Goal: Communication & Community: Answer question/provide support

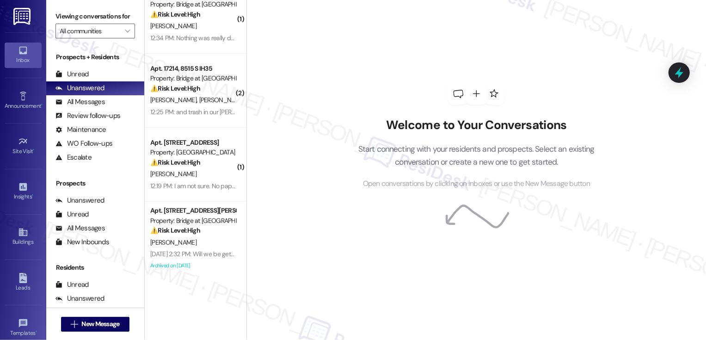
scroll to position [82, 0]
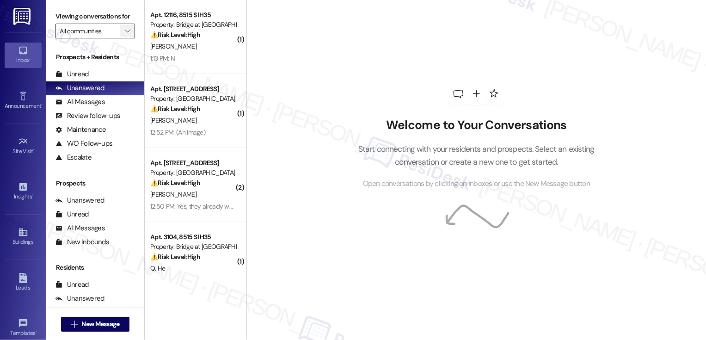
click at [127, 38] on button "" at bounding box center [127, 31] width 15 height 15
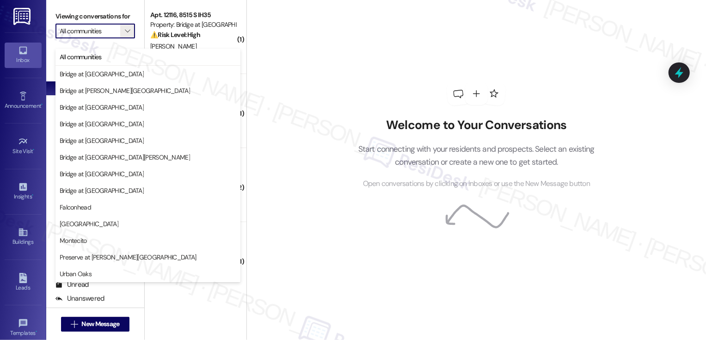
click at [293, 96] on div "Welcome to Your Conversations Start connecting with your residents and prospect…" at bounding box center [477, 170] width 460 height 340
click at [263, 79] on div "Welcome to Your Conversations Start connecting with your residents and prospect…" at bounding box center [477, 170] width 460 height 340
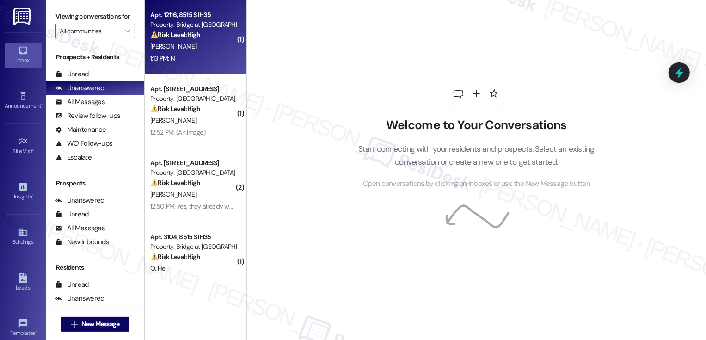
click at [186, 57] on div "1:13 PM: N 1:13 PM: N" at bounding box center [192, 59] width 87 height 12
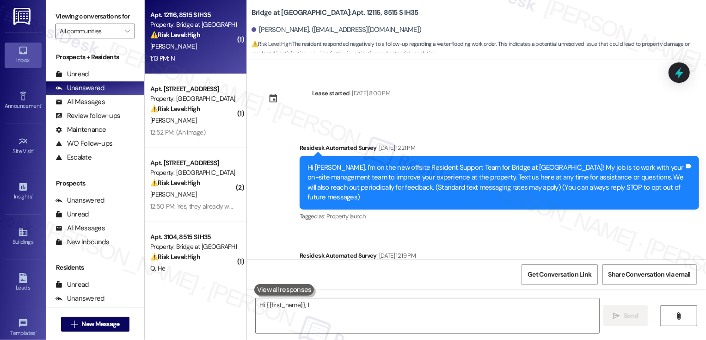
click at [186, 57] on div "1:13 PM: N 1:13 PM: N" at bounding box center [192, 59] width 87 height 12
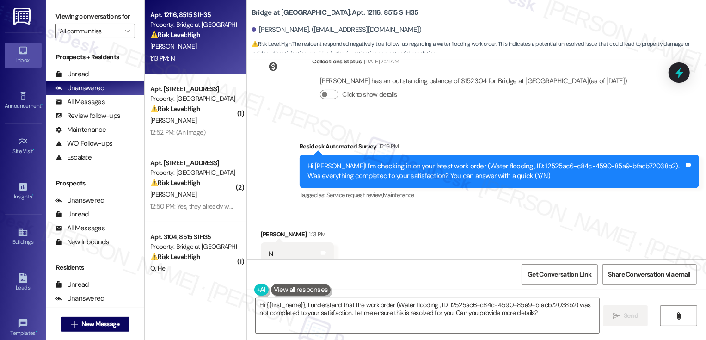
scroll to position [378, 0]
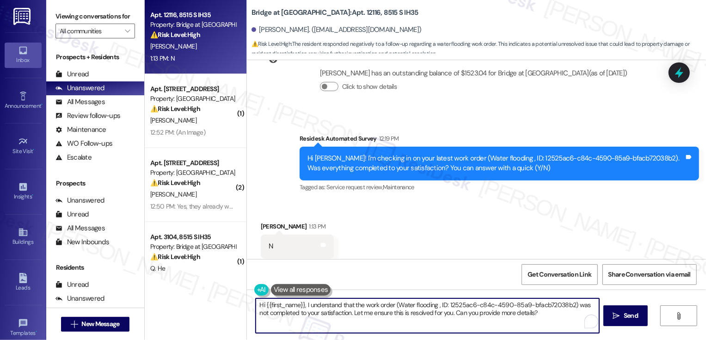
drag, startPoint x: 390, startPoint y: 305, endPoint x: 567, endPoint y: 304, distance: 177.1
click at [567, 304] on textarea "Hi {{first_name}}, I understand that the work order (Water flooding , ID: 12525…" at bounding box center [428, 315] width 344 height 35
click at [555, 315] on textarea "Hi {{first_name}}, I understand that the work order was not completed to your s…" at bounding box center [428, 315] width 344 height 35
drag, startPoint x: 499, startPoint y: 304, endPoint x: 506, endPoint y: 325, distance: 22.7
click at [506, 325] on textarea "Hi {{first_name}}, I understand that the work order was not completed to your s…" at bounding box center [428, 315] width 344 height 35
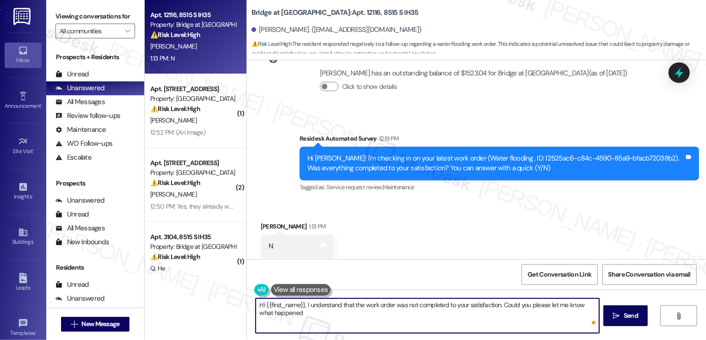
type textarea "Hi {{first_name}}, I understand that the work order was not completed to your s…"
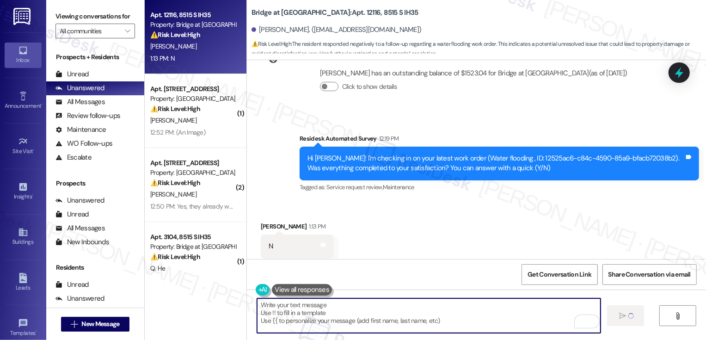
type textarea "Fetching suggested responses. Please feel free to read through the conversation…"
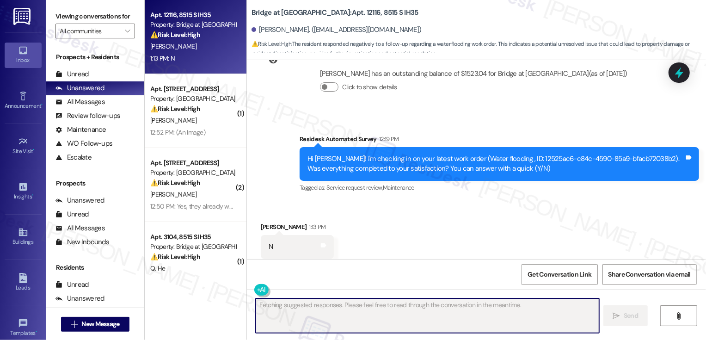
scroll to position [443, 0]
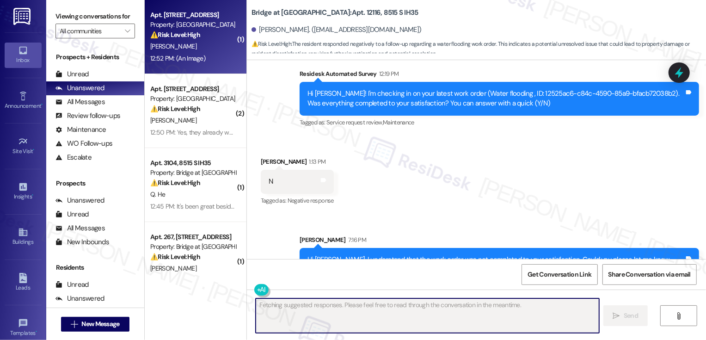
click at [208, 56] on div "12:52 PM: (An Image) 12:52 PM: (An Image)" at bounding box center [192, 59] width 87 height 12
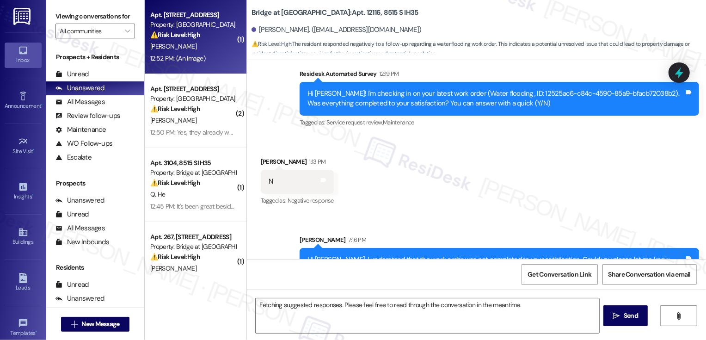
click at [208, 56] on div "12:52 PM: (An Image) 12:52 PM: (An Image)" at bounding box center [192, 59] width 87 height 12
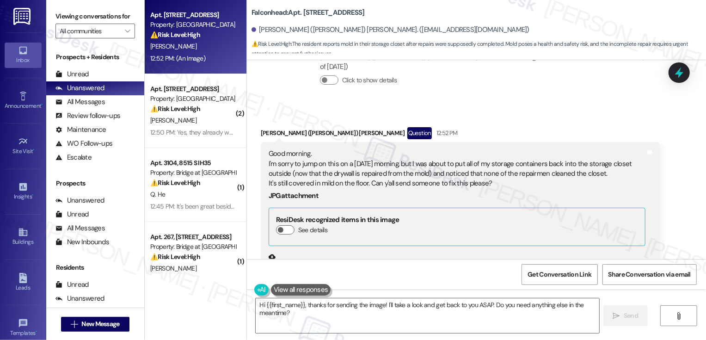
scroll to position [5145, 0]
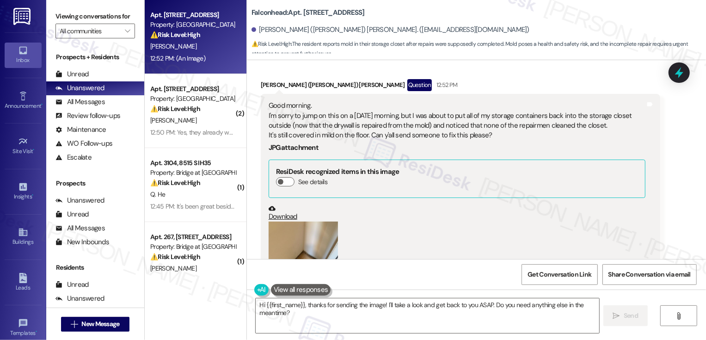
click at [296, 222] on button "Zoom image" at bounding box center [303, 268] width 69 height 93
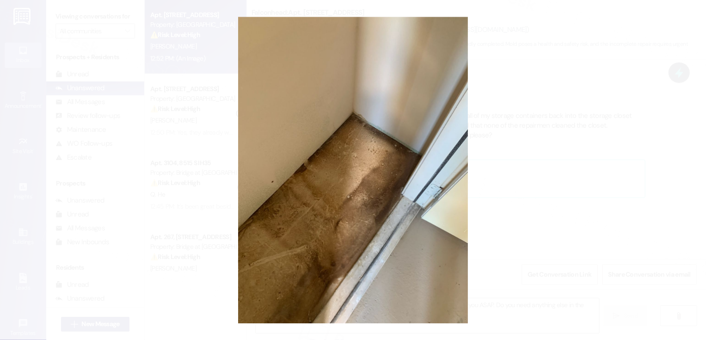
click at [545, 234] on button "Unzoom image" at bounding box center [353, 170] width 706 height 340
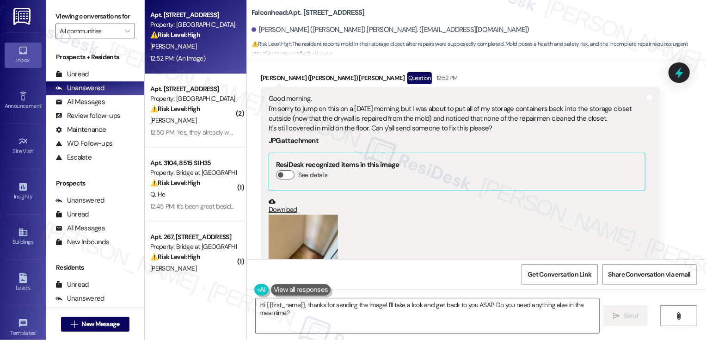
scroll to position [5259, 0]
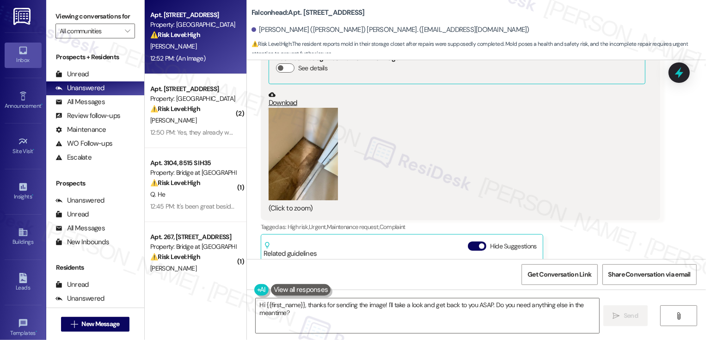
click at [306, 13] on b "Falconhead: Apt. [STREET_ADDRESS]" at bounding box center [308, 13] width 113 height 10
copy b "12201"
click at [285, 305] on textarea "Hi {{first_name}}, thanks for sending the image! I'll take a look and get back …" at bounding box center [428, 315] width 344 height 35
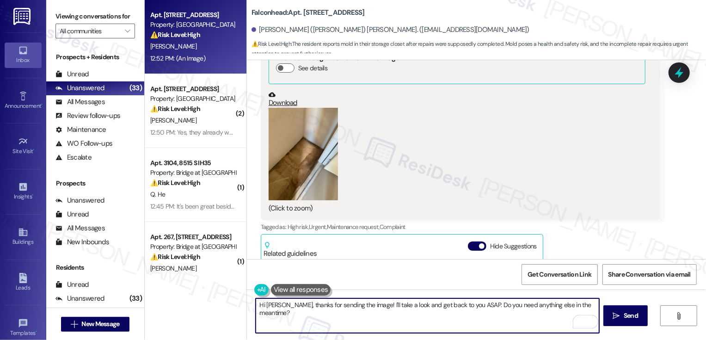
click at [349, 306] on textarea "Hi [PERSON_NAME], thanks for sending the image! I'll take a look and get back t…" at bounding box center [428, 315] width 344 height 35
drag, startPoint x: 379, startPoint y: 304, endPoint x: 402, endPoint y: 333, distance: 37.6
click at [402, 333] on div "Hi [PERSON_NAME], thanks for sending the photo! I'll take a look and get back t…" at bounding box center [476, 324] width 459 height 69
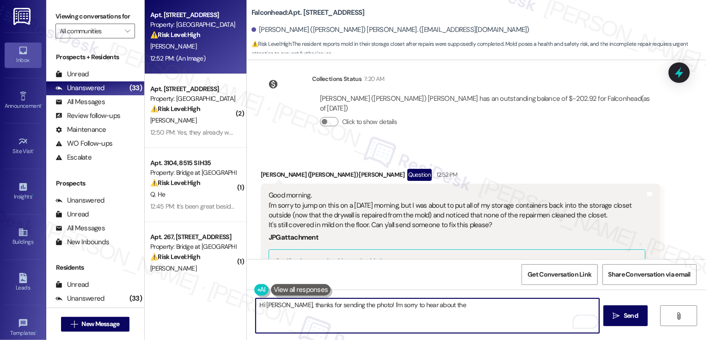
scroll to position [5034, 0]
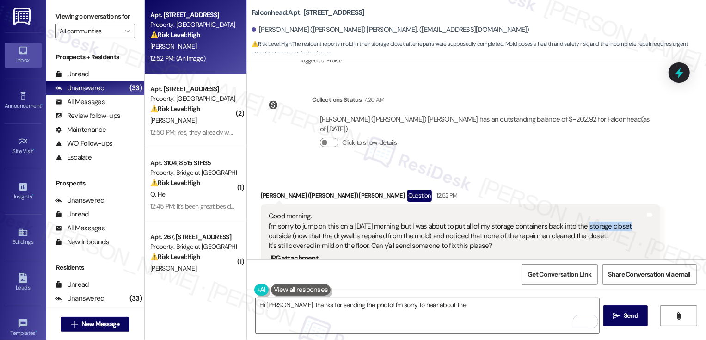
drag, startPoint x: 583, startPoint y: 185, endPoint x: 625, endPoint y: 185, distance: 42.1
click at [625, 211] on div "Good morning. I'm sorry to jump on this on a [DATE] morning, but I was about to…" at bounding box center [457, 231] width 377 height 40
copy div "storage closet"
click at [444, 323] on textarea "Hi [PERSON_NAME], thanks for sending the photo! I'm sorry to hear about the" at bounding box center [428, 315] width 344 height 35
paste textarea "storage closet"
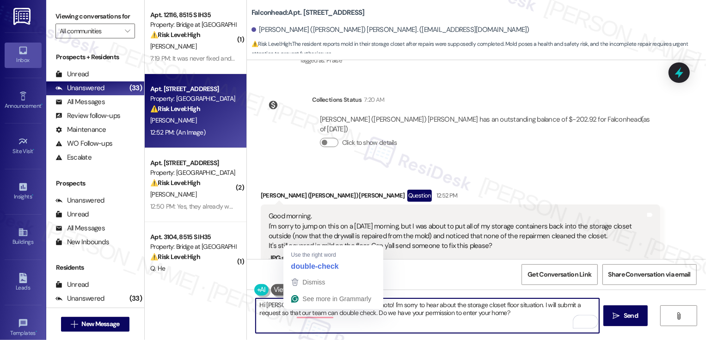
click at [381, 315] on textarea "Hi [PERSON_NAME], thanks for sending the photo! I'm sorry to hear about the sto…" at bounding box center [428, 315] width 344 height 35
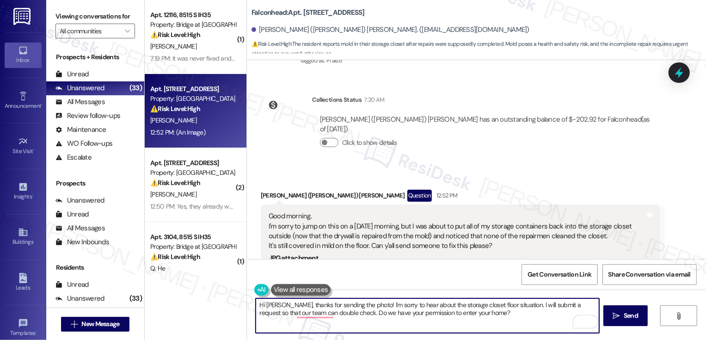
click at [365, 306] on textarea "Hi [PERSON_NAME], thanks for sending the photo! I'm sorry to hear about the sto…" at bounding box center [428, 315] width 344 height 35
click at [487, 312] on textarea "Hi [PERSON_NAME], thanks for sending the photo! I'm so sorry to hear about the …" at bounding box center [428, 315] width 344 height 35
type textarea "Hi [PERSON_NAME], thanks for sending the photo! I'm so sorry to hear about the …"
click at [615, 317] on icon "" at bounding box center [616, 315] width 7 height 7
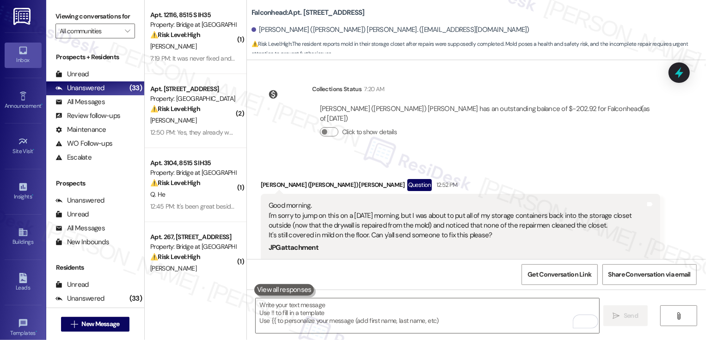
scroll to position [5035, 0]
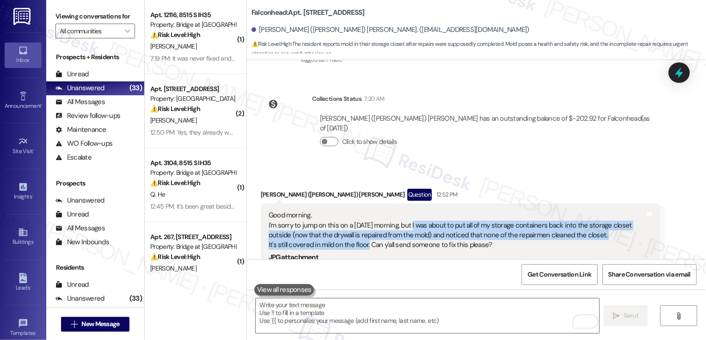
drag, startPoint x: 410, startPoint y: 184, endPoint x: 362, endPoint y: 205, distance: 52.4
click at [362, 210] on div "Good morning. I'm sorry to jump on this on a [DATE] morning, but I was about to…" at bounding box center [457, 230] width 377 height 40
copy div "I was about to put all of my storage containers back into the storage closet ou…"
click at [308, 12] on b "Falconhead: Apt. [STREET_ADDRESS]" at bounding box center [308, 13] width 113 height 10
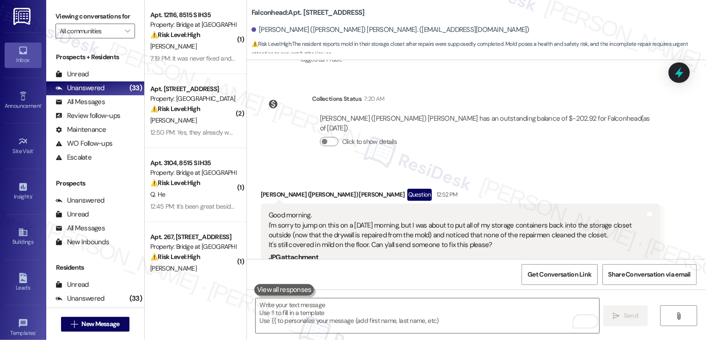
click at [308, 12] on b "Falconhead: Apt. [STREET_ADDRESS]" at bounding box center [308, 13] width 113 height 10
copy b "12201"
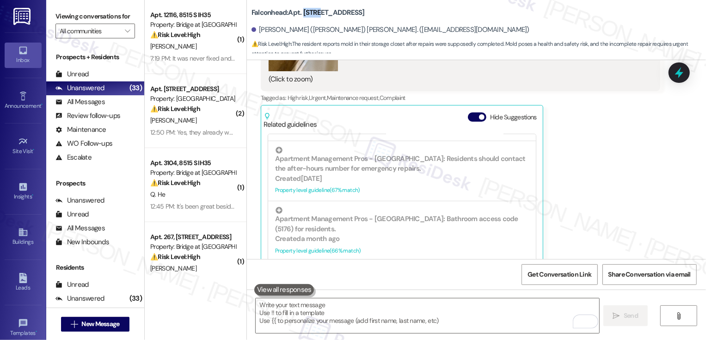
scroll to position [5437, 0]
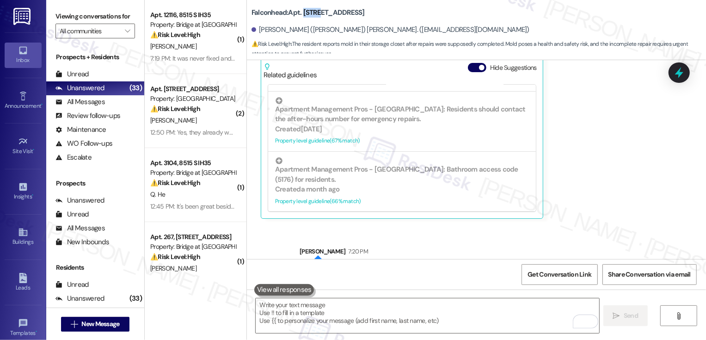
click at [272, 226] on div "Sent via SMS [PERSON_NAME] 7:20 PM Hi [PERSON_NAME], thanks for sending the pho…" at bounding box center [476, 263] width 459 height 74
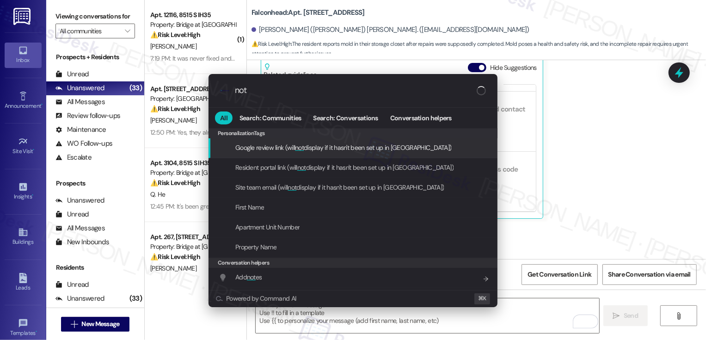
type input "note"
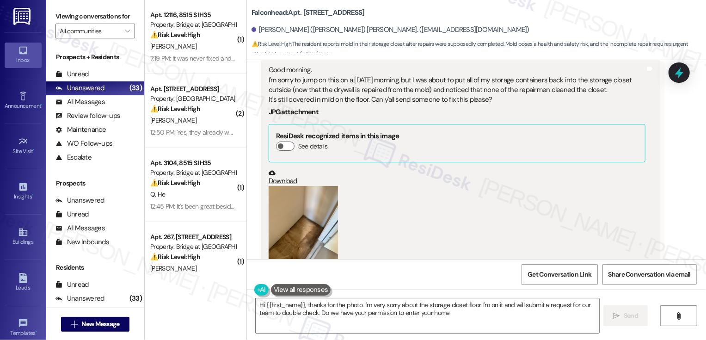
type textarea "Hi {{first_name}}, thanks for the photo. I'm very sorry about the storage close…"
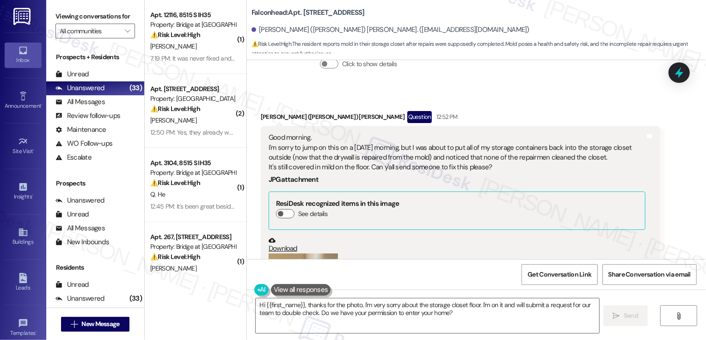
scroll to position [5220, 0]
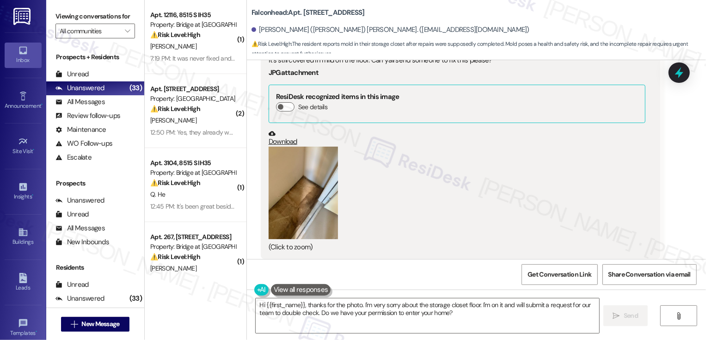
click at [283, 130] on link "Download" at bounding box center [457, 138] width 377 height 16
click at [439, 186] on div "(Click to zoom)" at bounding box center [457, 199] width 377 height 105
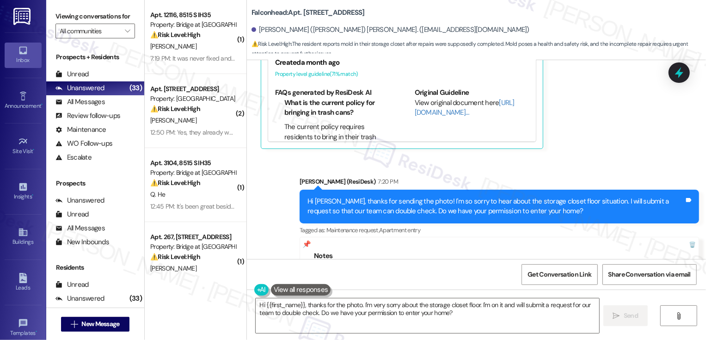
scroll to position [5503, 0]
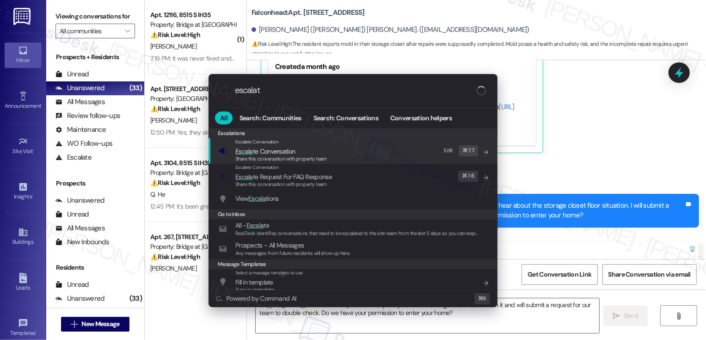
type input "escalate"
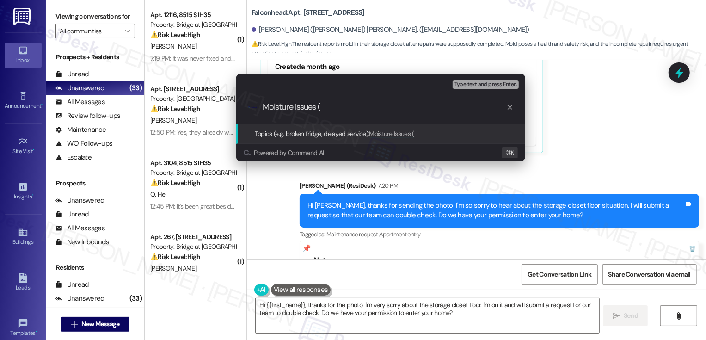
paste input "Work order 7214"
type input "Moisture Issues ( Work order 7214 submitted by ResiDesk)"
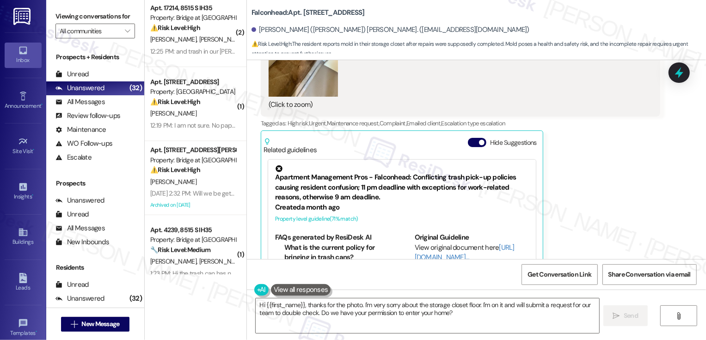
scroll to position [346, 0]
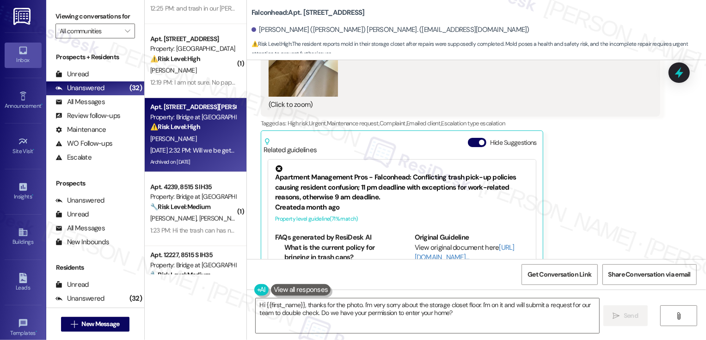
click at [205, 139] on div "[PERSON_NAME]" at bounding box center [192, 139] width 87 height 12
type textarea "Fetching suggested responses. Please feel free to read through the conversation…"
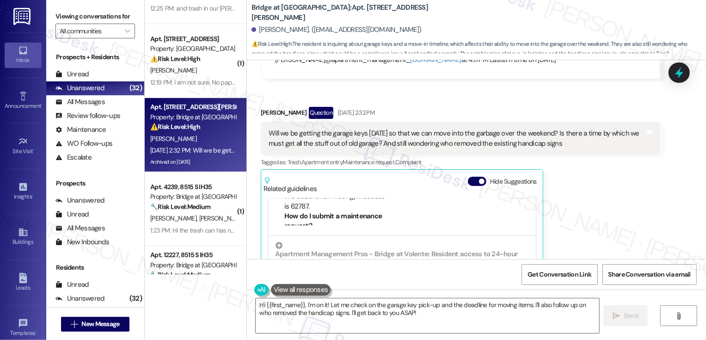
scroll to position [11463, 0]
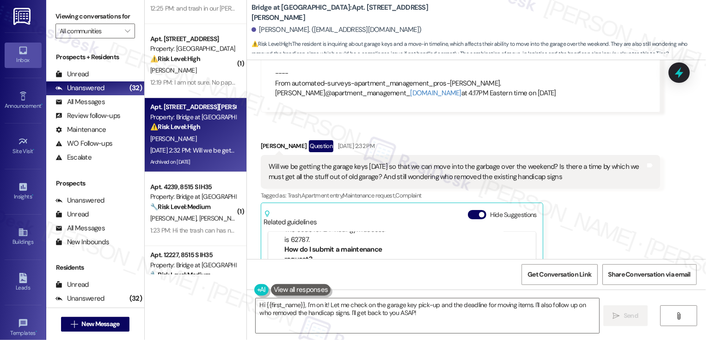
click at [324, 10] on b "Bridge at Volente: Apt. 1014, [STREET_ADDRESS][PERSON_NAME]" at bounding box center [344, 13] width 185 height 20
copy b "1014"
click at [550, 181] on div "[PERSON_NAME] Question [DATE] 2:32 PM Will we be getting the garage keys [DATE]…" at bounding box center [461, 253] width 400 height 226
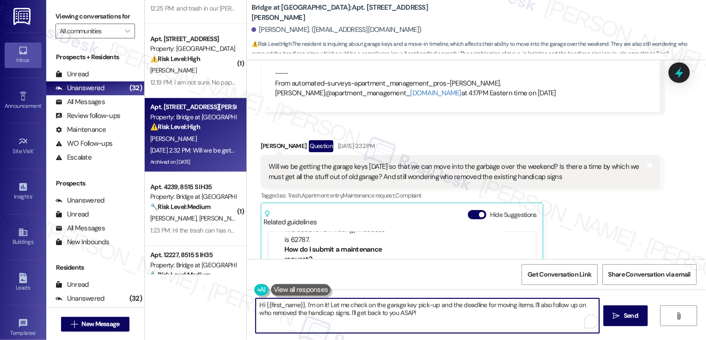
drag, startPoint x: 304, startPoint y: 305, endPoint x: 471, endPoint y: 329, distance: 168.3
click at [471, 329] on textarea "Hi {{first_name}}, I'm on it! Let me check on the garage key pick-up and the de…" at bounding box center [428, 315] width 344 height 35
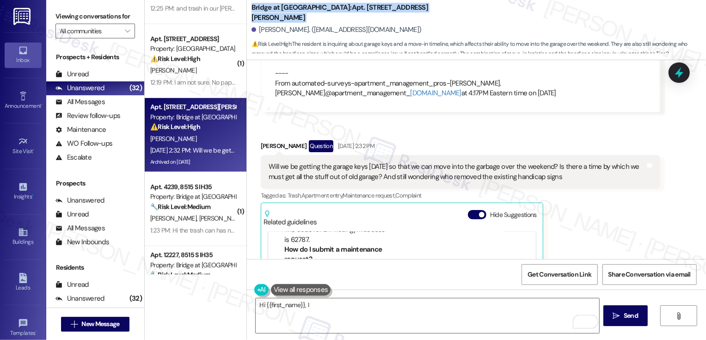
drag, startPoint x: 247, startPoint y: 14, endPoint x: 407, endPoint y: 17, distance: 160.5
click at [407, 18] on div "Bridge at Volente: Apt. 1014, [STREET_ADDRESS][PERSON_NAME]" at bounding box center [344, 13] width 185 height 12
copy b "Bridge at Volente: Apt. 1014, [STREET_ADDRESS][PERSON_NAME]"
click at [359, 306] on textarea "Hi {{first_name}}, I" at bounding box center [428, 315] width 344 height 35
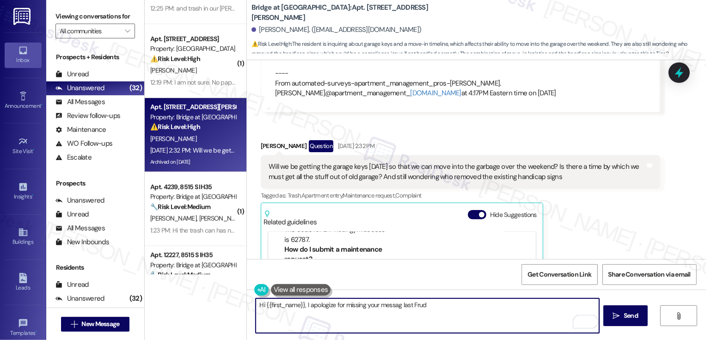
click at [399, 304] on textarea "Hi {{first_name}}, I apologize for missing your messag last Frud" at bounding box center [428, 315] width 344 height 35
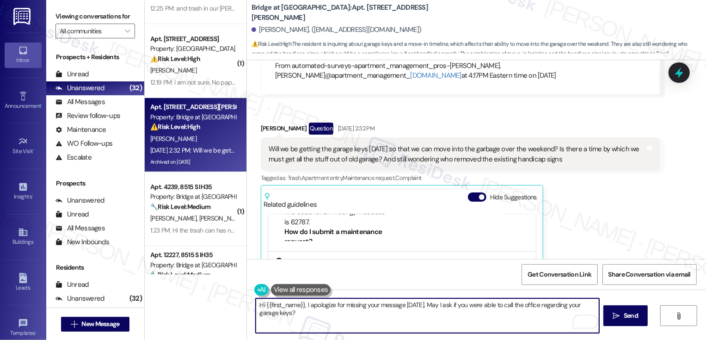
scroll to position [11496, 0]
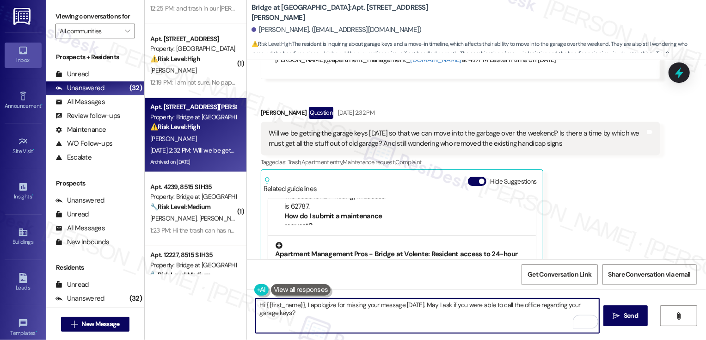
type textarea "Hi {{first_name}}, I apologize for missing your message [DATE]. May I ask if yo…"
click at [407, 321] on div "Property level guideline ( 66 % match)" at bounding box center [402, 326] width 254 height 10
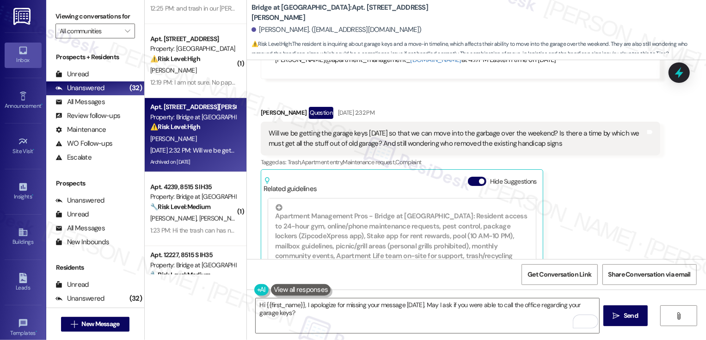
scroll to position [154, 0]
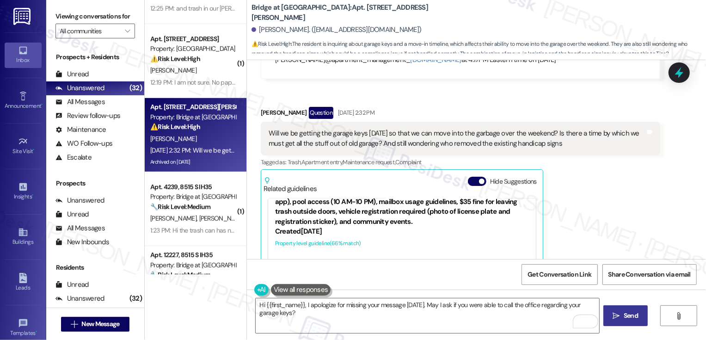
click at [613, 313] on icon "" at bounding box center [616, 315] width 7 height 7
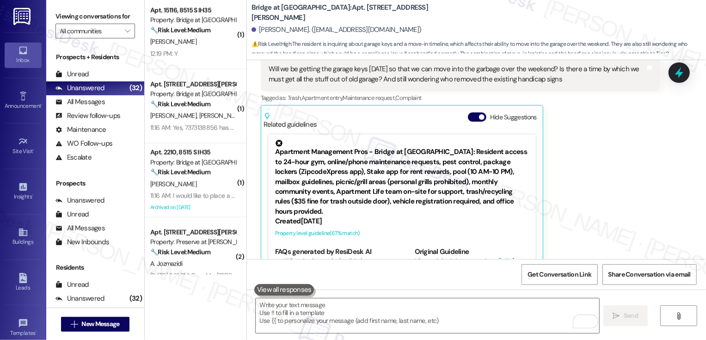
scroll to position [805, 0]
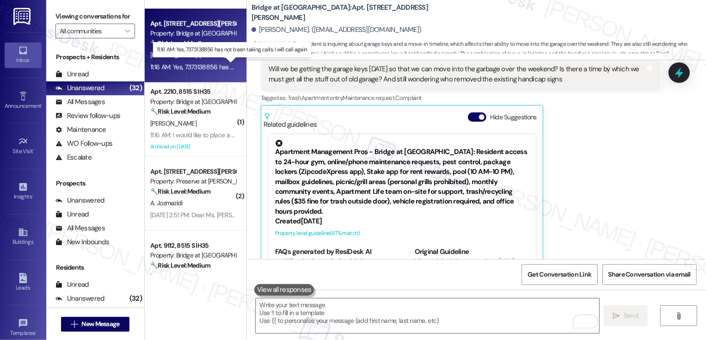
click at [194, 67] on div "11:16 AM: Yes, 7373138856 has not been taking calls. I will call again 11:16 AM…" at bounding box center [237, 67] width 175 height 8
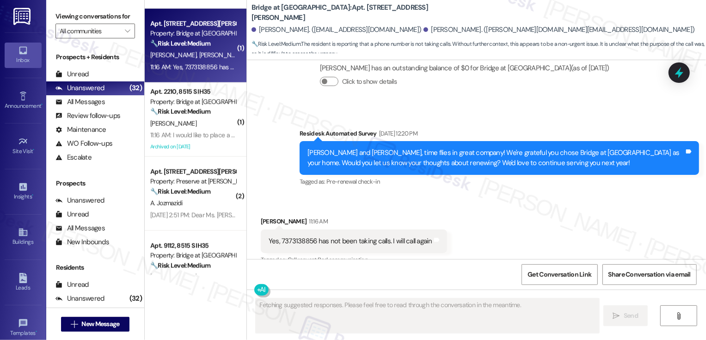
scroll to position [397, 0]
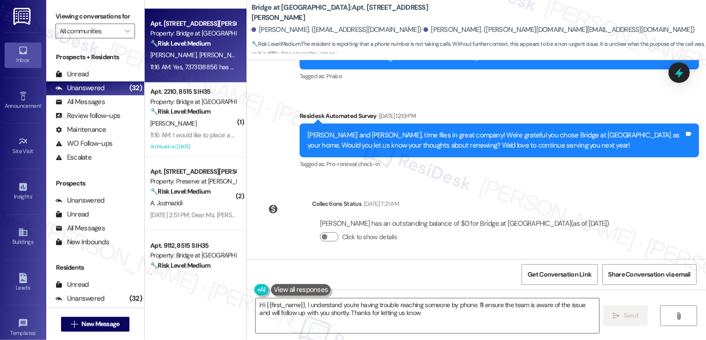
type textarea "Hi {{first_name}}, I understand you're having trouble reaching someone by phone…"
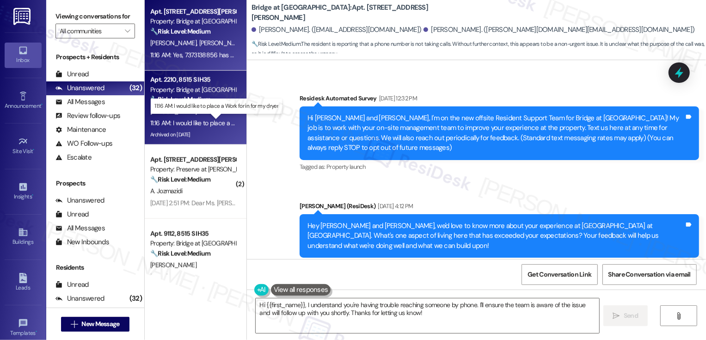
scroll to position [864, 0]
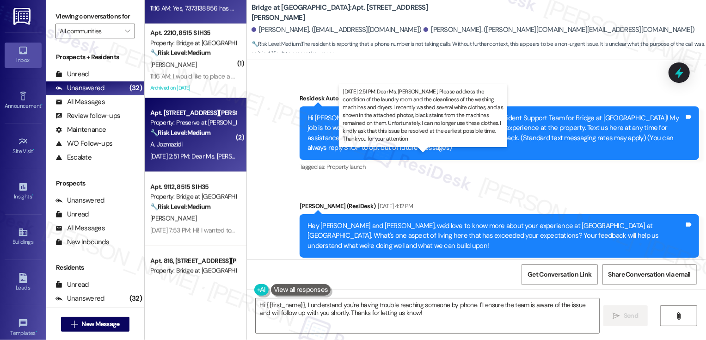
click at [200, 157] on div "[DATE] 2:51 PM: Dear Ms. [PERSON_NAME], Please address the condition of the lau…" at bounding box center [716, 156] width 1133 height 8
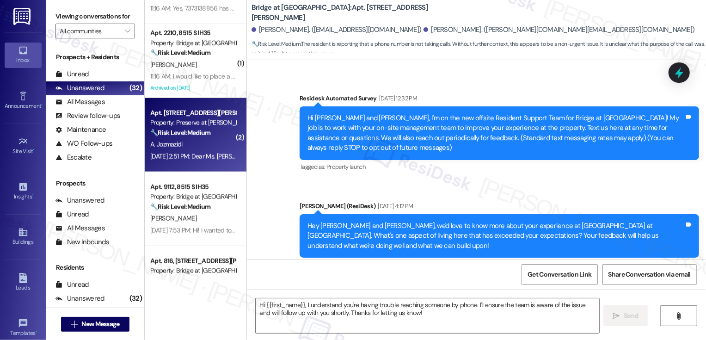
type textarea "Fetching suggested responses. Please feel free to read through the conversation…"
click at [200, 157] on div "[DATE] 2:51 PM: Dear Ms. [PERSON_NAME], Please address the condition of the lau…" at bounding box center [716, 156] width 1133 height 8
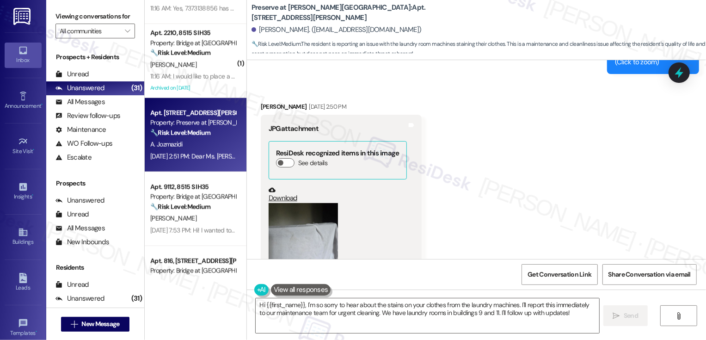
scroll to position [4636, 0]
click at [290, 204] on button "Zoom image" at bounding box center [303, 250] width 69 height 93
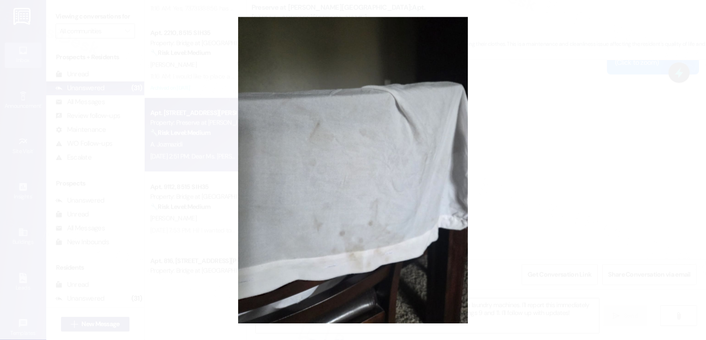
click at [579, 207] on button "Unzoom image" at bounding box center [353, 170] width 706 height 340
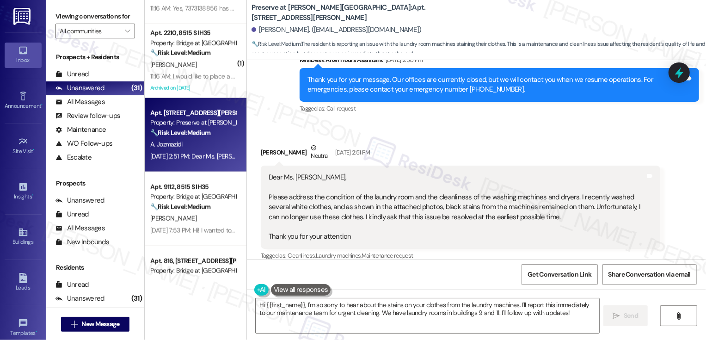
scroll to position [4948, 0]
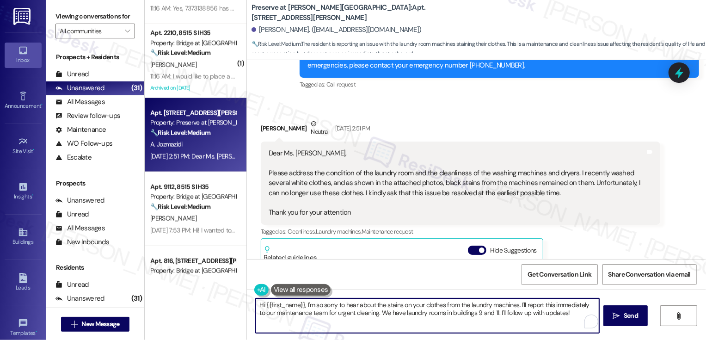
click at [563, 333] on textarea "Hi {{first_name}}, I'm so sorry to hear about the stains on your clothes from t…" at bounding box center [428, 315] width 344 height 35
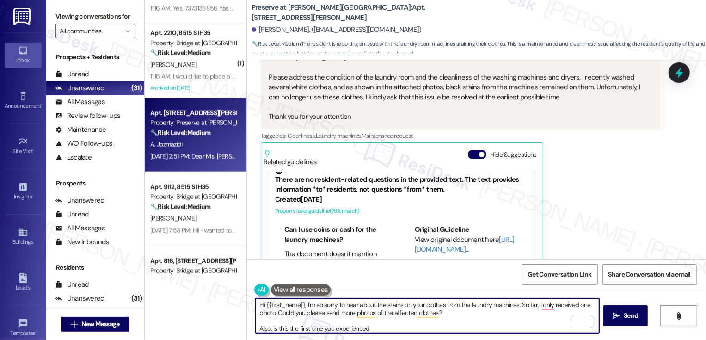
scroll to position [0, 0]
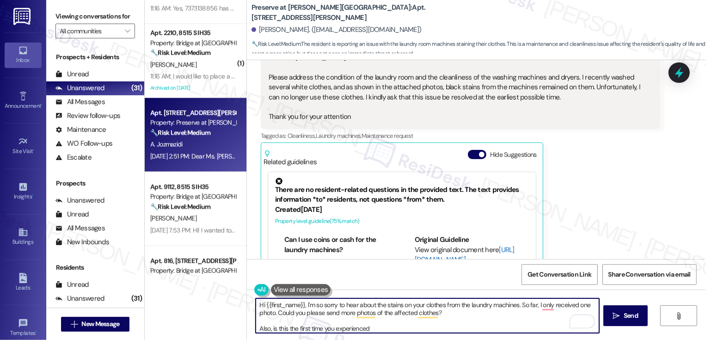
click at [428, 245] on link "[URL][DOMAIN_NAME]…" at bounding box center [465, 254] width 100 height 19
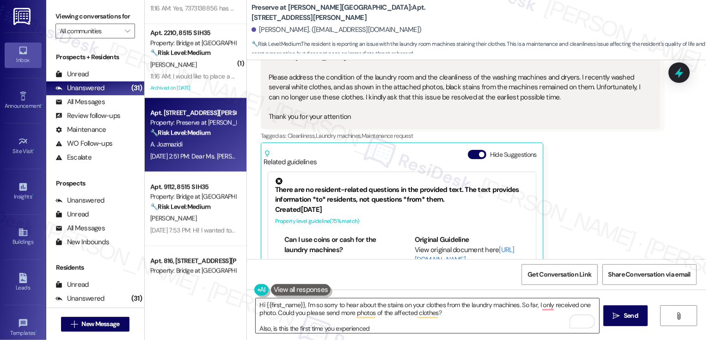
click at [378, 327] on textarea "Hi {{first_name}}, I'm so sorry to hear about the stains on your clothes from t…" at bounding box center [428, 315] width 344 height 35
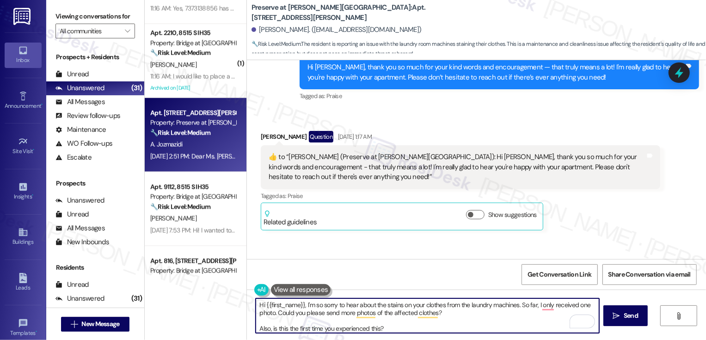
scroll to position [510, 0]
type textarea "Hi {{first_name}}, I'm so sorry to hear about the stains on your clothes from t…"
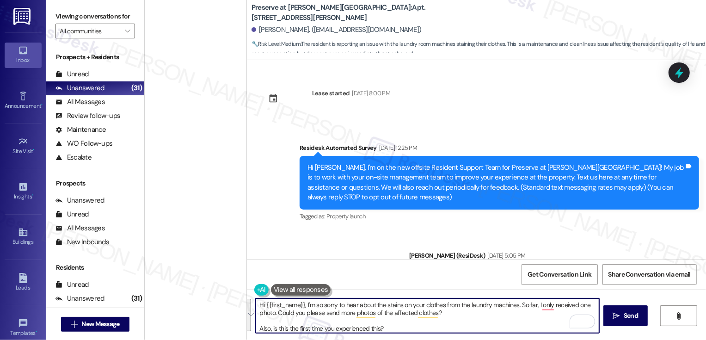
scroll to position [301, 0]
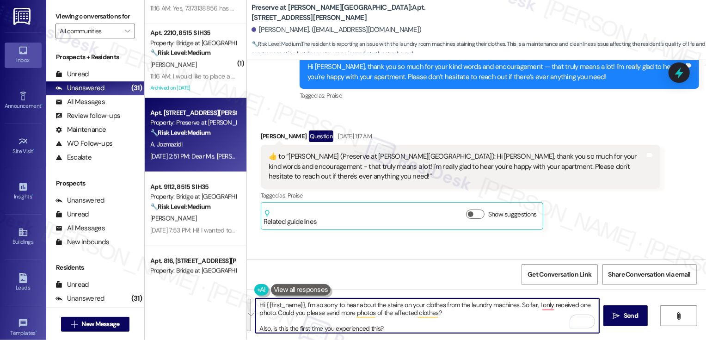
paste textarea "’m so sorry to hear about the stains on your clothes from the laundry machines.…"
click at [291, 314] on textarea "Hi {{first_name}}, I’m so sorry to hear about the stains on your clothes from t…" at bounding box center [428, 315] width 344 height 35
type textarea "Hi {{first_name}}, I’m so sorry to hear about the stains on your clothes from t…"
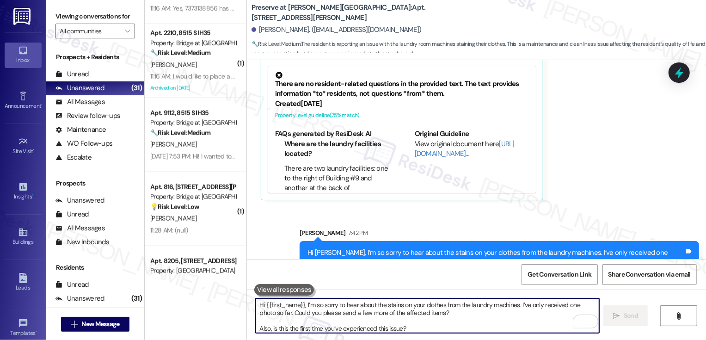
scroll to position [315, 0]
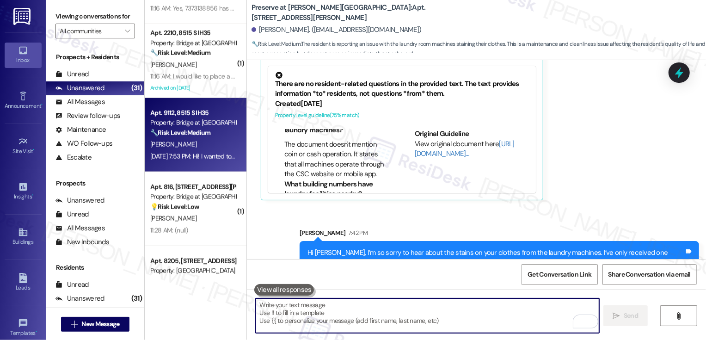
click at [181, 137] on div "🔧 Risk Level: Medium The resident is checking on their lease renewal status. Th…" at bounding box center [193, 133] width 86 height 10
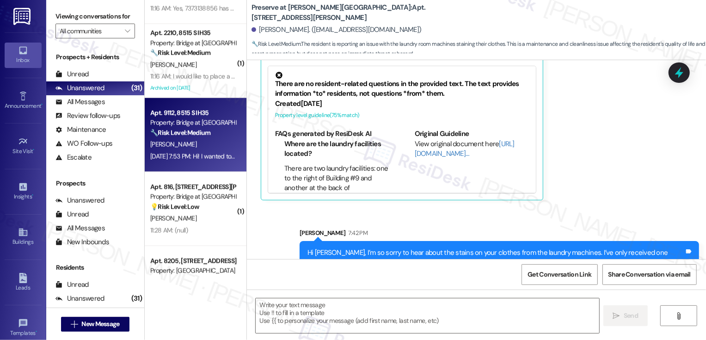
click at [181, 137] on div "🔧 Risk Level: Medium The resident is checking on their lease renewal status. Th…" at bounding box center [193, 133] width 86 height 10
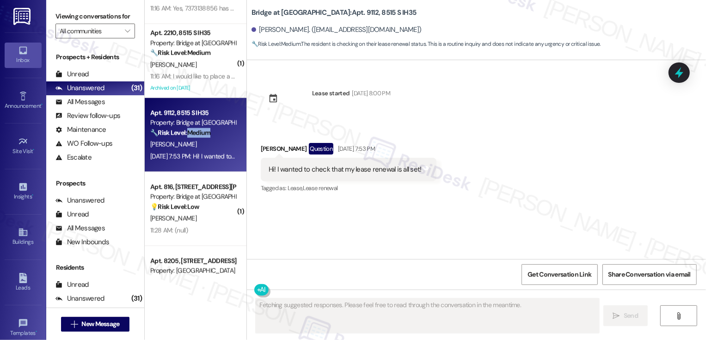
scroll to position [0, 0]
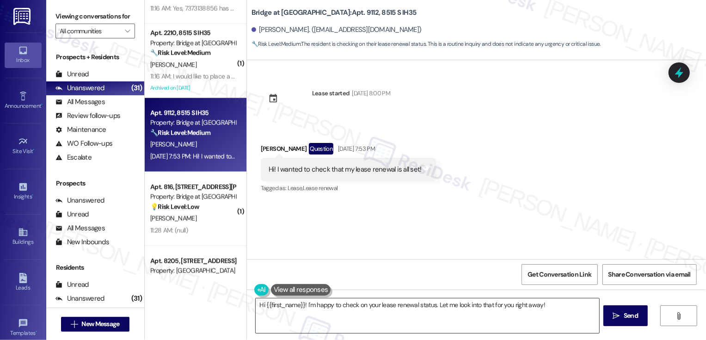
click at [395, 314] on textarea "Hi {{first_name}}! I'm happy to check on your lease renewal status. Let me look…" at bounding box center [428, 315] width 344 height 35
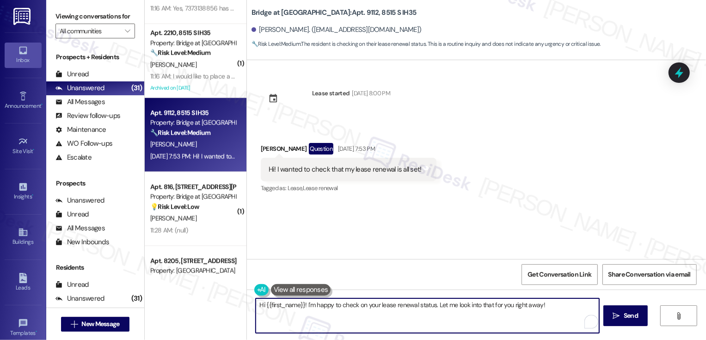
drag, startPoint x: 434, startPoint y: 305, endPoint x: 517, endPoint y: 330, distance: 86.6
click at [517, 330] on textarea "Hi {{first_name}}! I'm happy to check on your lease renewal status. Let me look…" at bounding box center [428, 315] width 344 height 35
click at [300, 304] on textarea "Hi {{first_name}}! I'm happy to check on your lease renewal status. I will let …" at bounding box center [428, 315] width 344 height 35
type textarea "Hi {{first_name}}, I'm happy to check on your lease renewal status. I will let …"
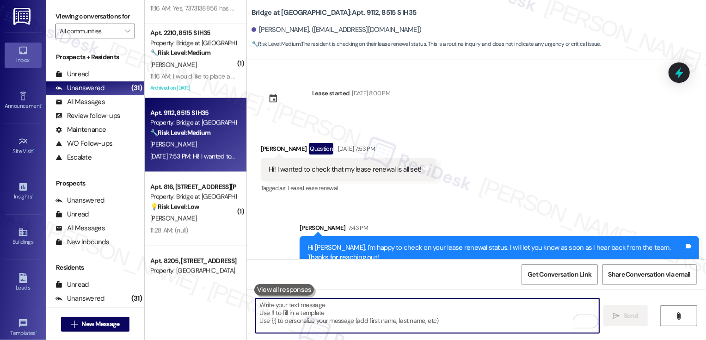
scroll to position [18, 0]
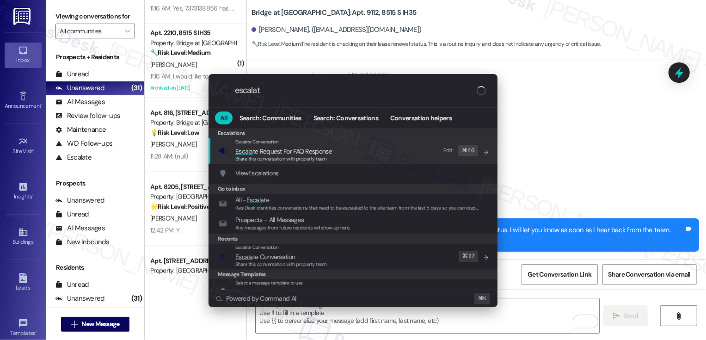
type input "escalate"
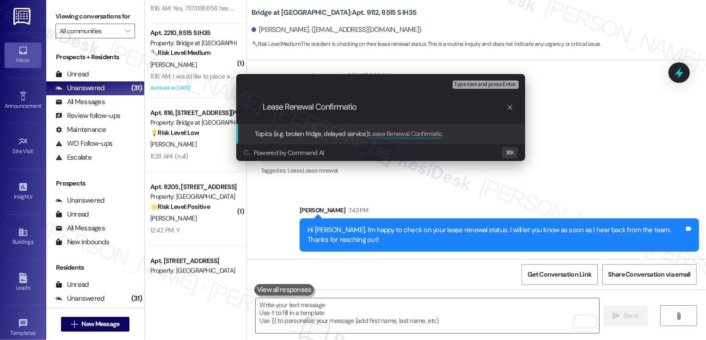
type input "Lease Renewal Confirmation"
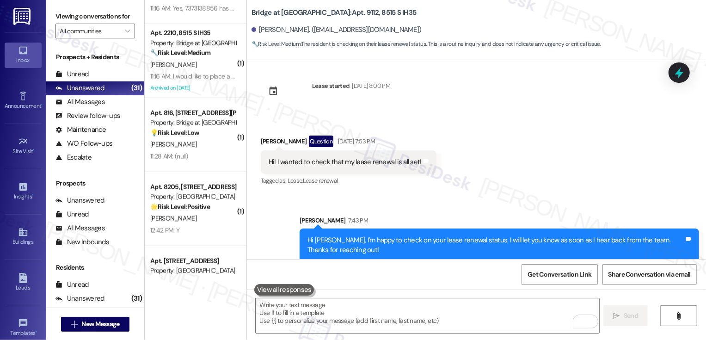
scroll to position [0, 0]
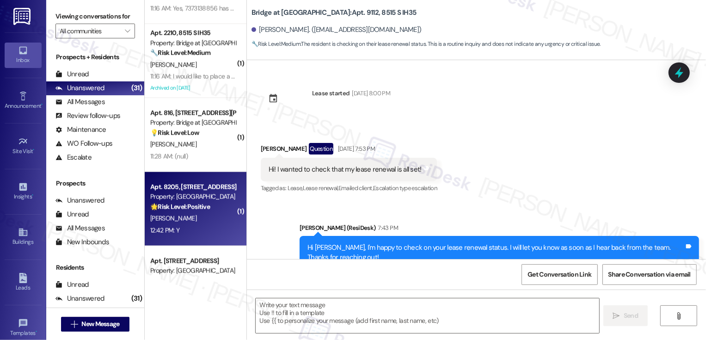
type textarea "Fetching suggested responses. Please feel free to read through the conversation…"
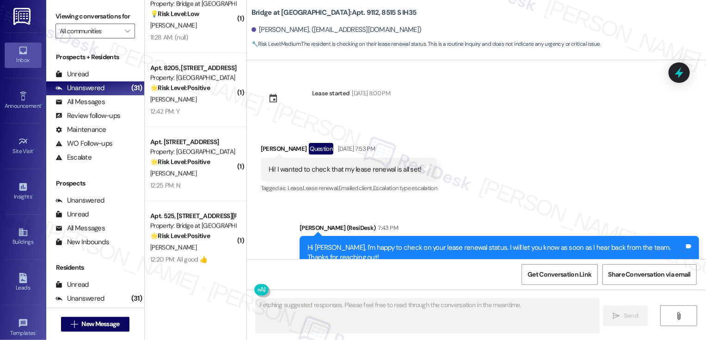
scroll to position [1076, 0]
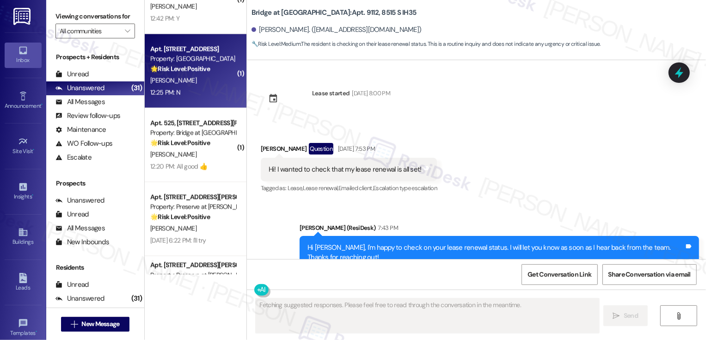
click at [200, 102] on div "Apt. 11201, 3400 Ranch Rd 620 S Property: Falconhead 🌟 Risk Level: Positive The…" at bounding box center [196, 71] width 102 height 74
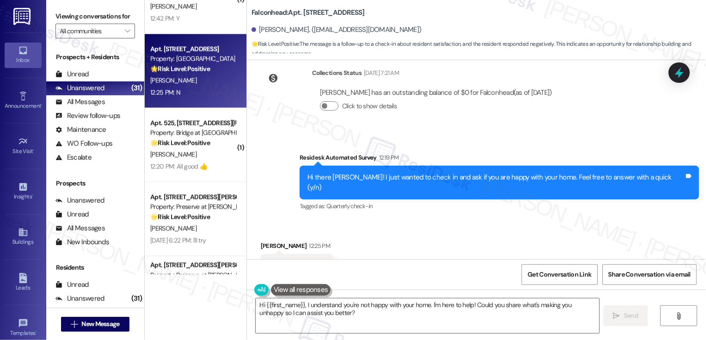
scroll to position [280, 0]
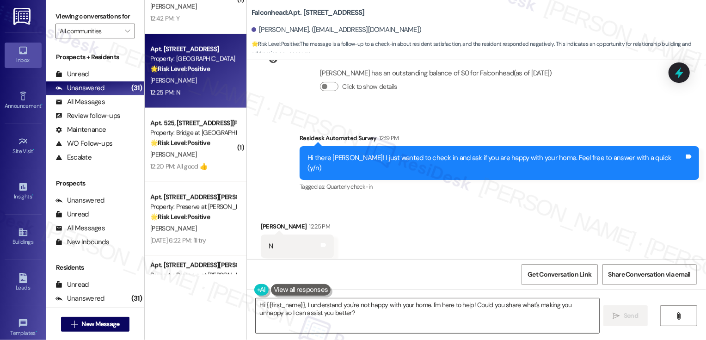
click at [470, 305] on textarea "Hi {{first_name}}, I understand you're not happy with your home. I'm here to he…" at bounding box center [428, 315] width 344 height 35
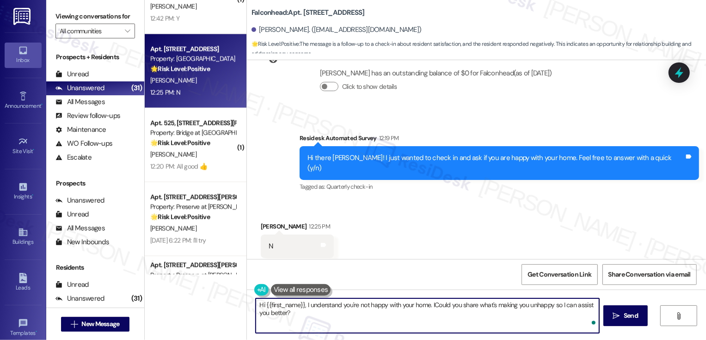
type textarea "Hi {{first_name}}, I understand you're not happy with your home. Could you shar…"
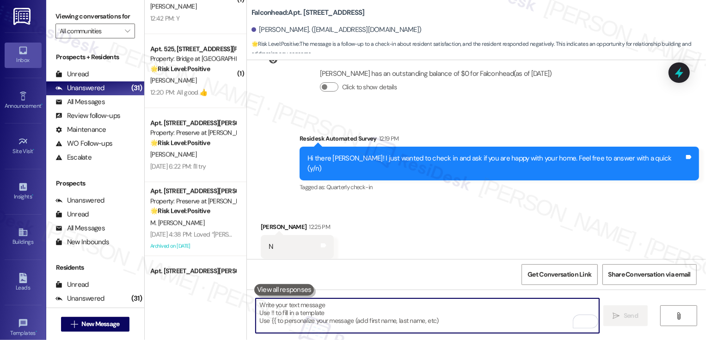
scroll to position [345, 0]
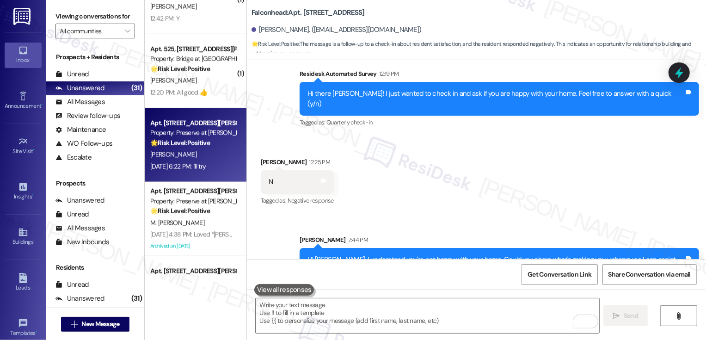
click at [196, 154] on div "E. Reyes" at bounding box center [192, 155] width 87 height 12
type textarea "Fetching suggested responses. Please feel free to read through the conversation…"
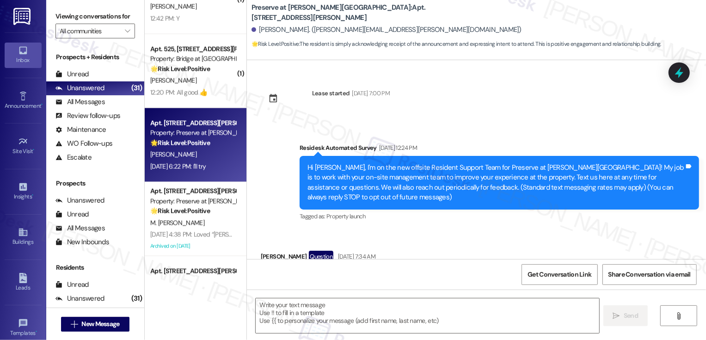
scroll to position [4714, 0]
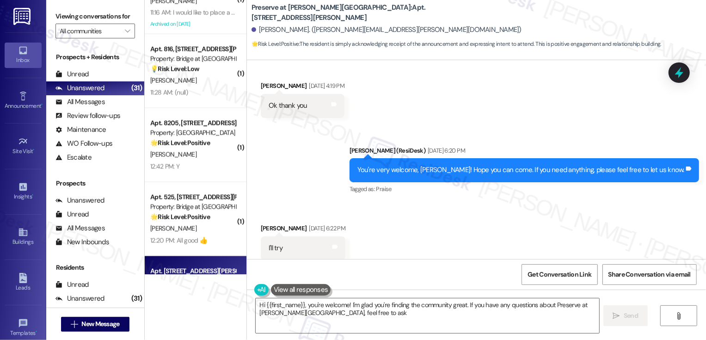
type textarea "Hi {{first_name}}, you're welcome! I'm glad you're finding the community great.…"
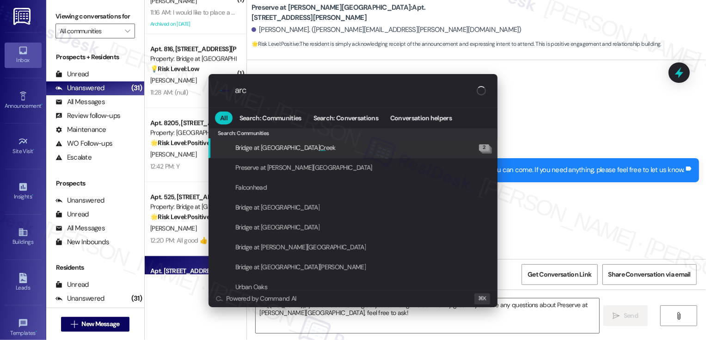
type input "arch"
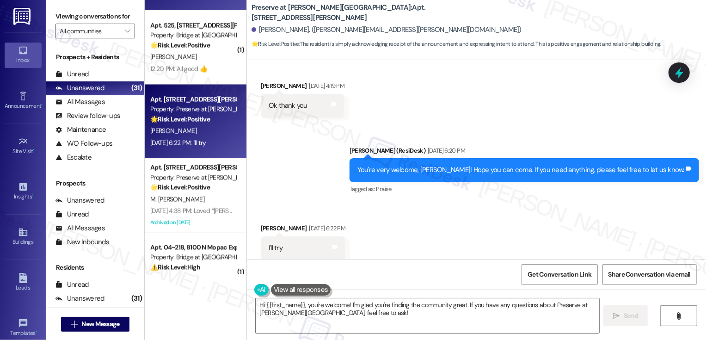
scroll to position [1260, 0]
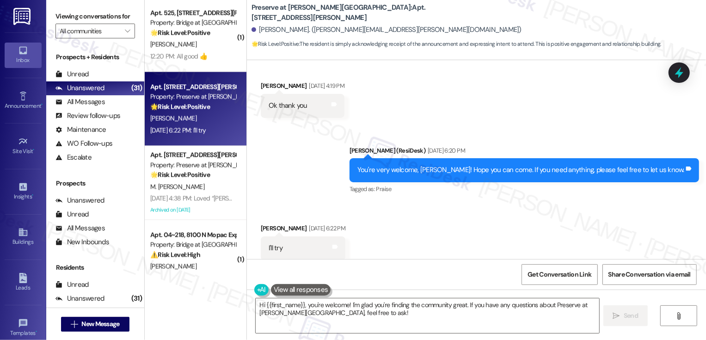
click at [202, 188] on div "M. Mauricio Ortiz" at bounding box center [192, 187] width 87 height 12
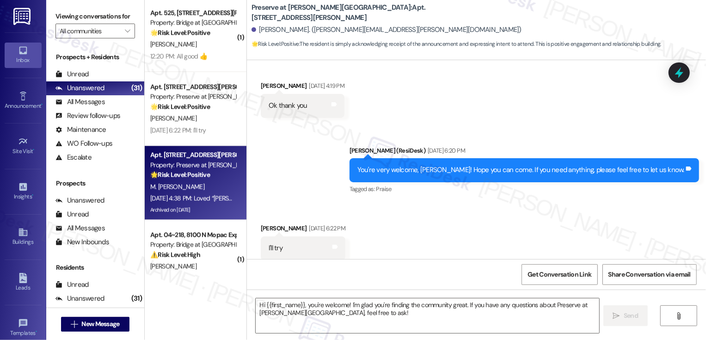
click at [202, 188] on div "M. Mauricio Ortiz" at bounding box center [192, 187] width 87 height 12
type textarea "Fetching suggested responses. Please feel free to read through the conversation…"
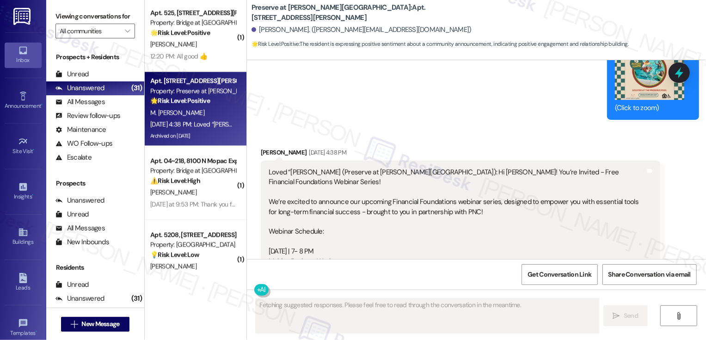
scroll to position [5133, 0]
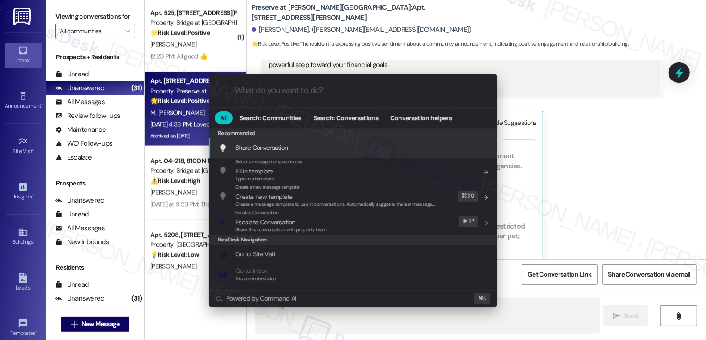
type textarea "Hi"
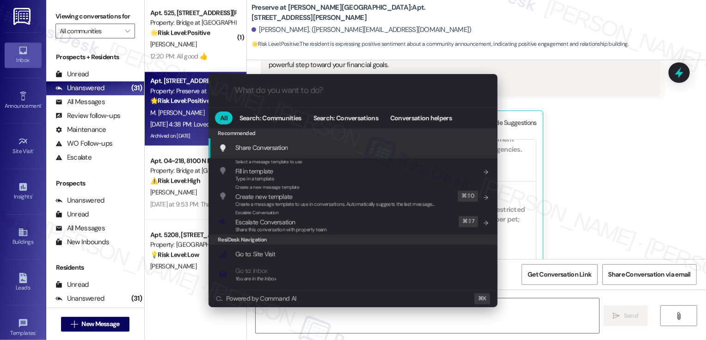
type input "a"
type textarea "Hi"
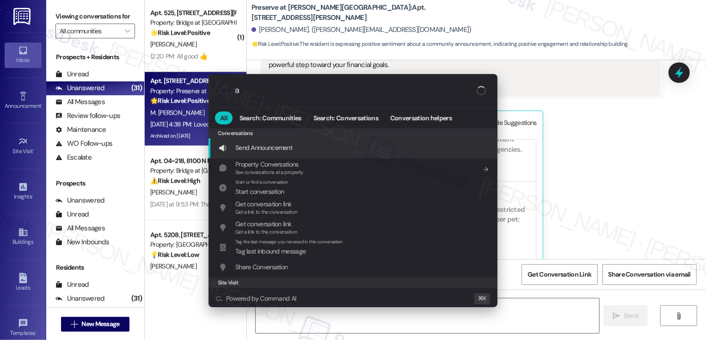
type input "ar"
type textarea "Hi {{first_name}}"
type input "archi"
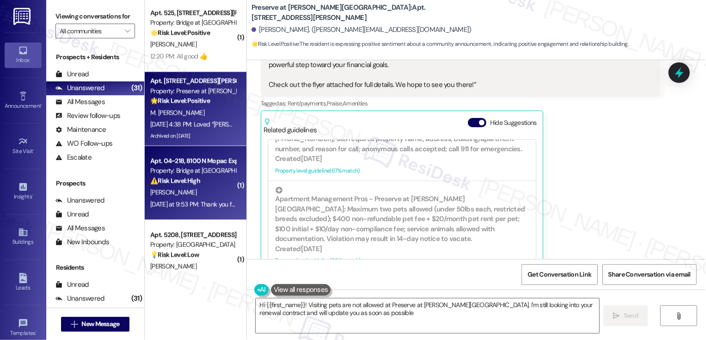
type textarea "Hi {{first_name}}! Visiting pets are not allowed at Preserve at Wells Branch. I…"
click at [199, 179] on div "⚠️ Risk Level: High The resident states they will pay rent late, including late…" at bounding box center [193, 181] width 86 height 10
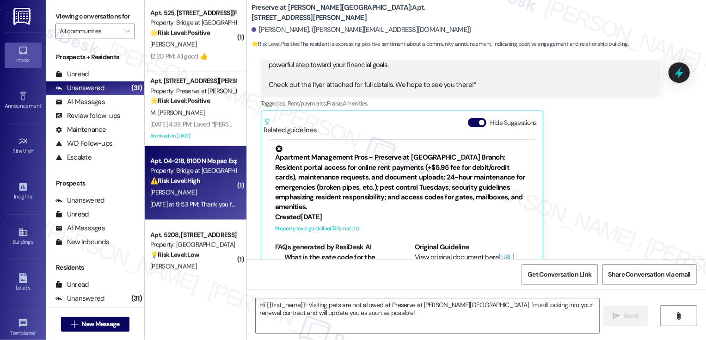
click at [199, 179] on div "⚠️ Risk Level: High The resident states they will pay rent late, including late…" at bounding box center [193, 181] width 86 height 10
type textarea "Fetching suggested responses. Please feel free to read through the conversation…"
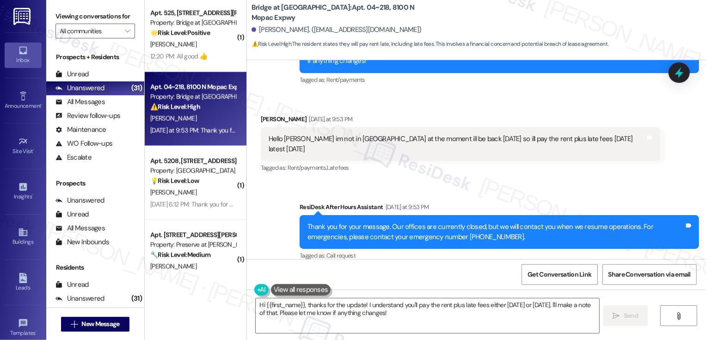
scroll to position [961, 0]
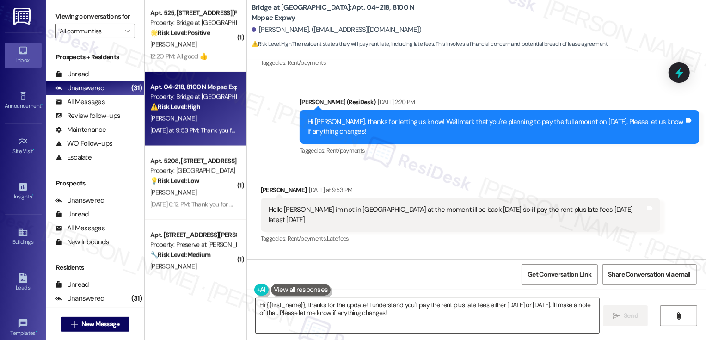
click at [386, 310] on textarea "Hi {{first_name}}, thanks for the update! I understand you'll pay the rent plus…" at bounding box center [428, 315] width 344 height 35
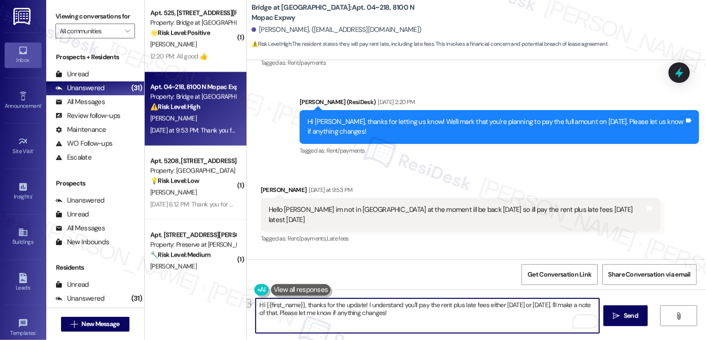
drag, startPoint x: 365, startPoint y: 305, endPoint x: 398, endPoint y: 305, distance: 32.8
click at [398, 305] on textarea "Hi {{first_name}}, thanks for the update! I understand you'll pay the rent plus…" at bounding box center [428, 315] width 344 height 35
click at [581, 304] on textarea "Hi {{first_name}}, thanks for the update! I'll inform the team that you'll pay …" at bounding box center [428, 315] width 344 height 35
drag, startPoint x: 578, startPoint y: 304, endPoint x: 515, endPoint y: 314, distance: 63.7
click at [514, 314] on textarea "Hi {{first_name}}, thanks for the update! I'll inform the team that you'll pay …" at bounding box center [428, 315] width 344 height 35
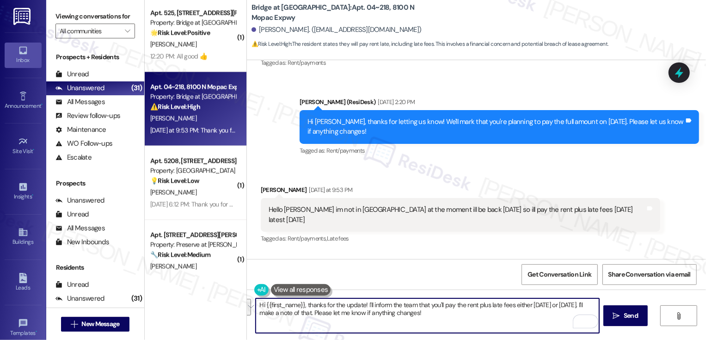
type textarea "Hi {{first_name}}, thanks for the update! I'll inform the team that you'll pay …"
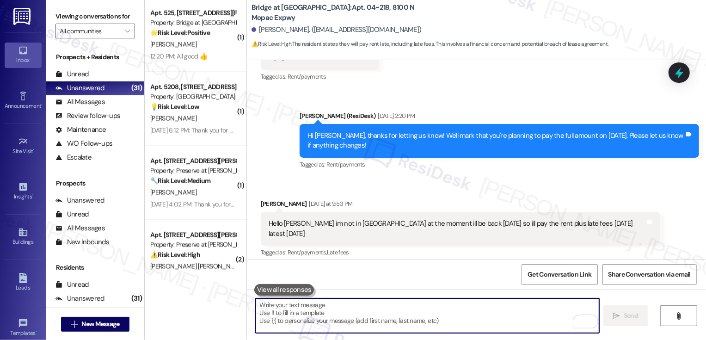
scroll to position [1162, 0]
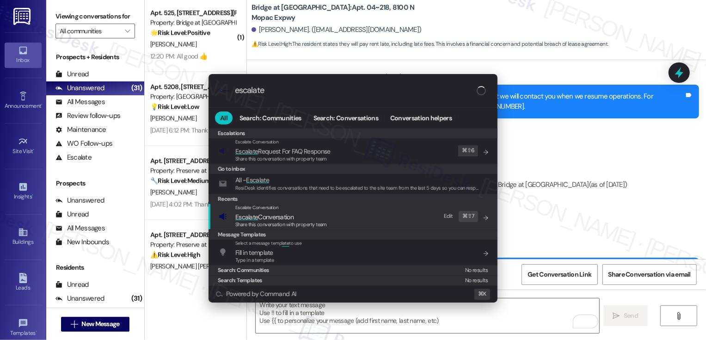
type input "escalate"
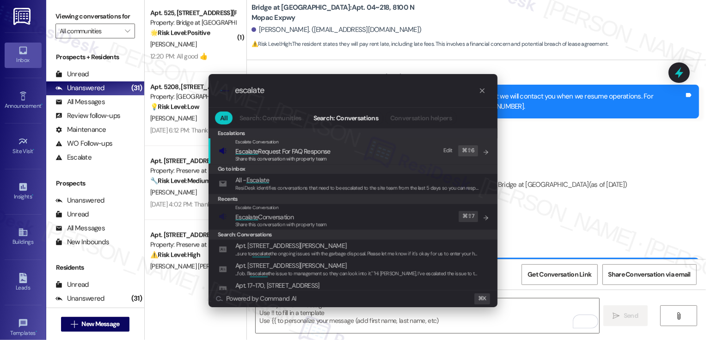
click at [262, 217] on span "Escalate Conversation" at bounding box center [264, 217] width 58 height 8
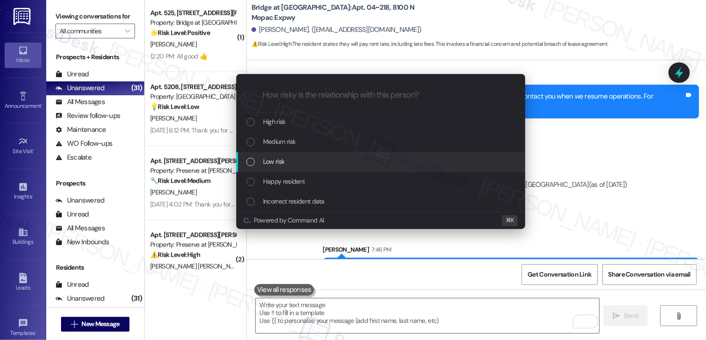
click at [264, 160] on span "Low risk" at bounding box center [273, 161] width 21 height 10
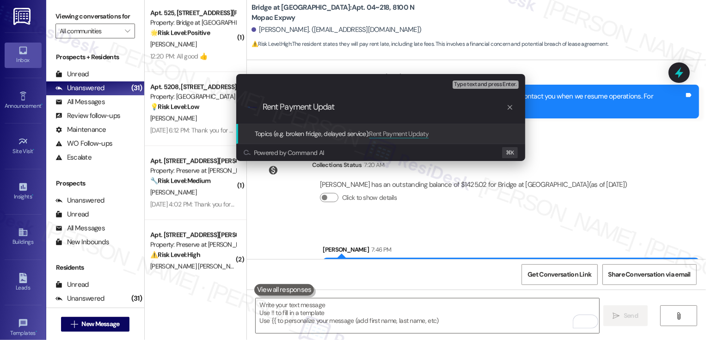
type input "Rent Payment Update"
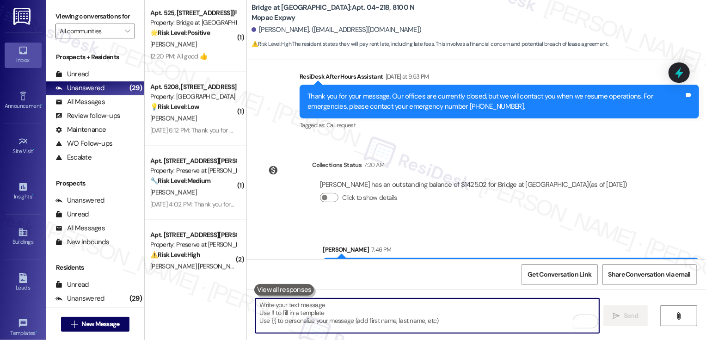
scroll to position [925, 0]
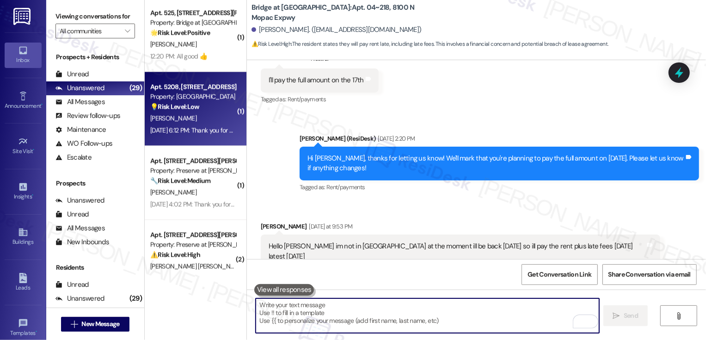
click at [195, 119] on div "B. Tutt" at bounding box center [192, 119] width 87 height 12
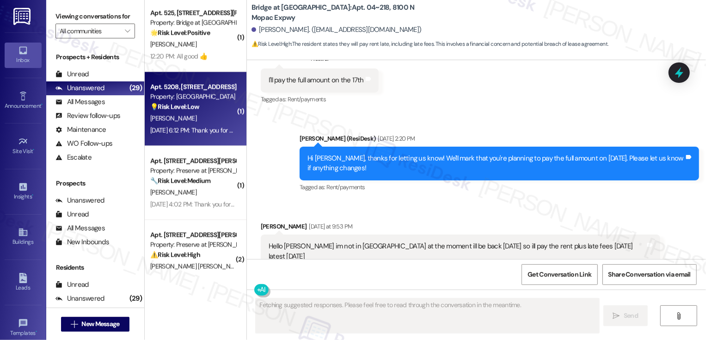
click at [195, 119] on div "B. Tutt" at bounding box center [192, 119] width 87 height 12
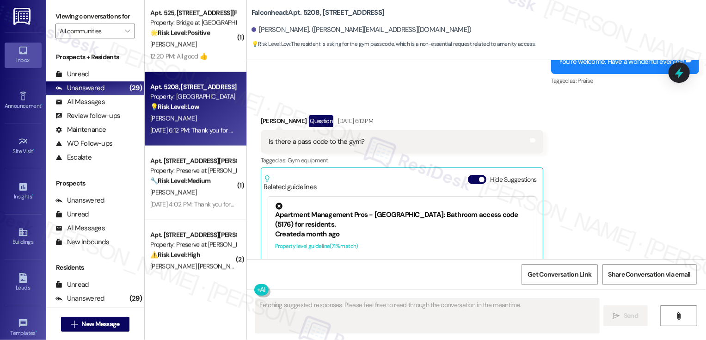
scroll to position [1094, 0]
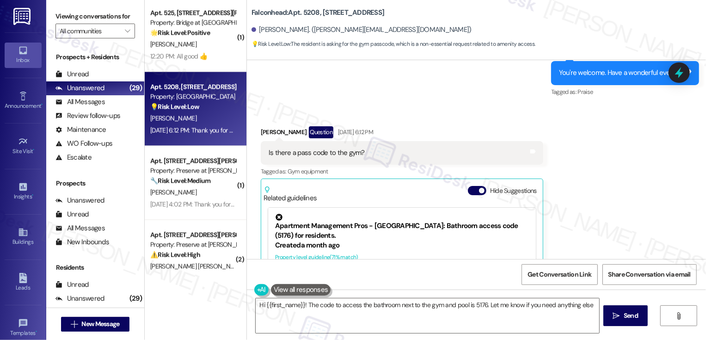
type textarea "Hi {{first_name}}! The code to access the bathroom next to the gym and pool is …"
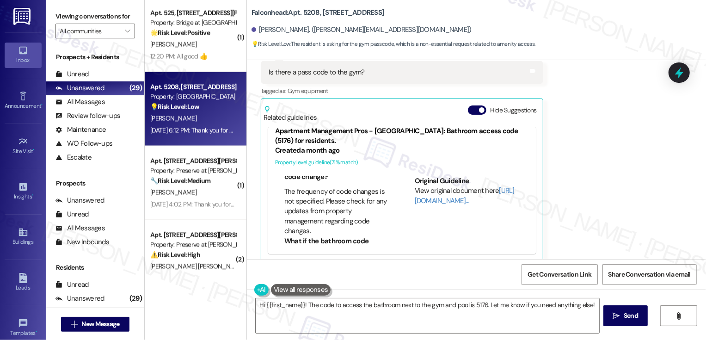
scroll to position [0, 0]
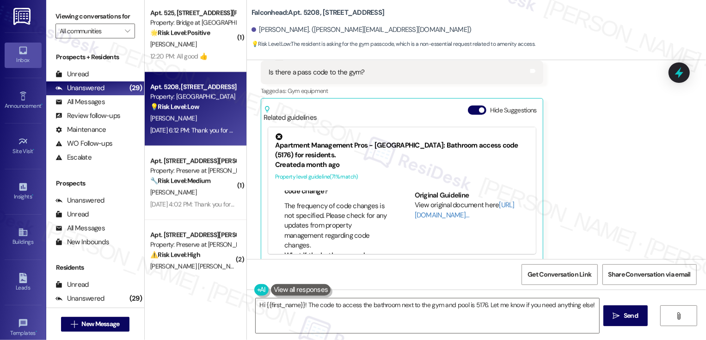
click at [274, 132] on icon at bounding box center [279, 137] width 10 height 10
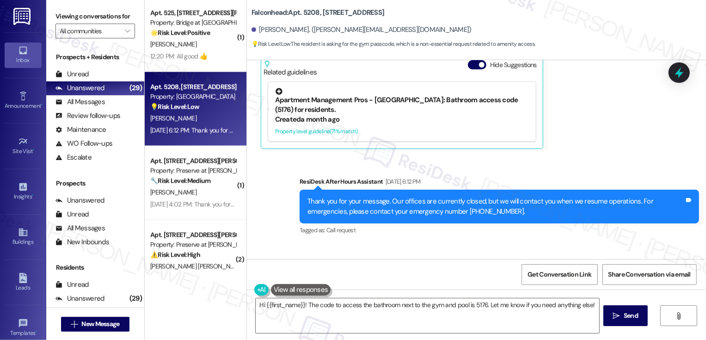
scroll to position [1125, 0]
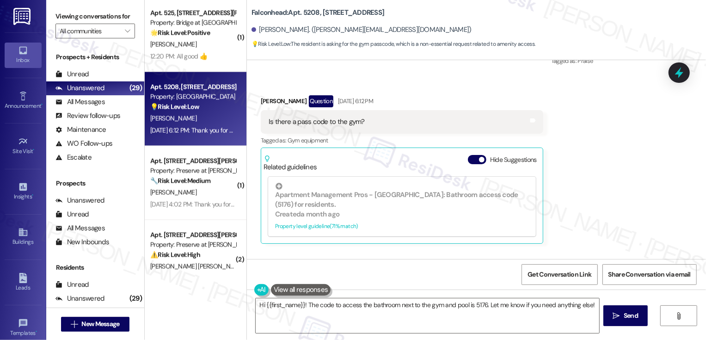
click at [270, 12] on b "Falconhead: Apt. 5208, 3400 Ranch Rd 620 S" at bounding box center [318, 13] width 133 height 10
click at [267, 12] on b "Falconhead: Apt. 5208, 3400 Ranch Rd 620 S" at bounding box center [318, 13] width 133 height 10
copy b "Falconhead"
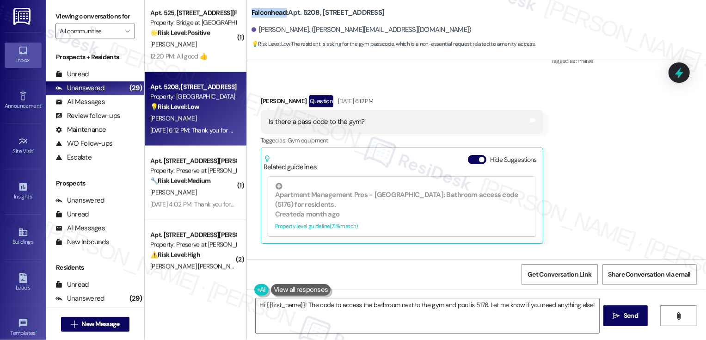
click at [515, 95] on div "Brianna Tutt Question Aug 16, 2025 at 6:12 PM" at bounding box center [402, 102] width 283 height 15
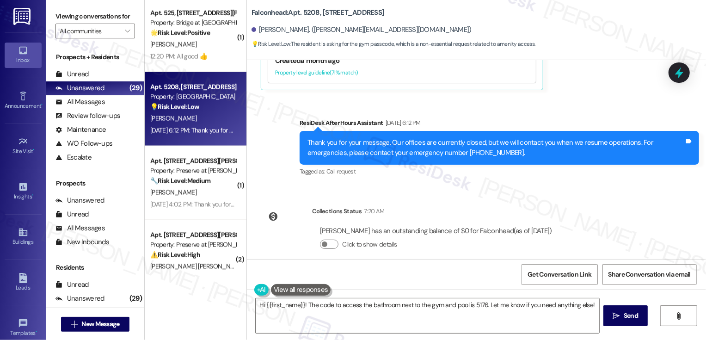
scroll to position [1280, 0]
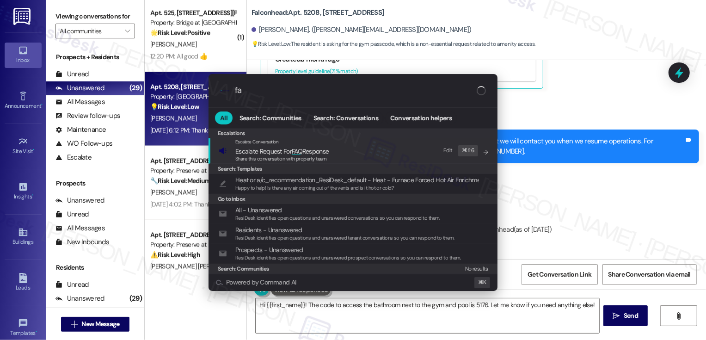
type input "faq"
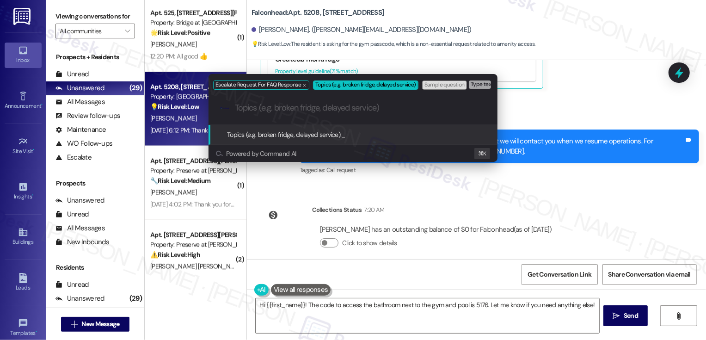
paste input "Falconhead"
type input "Falconhead Gym Access"
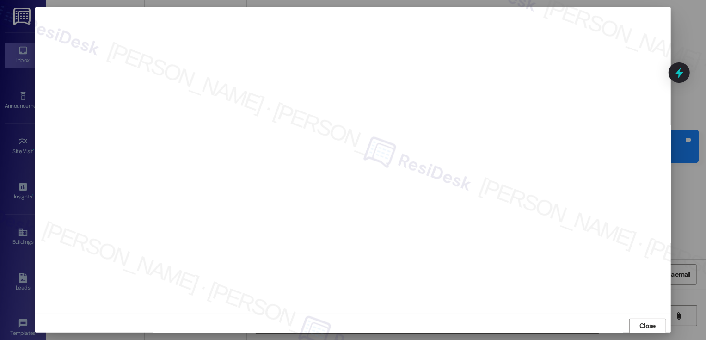
click at [629, 319] on button "Close" at bounding box center [647, 326] width 37 height 15
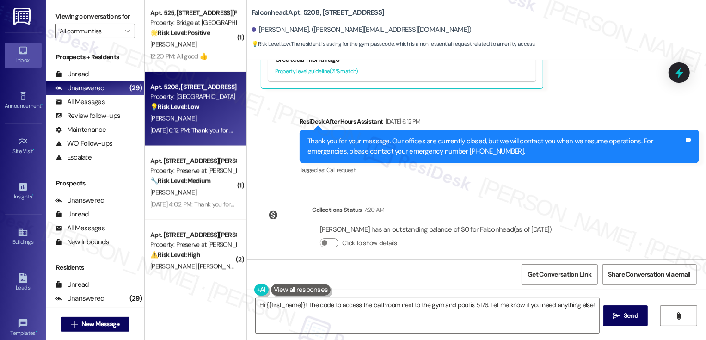
scroll to position [5, 0]
click at [544, 183] on div "Lease started Aug 19, 2024 at 8:00 PM Announcement, sent via SMS Sarah (ResiDes…" at bounding box center [476, 159] width 459 height 199
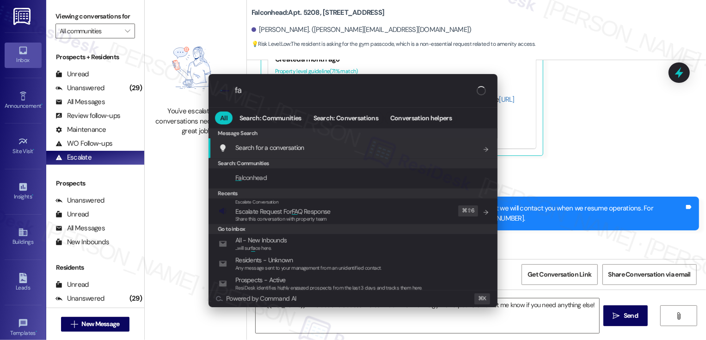
type input "faq"
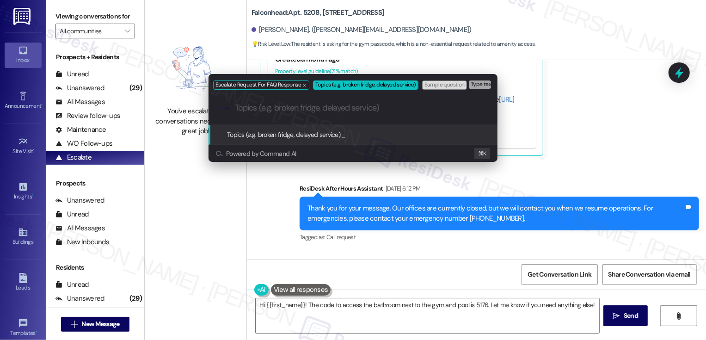
paste input "Falconhead Gym Access"
type input "Falconhead Gym Access"
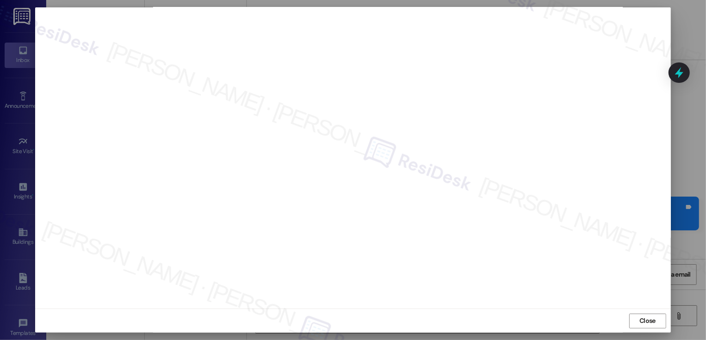
scroll to position [0, 0]
click at [645, 328] on button "Close" at bounding box center [647, 326] width 37 height 15
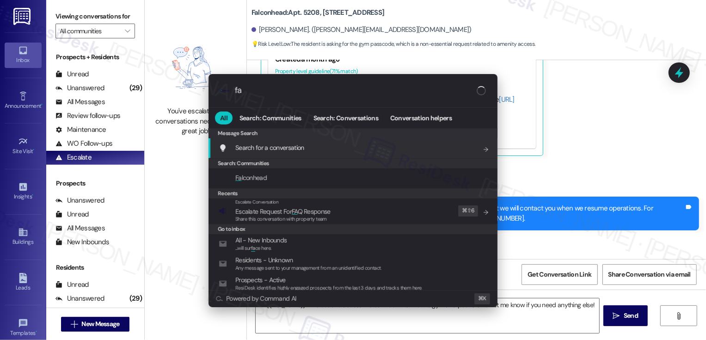
type input "faq"
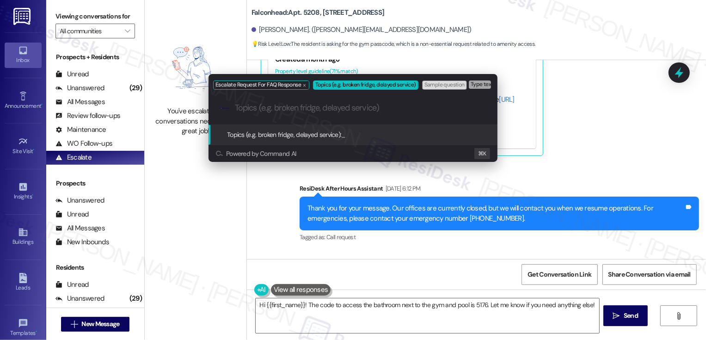
paste input "Falconhead Gym Access"
type input "Falconhead Gym Access"
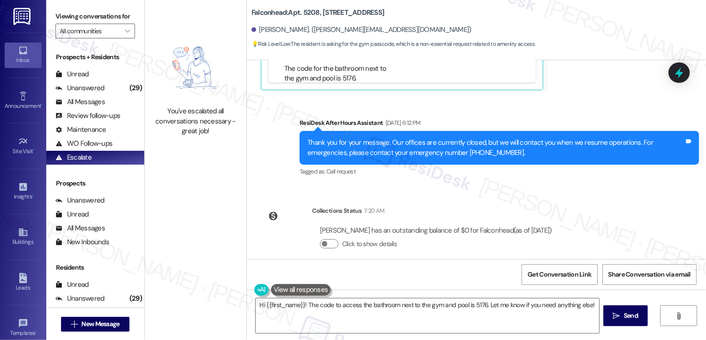
scroll to position [1347, 0]
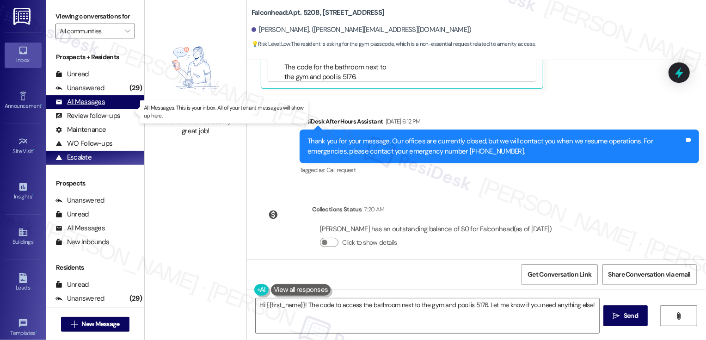
click at [90, 107] on div "All Messages" at bounding box center [80, 102] width 49 height 10
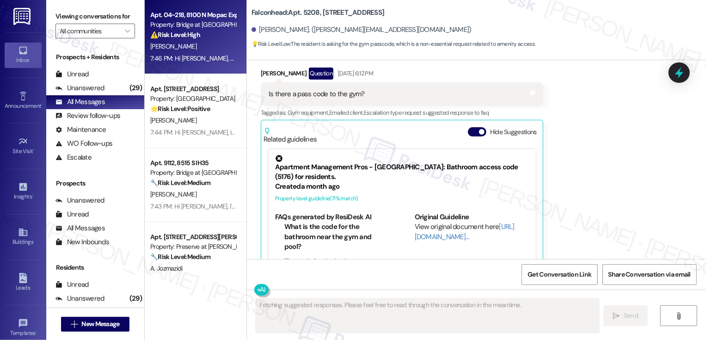
scroll to position [1174, 0]
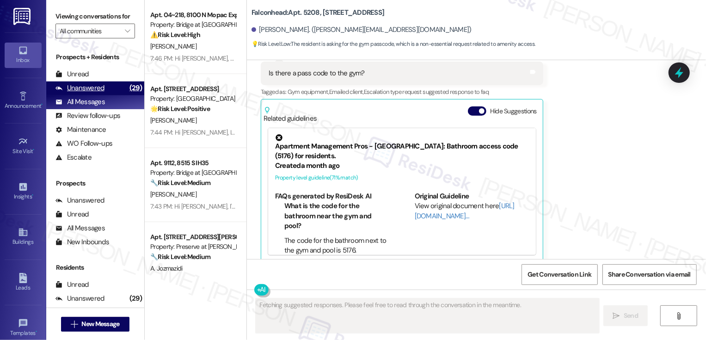
click at [111, 95] on div "Unanswered (29)" at bounding box center [95, 88] width 98 height 14
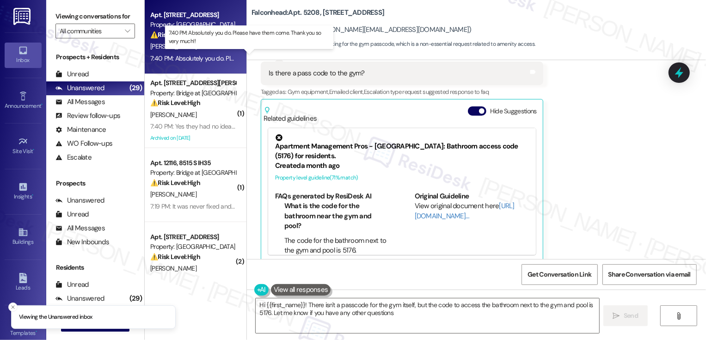
type textarea "Hi {{first_name}}! There isn't a passcode for the gym itself, but the code to a…"
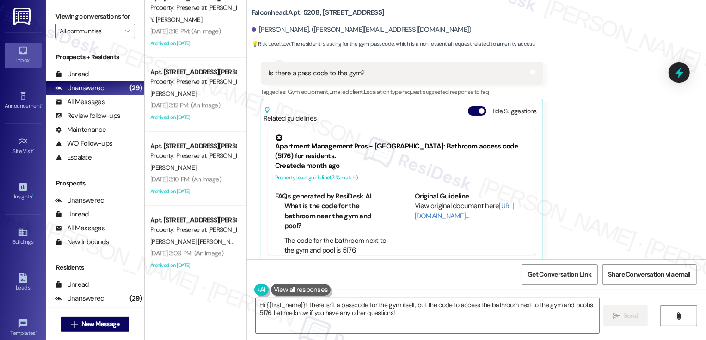
scroll to position [1723, 0]
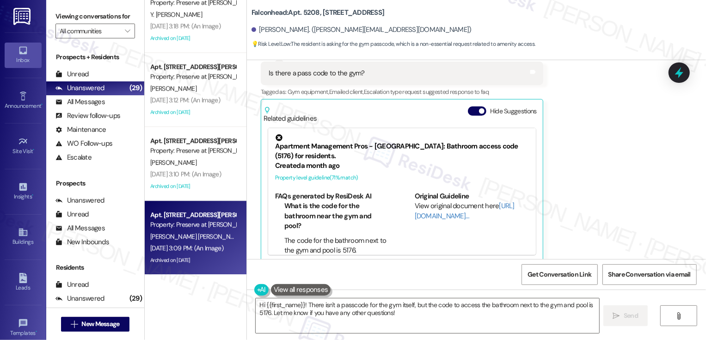
click at [236, 215] on div "Apt. 1206, 1773 Wells Branch Pkwy Property: Preserve at Wells Branch L. Hechava…" at bounding box center [196, 238] width 102 height 74
type textarea "Fetching suggested responses. Please feel free to read through the conversation…"
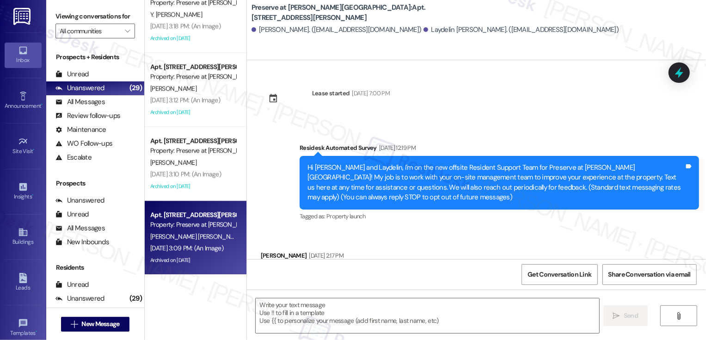
type textarea "Fetching suggested responses. Please feel free to read through the conversation…"
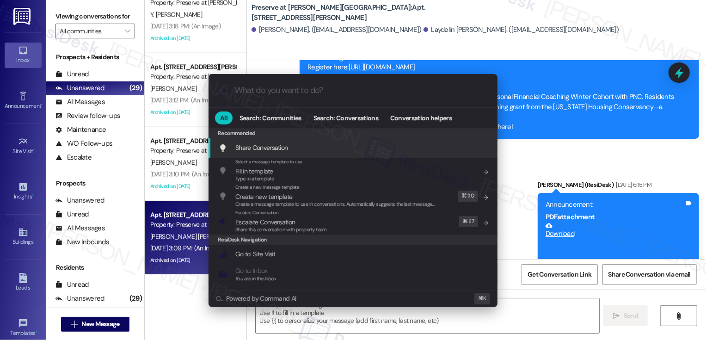
scroll to position [4586, 0]
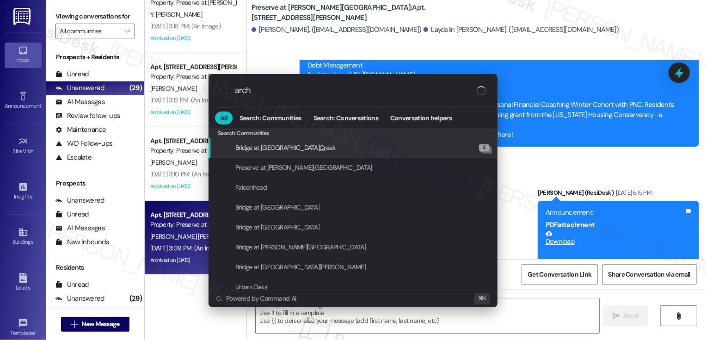
type input "archi"
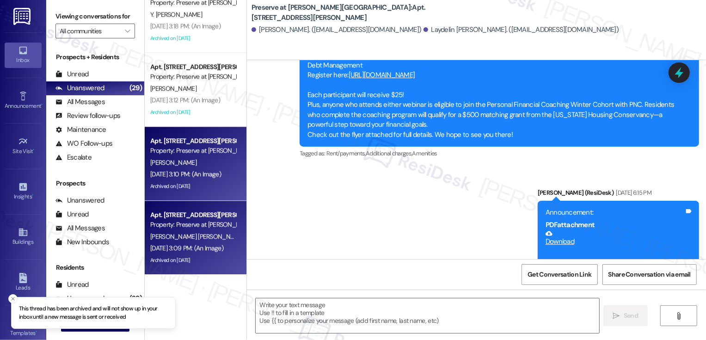
click at [197, 154] on div "Property: Preserve at [PERSON_NAME][GEOGRAPHIC_DATA]" at bounding box center [193, 151] width 86 height 10
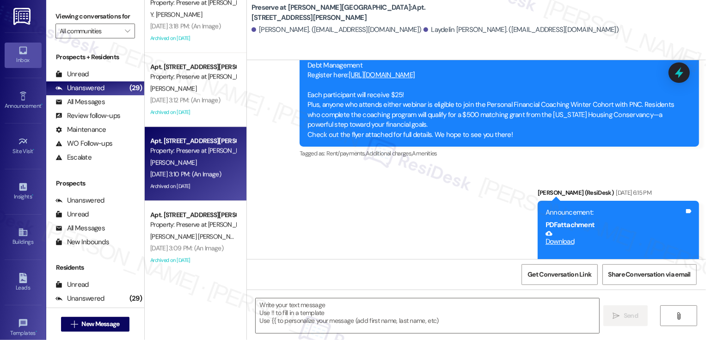
type textarea "Fetching suggested responses. Please feel free to read through the conversation…"
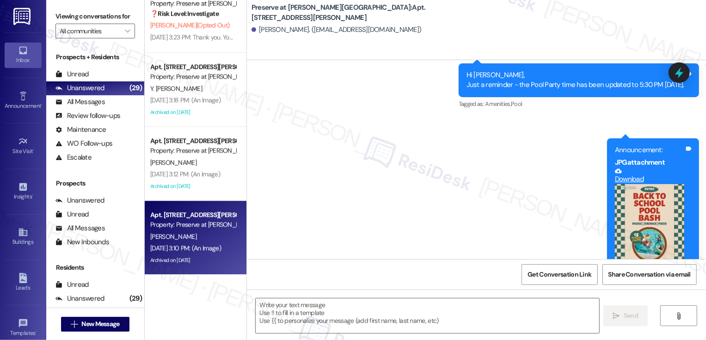
scroll to position [5657, 0]
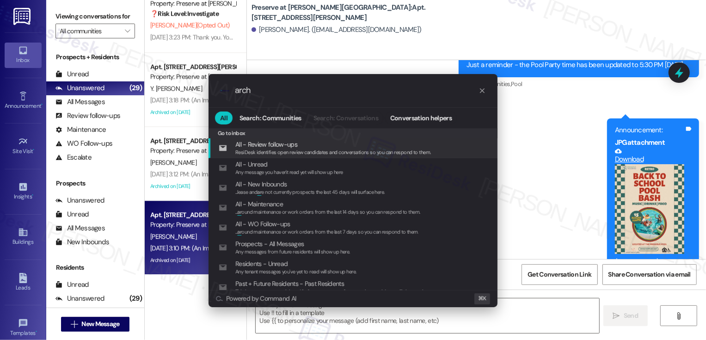
type input "archi"
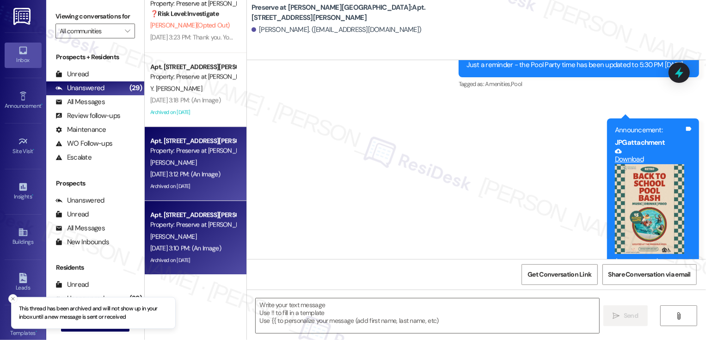
click at [223, 157] on div "D. White" at bounding box center [192, 163] width 87 height 12
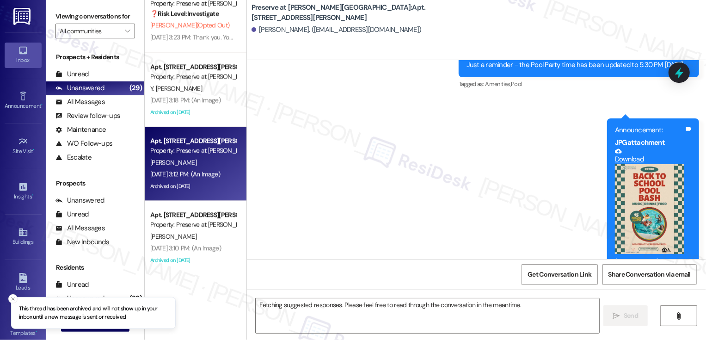
click at [223, 157] on div "D. White" at bounding box center [192, 163] width 87 height 12
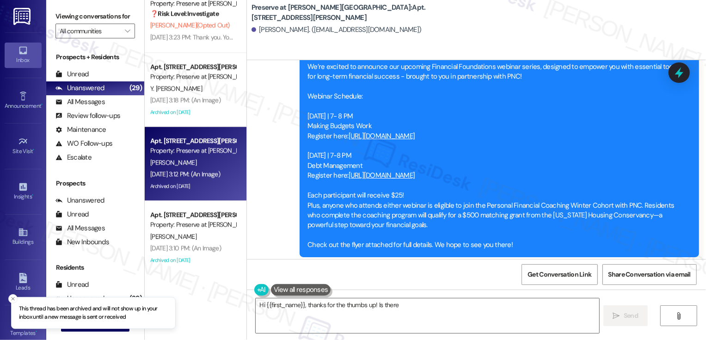
scroll to position [3384, 0]
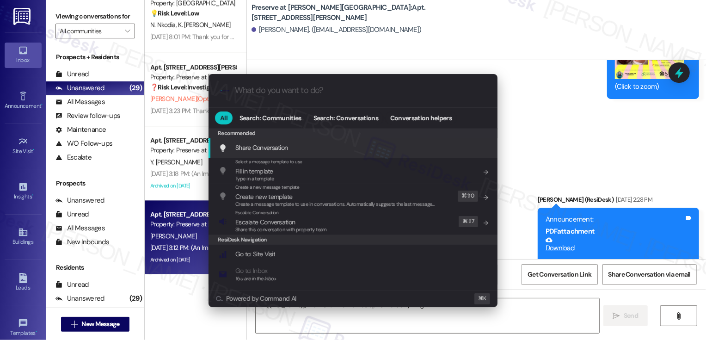
type textarea "Hi {{first_name}}, thanks for the thumbs up! Is there anything"
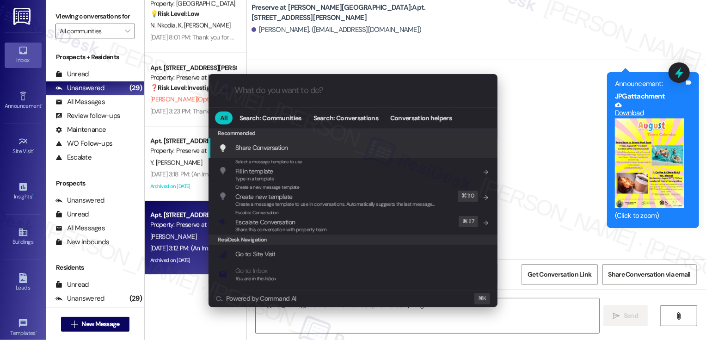
type input "a"
type textarea "Hi {{first_name}}, thanks for the thumbs up! Is there anything else"
type input "ar"
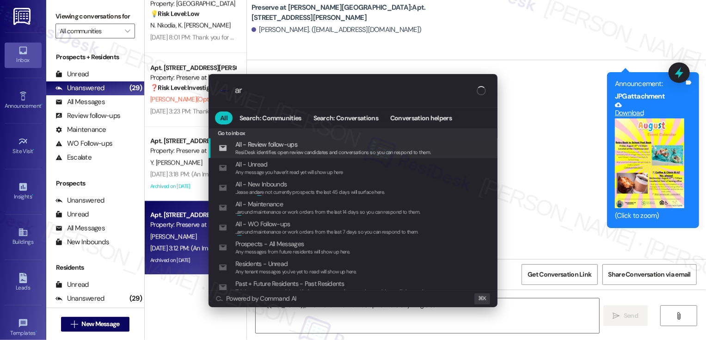
type textarea "Hi {{first_name}}, thanks for the thumbs up! Is there anything else I"
type input "arch"
type textarea "Hi {{first_name}}, thanks for the thumbs up! Is there anything else I"
type input "archi"
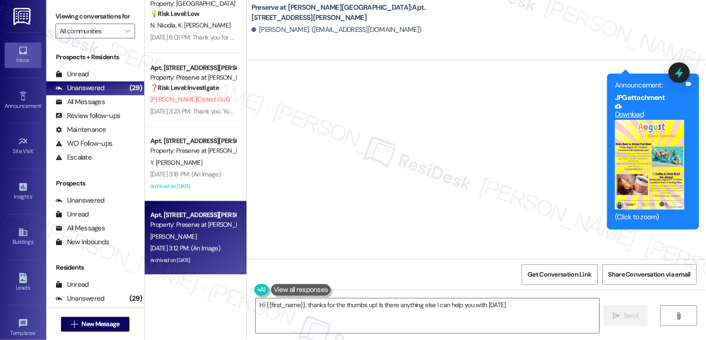
type textarea "Hi {{first_name}}, thanks for the thumbs up! Is there anything else I can help …"
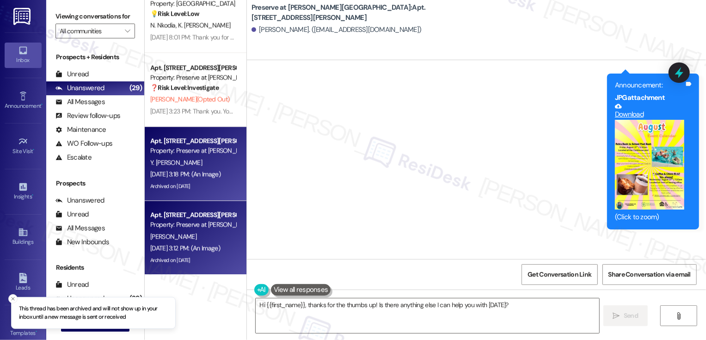
click at [214, 180] on div "Archived on 08/11/2025" at bounding box center [192, 186] width 87 height 12
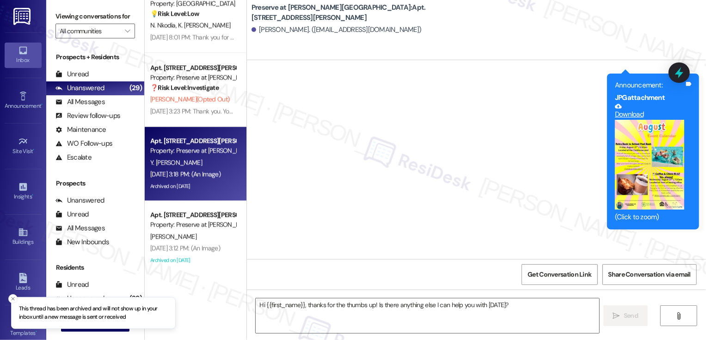
type textarea "Fetching suggested responses. Please feel free to read through the conversation…"
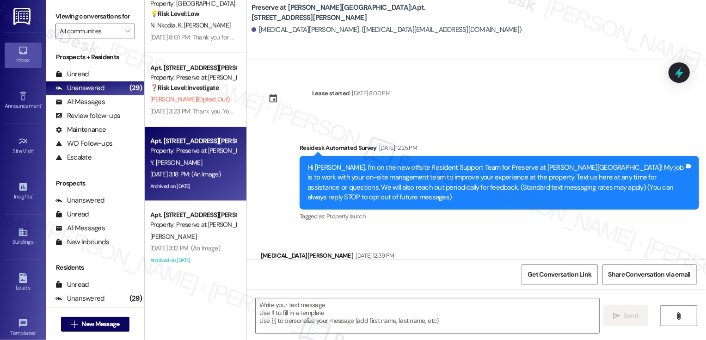
type textarea "Fetching suggested responses. Please feel free to read through the conversation…"
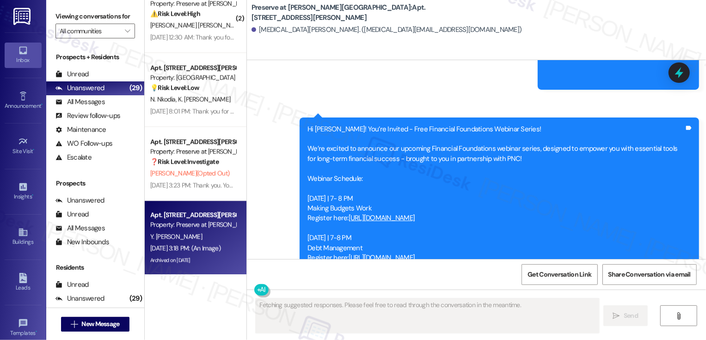
scroll to position [6351, 0]
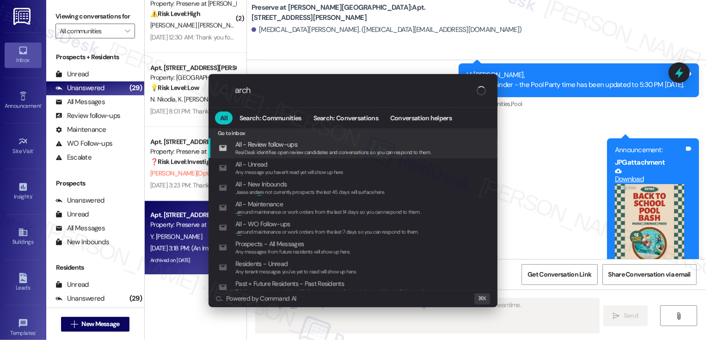
type input "archi"
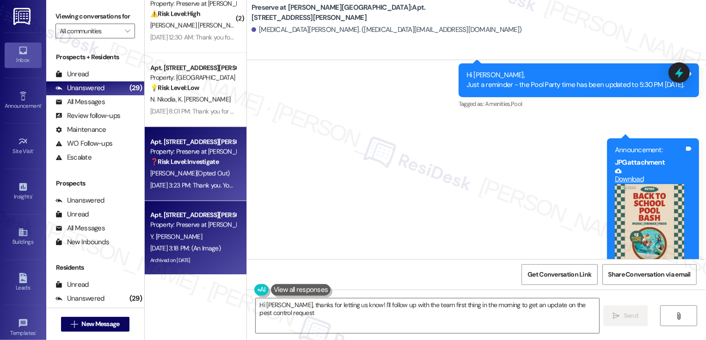
type textarea "Hi Yasmin, thanks for letting us know! I'll follow up with the team first thing…"
click at [196, 171] on span "J. Gradwohl (Opted Out)" at bounding box center [189, 173] width 79 height 8
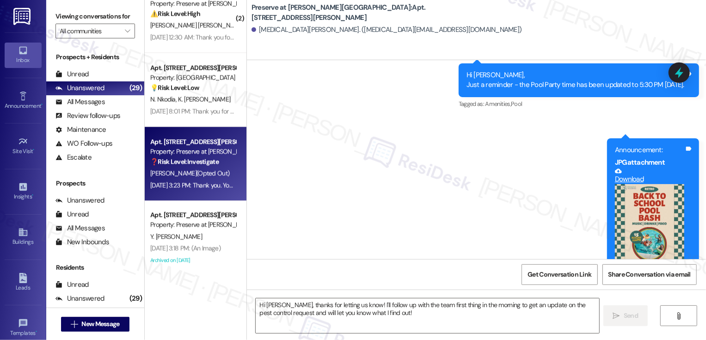
type textarea "Fetching suggested responses. Please feel free to read through the conversation…"
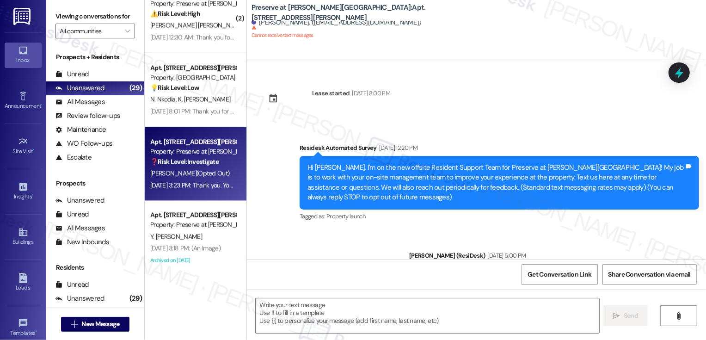
scroll to position [7996, 0]
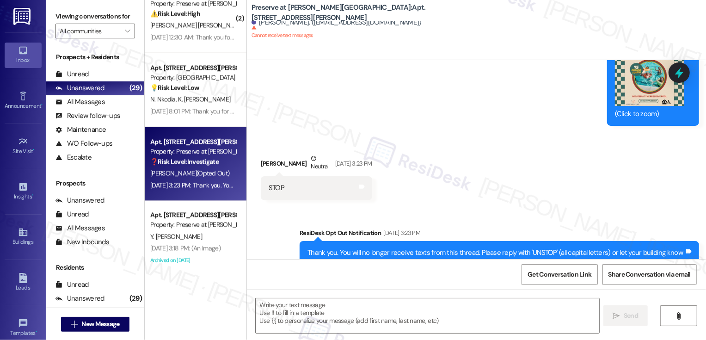
type textarea "Fetching suggested responses. Please feel free to read through the conversation…"
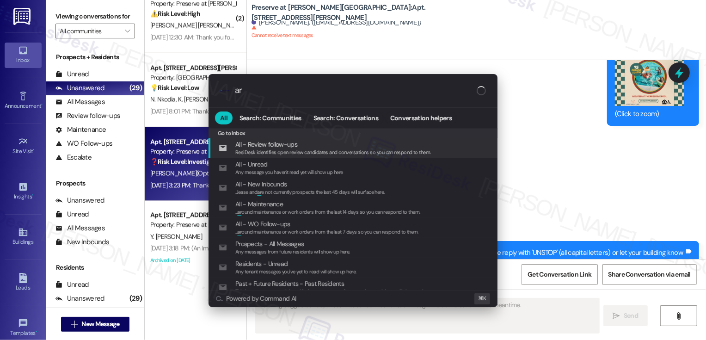
type input "arc"
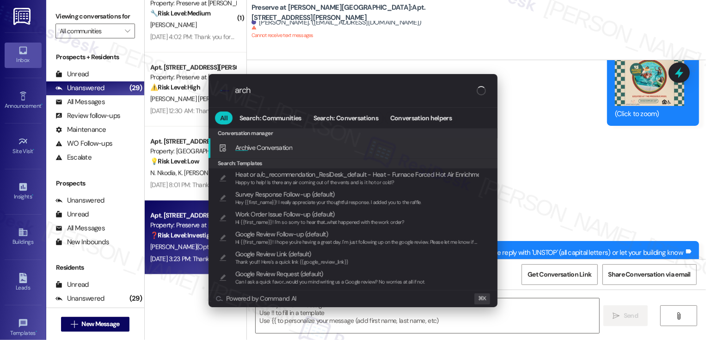
scroll to position [1427, 0]
type input "archi"
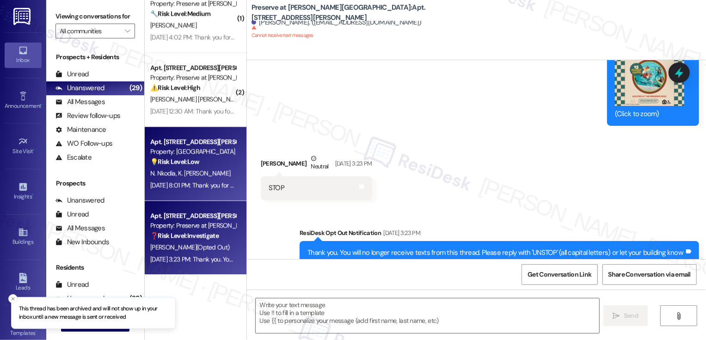
click at [180, 154] on div "Property: Lexington Hills" at bounding box center [193, 152] width 86 height 10
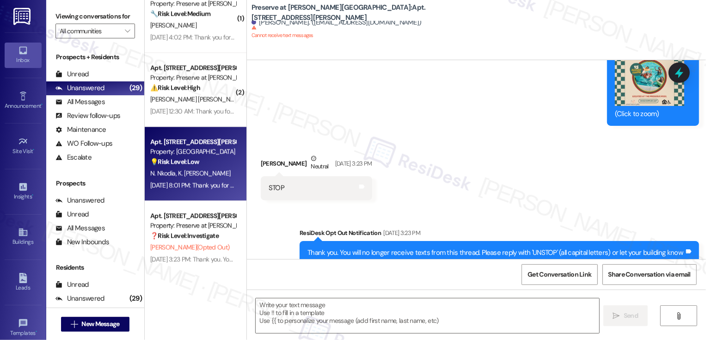
type textarea "Fetching suggested responses. Please feel free to read through the conversation…"
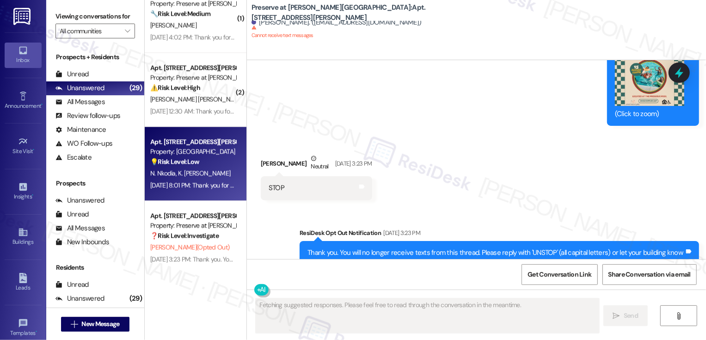
click at [180, 154] on div "Property: Lexington Hills" at bounding box center [193, 152] width 86 height 10
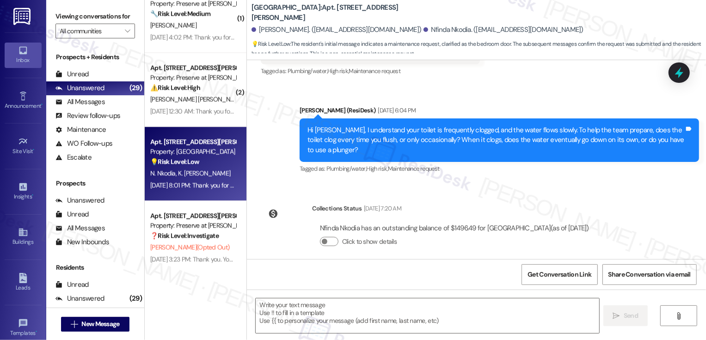
type textarea "Fetching suggested responses. Please feel free to read through the conversation…"
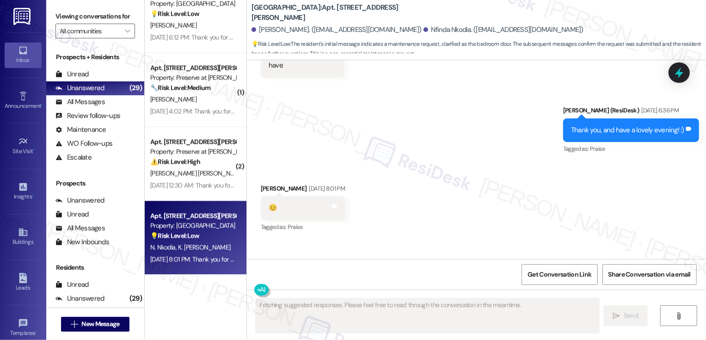
scroll to position [2011, 0]
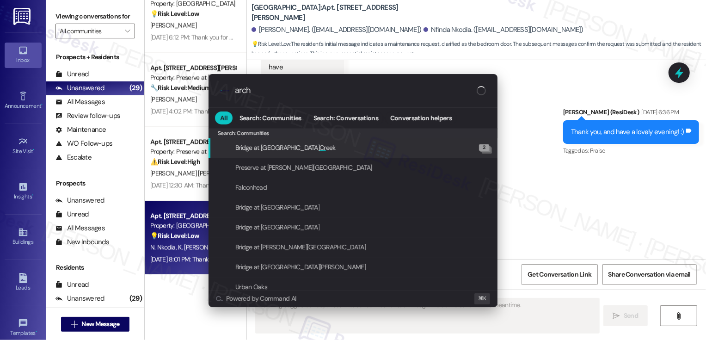
type input "archi"
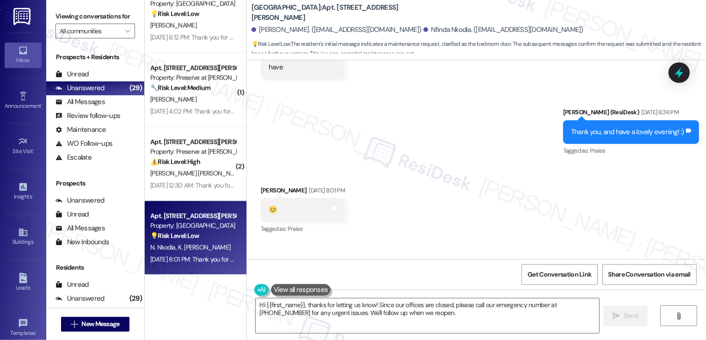
type textarea "Hi {{first_name}}, thanks for letting us know! Since our offices are closed, pl…"
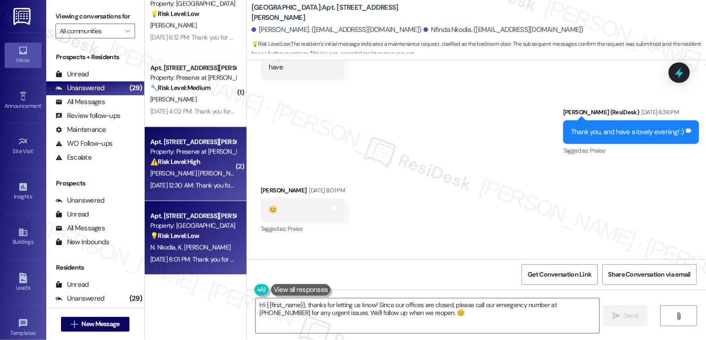
click at [235, 165] on div "Apt. 112, 1773 Wells Branch Pkwy Property: Preserve at Wells Branch ⚠️ Risk Lev…" at bounding box center [196, 164] width 102 height 74
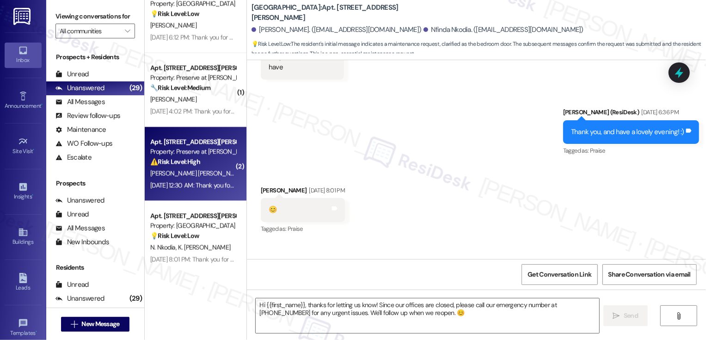
type textarea "Fetching suggested responses. Please feel free to read through the conversation…"
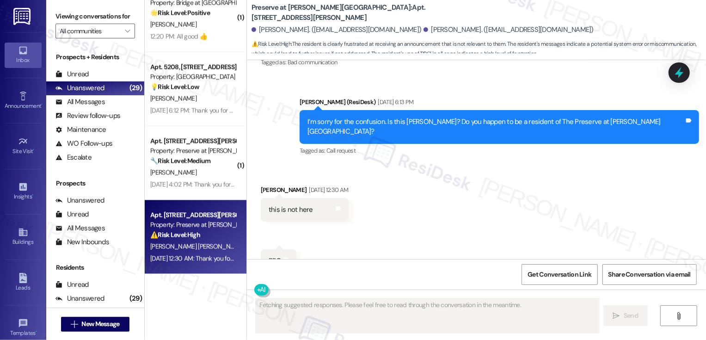
scroll to position [1279, 0]
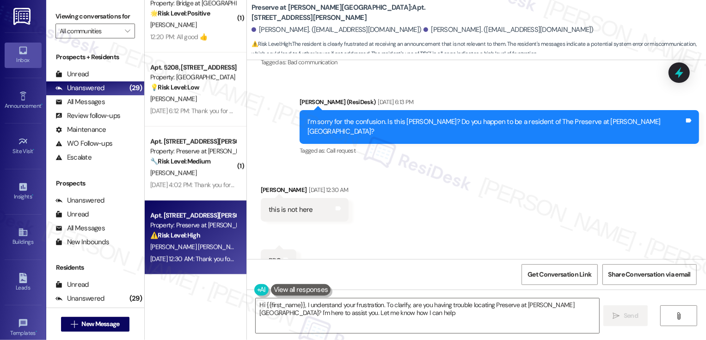
type textarea "Hi {{first_name}}, I understand your frustration. To clarify, are you having tr…"
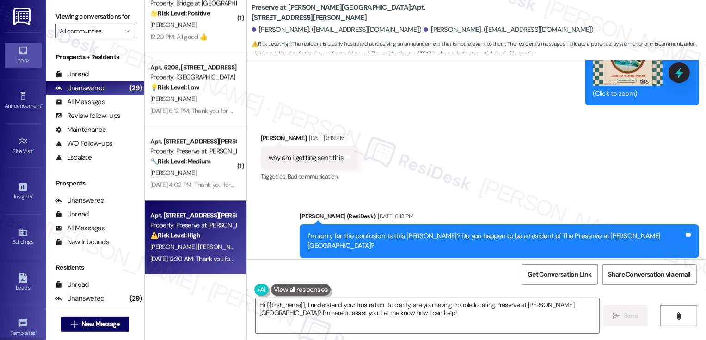
scroll to position [2417, 0]
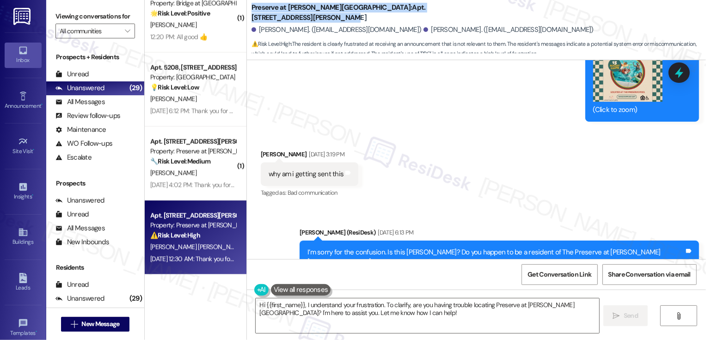
drag, startPoint x: 246, startPoint y: 11, endPoint x: 426, endPoint y: 11, distance: 180.8
click at [427, 11] on div "Preserve at Wells Branch: Apt. 112, 1773 Wells Branch Pkwy" at bounding box center [344, 13] width 185 height 12
copy b "Preserve at Wells Branch: Apt. 112, 1773 Wells Branch Pkwy"
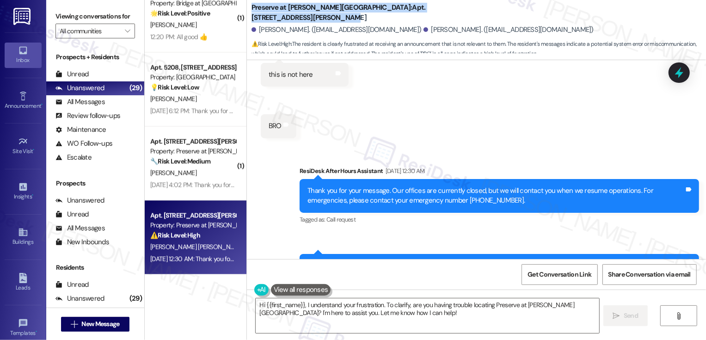
scroll to position [2683, 0]
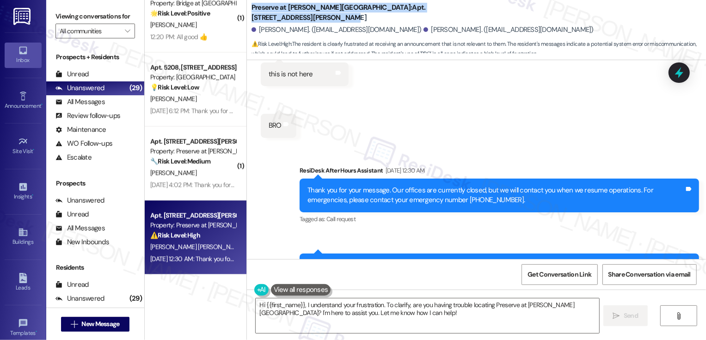
click at [527, 108] on div "Received via SMS Lianet Suarez Delgado Aug 16, 2025 at 12:30 AM this is not her…" at bounding box center [476, 87] width 459 height 116
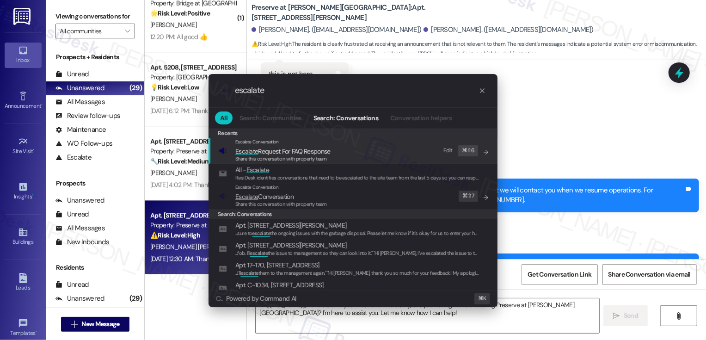
type input "escalate"
click at [259, 204] on span "Share this conversation with property team" at bounding box center [281, 204] width 92 height 6
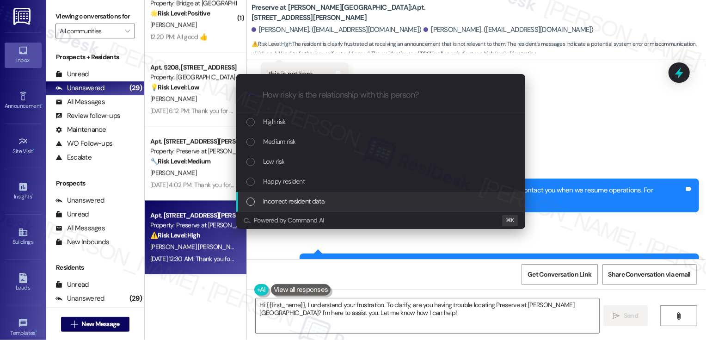
click at [275, 202] on span "Incorrect resident data" at bounding box center [294, 201] width 62 height 10
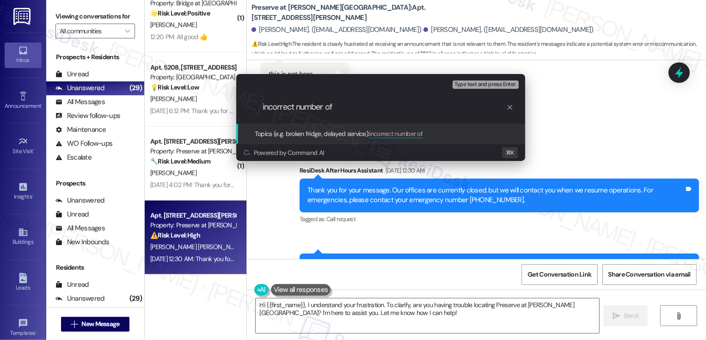
paste input "Preserve at Wells Branch: Apt. 112, 1773 Wells Branch Pkwy"
type input "incorrect number of Lianet Delgado"
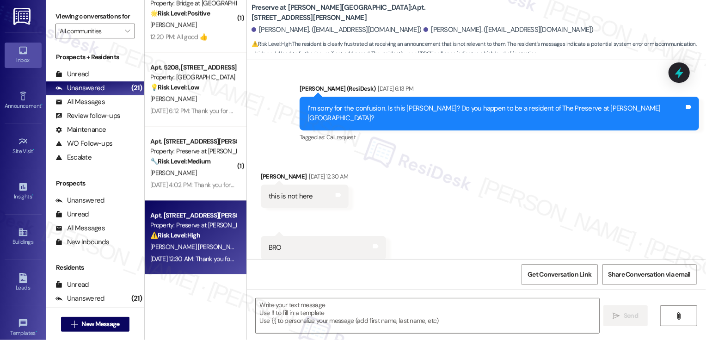
type textarea "Fetching suggested responses. Please feel free to read through the conversation…"
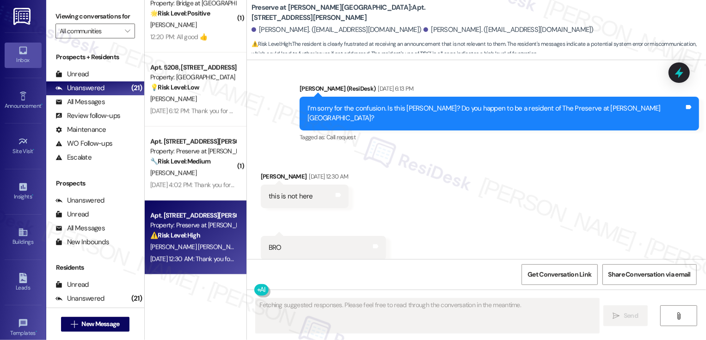
scroll to position [2725, 0]
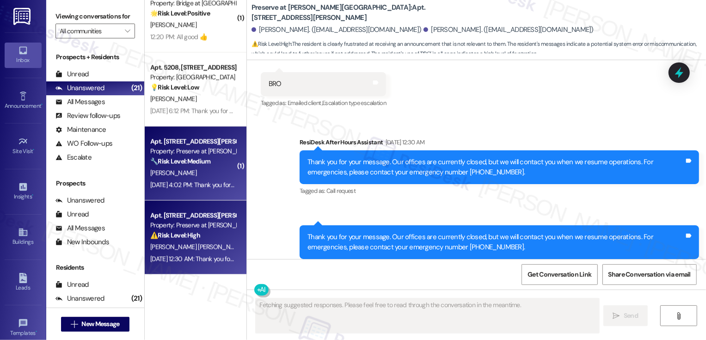
click at [188, 172] on div "P. Jackson" at bounding box center [192, 173] width 87 height 12
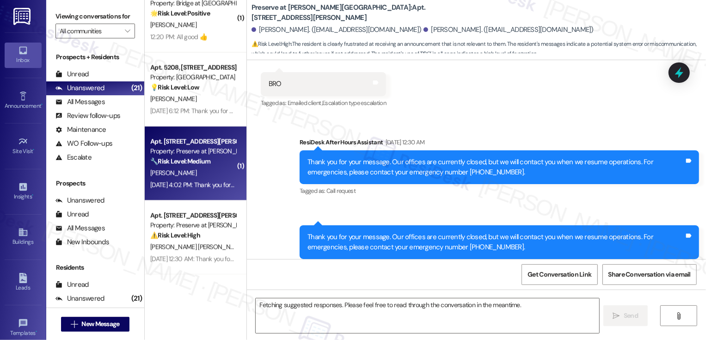
click at [188, 172] on div "P. Jackson" at bounding box center [192, 173] width 87 height 12
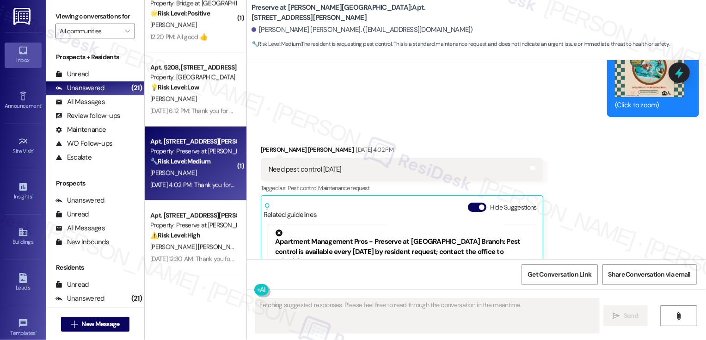
scroll to position [3830, 0]
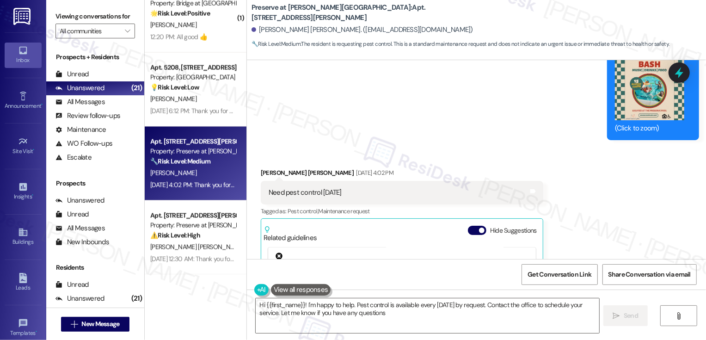
type textarea "Hi {{first_name}}! I'm happy to help. Pest control is available every Tuesday b…"
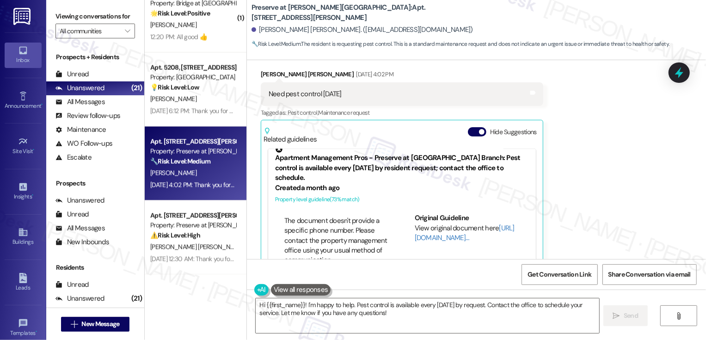
scroll to position [13, 0]
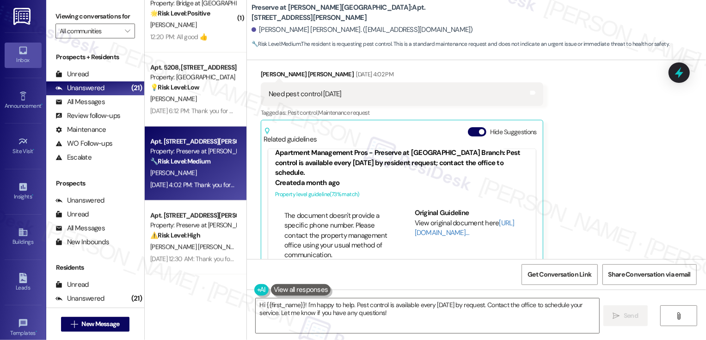
click at [344, 8] on b "Preserve at Wells Branch: Apt. 308, 1773 Wells Branch Pkwy" at bounding box center [344, 13] width 185 height 20
copy b "308"
click at [593, 151] on div "Received via SMS Presley Jackson Aug 16, 2025 at 4:02 PM Need pest control on T…" at bounding box center [476, 169] width 459 height 241
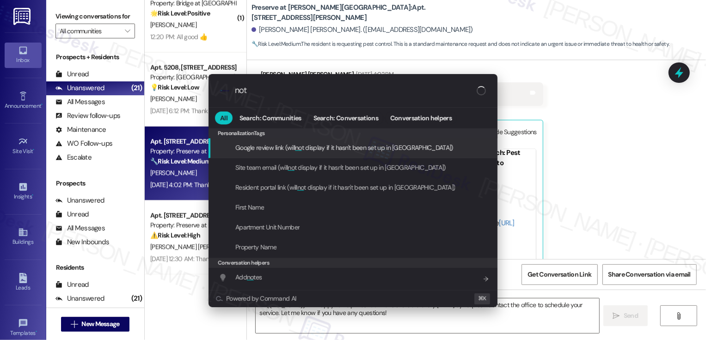
type input "note"
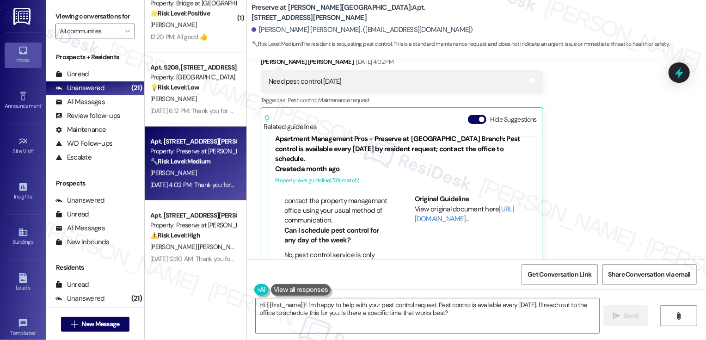
scroll to position [263, 0]
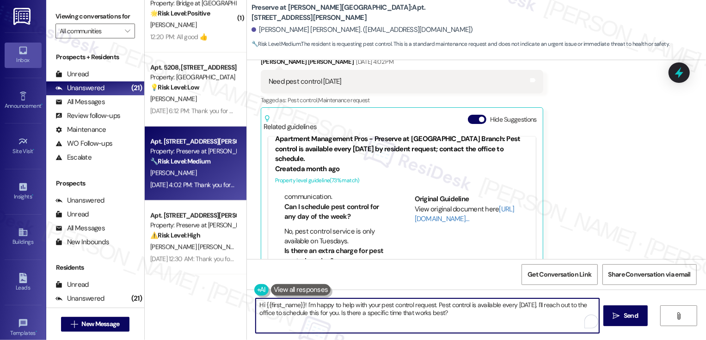
drag, startPoint x: 433, startPoint y: 304, endPoint x: 480, endPoint y: 330, distance: 53.6
click at [480, 332] on textarea "Hi {{first_name}}! I'm happy to help with your pest control request. Pest contr…" at bounding box center [428, 315] width 344 height 35
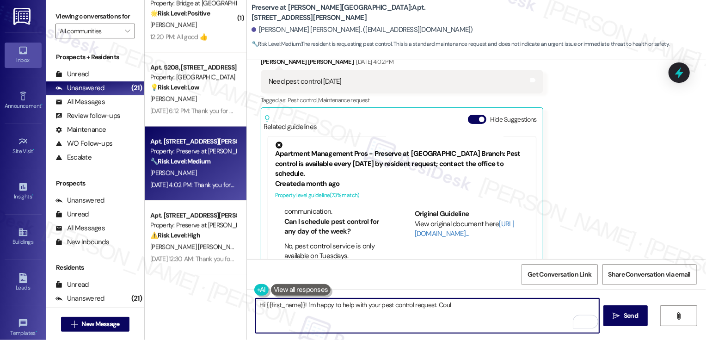
scroll to position [3905, 0]
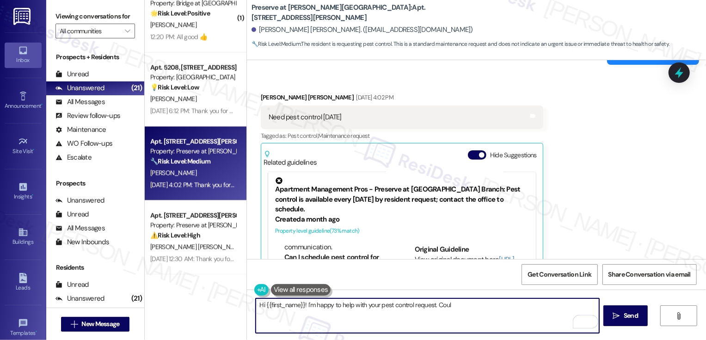
type textarea "Hi {{first_name}}! I'm happy to help with your pest control request. Coul"
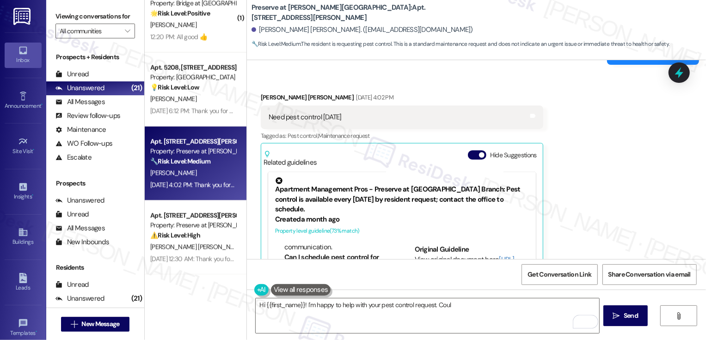
drag, startPoint x: 262, startPoint y: 97, endPoint x: 372, endPoint y: 99, distance: 110.6
click at [372, 105] on div "Need pest control on Tuesday Tags and notes" at bounding box center [402, 117] width 283 height 24
copy div "Need pest control on Tuesday"
click at [372, 105] on div "Need pest control on Tuesday Tags and notes" at bounding box center [402, 117] width 283 height 24
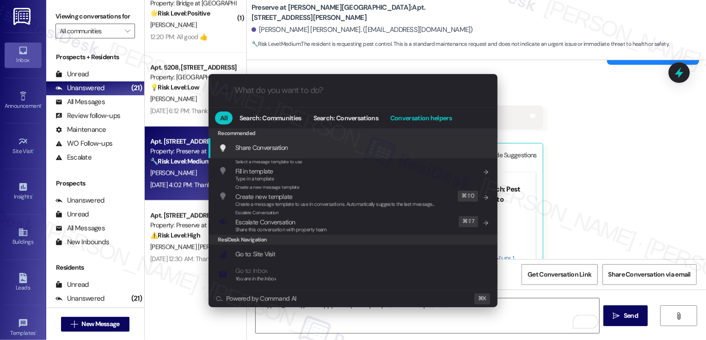
click at [414, 115] on span "Conversation helpers" at bounding box center [421, 118] width 62 height 6
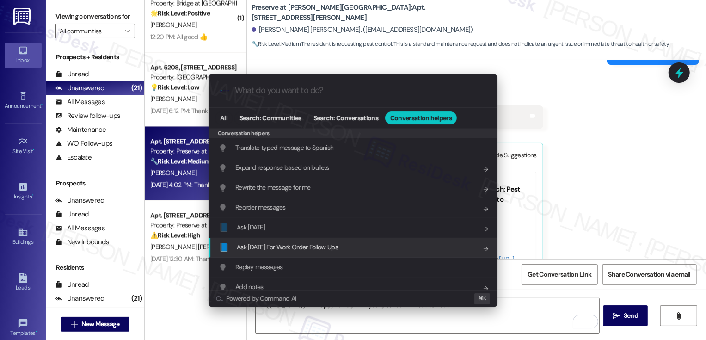
click at [295, 244] on span "Ask Friday For Work Order Follow Ups" at bounding box center [287, 247] width 101 height 8
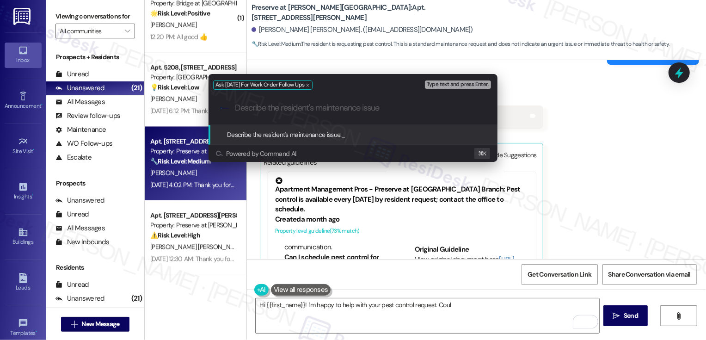
paste input "Need pest control on Tuesday"
type input "Need pest control on Tuesday"
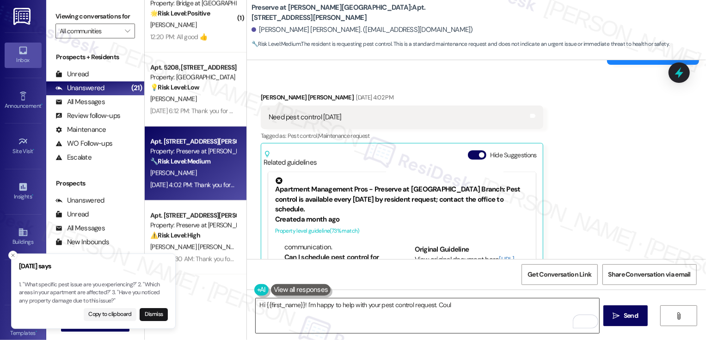
click at [482, 313] on textarea "Hi {{first_name}}! I'm happy to help with your pest control request. Coul" at bounding box center [428, 315] width 344 height 35
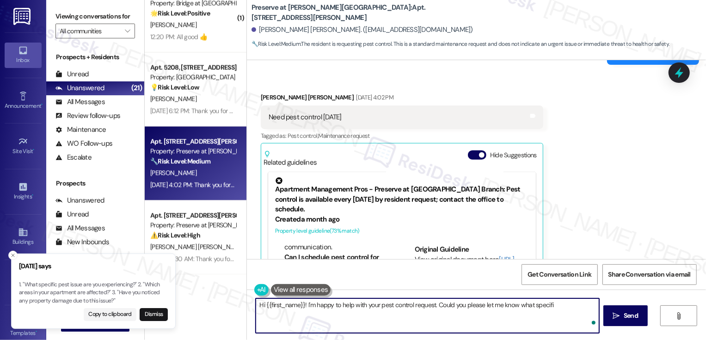
type textarea "Hi {{first_name}}! I'm happy to help with your pest control request. Could you …"
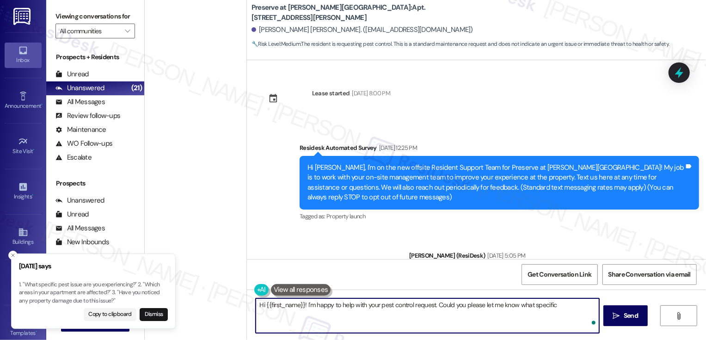
scroll to position [263, 0]
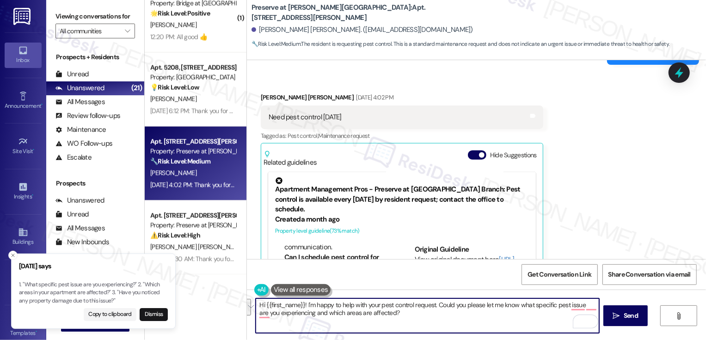
paste textarea "’d be happy to help with your pest control request. Could you let me know what …"
type textarea "Hi {{first_name}}! I’d be happy to help with your pest control request. Could y…"
click at [627, 316] on span "Send" at bounding box center [631, 316] width 14 height 10
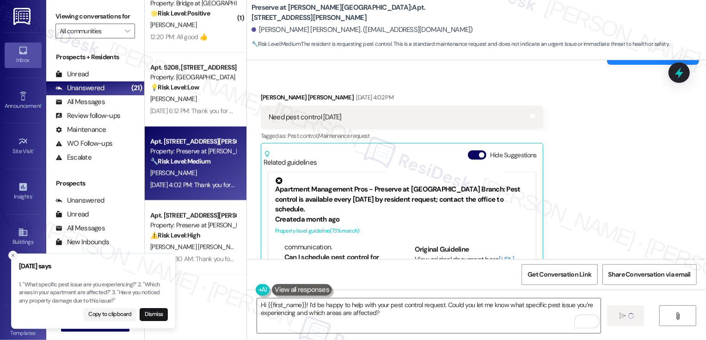
click at [12, 254] on icon "Close toast" at bounding box center [13, 256] width 6 height 6
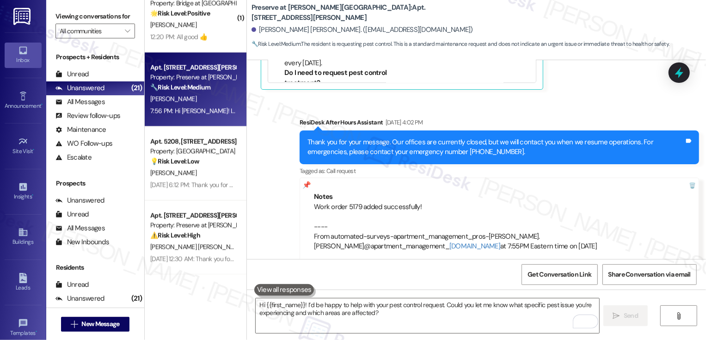
scroll to position [4187, 0]
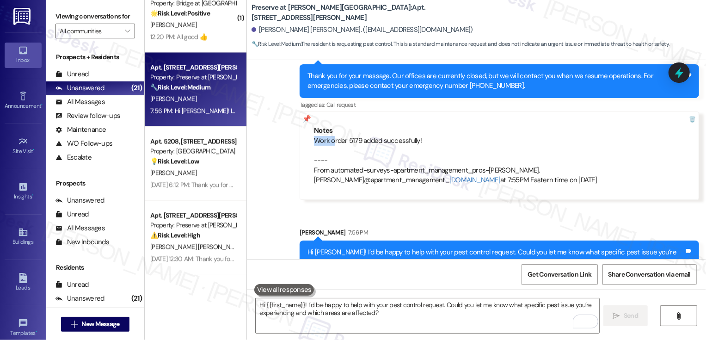
drag, startPoint x: 309, startPoint y: 119, endPoint x: 329, endPoint y: 119, distance: 19.9
click at [329, 136] on div "Work order 5179 added successfully! ---- From automated-surveys-apartment_manag…" at bounding box center [499, 160] width 371 height 49
click at [350, 136] on div "Work order 5179 added successfully! ---- From automated-surveys-apartment_manag…" at bounding box center [499, 160] width 371 height 49
copy div "5179"
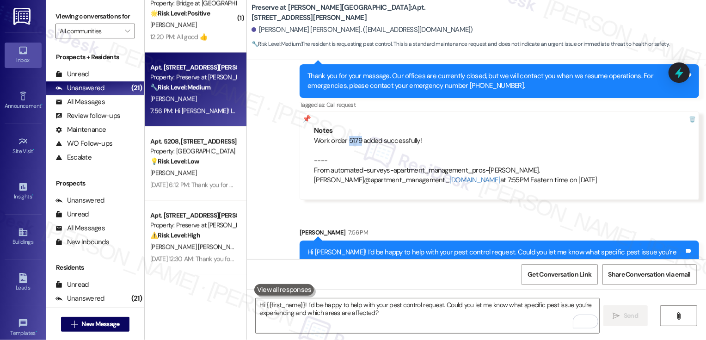
click at [354, 136] on div "Work order 5179 added successfully! ---- From automated-surveys-apartment_manag…" at bounding box center [499, 160] width 371 height 49
drag, startPoint x: 357, startPoint y: 118, endPoint x: 296, endPoint y: 118, distance: 60.1
click at [300, 118] on div "Notes Work order 5179 added successfully! ---- From automated-surveys-apartment…" at bounding box center [500, 155] width 400 height 88
copy div "Work order 5179"
click at [283, 157] on div "Sent via SMS ResiDesk After Hours Assistant Aug 16, 2025 at 4:02 PM Thank you f…" at bounding box center [476, 156] width 459 height 250
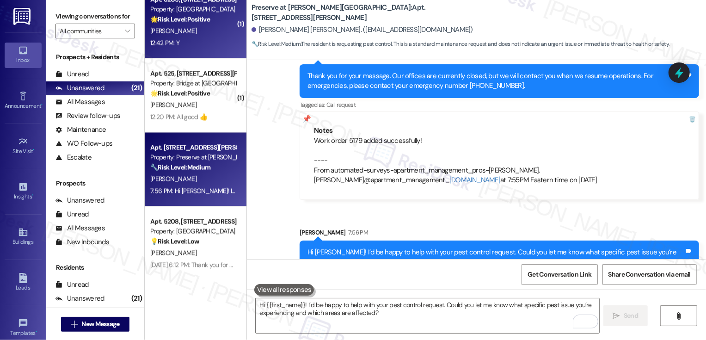
scroll to position [1076, 0]
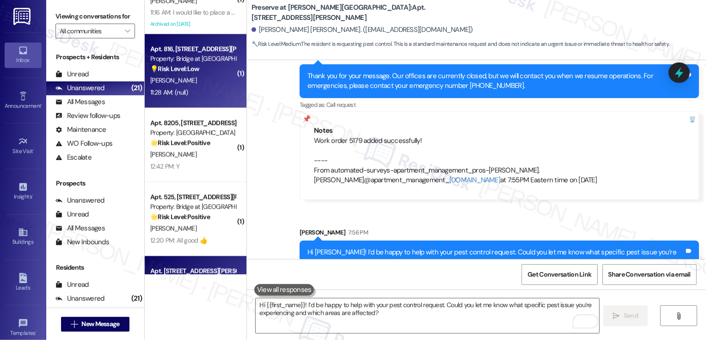
click at [193, 92] on div "11:28 AM: (null) 11:28 AM: (null)" at bounding box center [192, 93] width 87 height 12
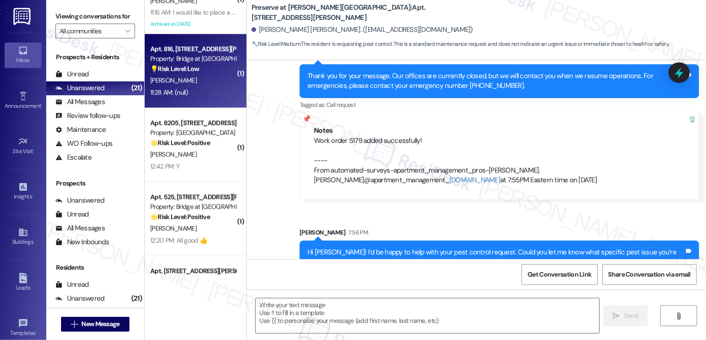
type textarea "Fetching suggested responses. Please feel free to read through the conversation…"
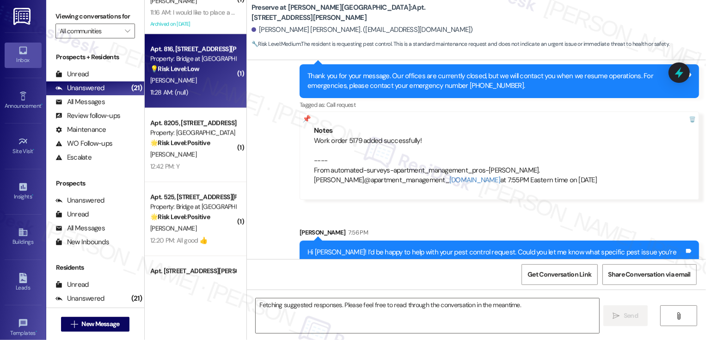
click at [193, 92] on div "11:28 AM: (null) 11:28 AM: (null)" at bounding box center [192, 93] width 87 height 12
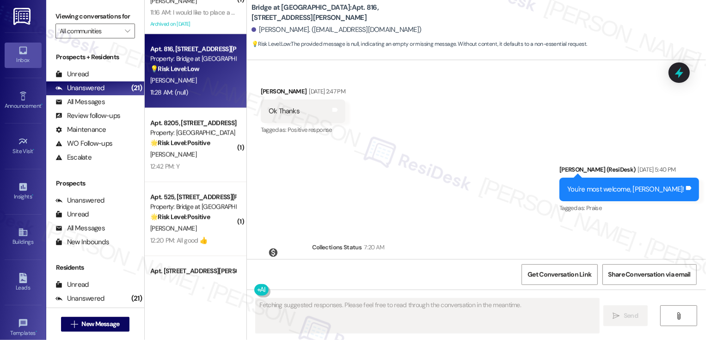
scroll to position [1067, 0]
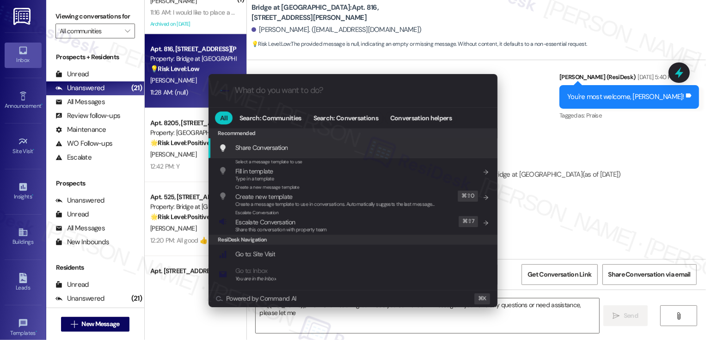
type textarea "Hi {{first_name}}, thanks for reaching out! I see you sent a blank message. If …"
type input "ar"
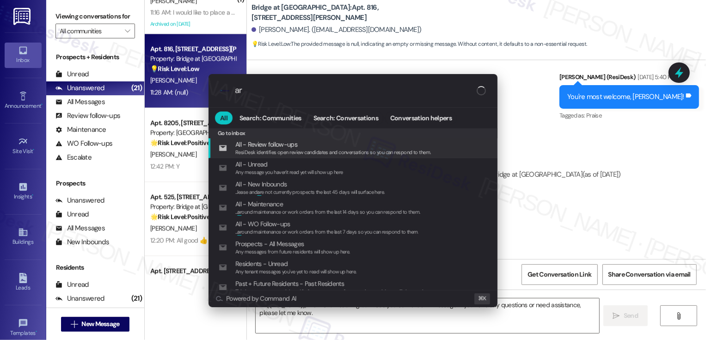
type textarea "Hi {{first_name}}, thanks for reaching out! I see you sent a blank message. If …"
type input "arc"
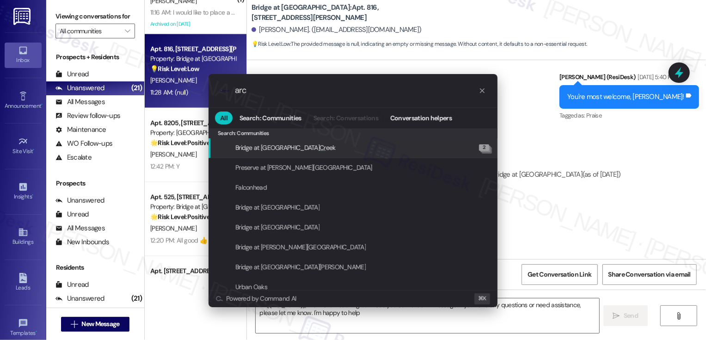
type textarea "Hi {{first_name}}, thanks for reaching out! I see you sent a blank message. If …"
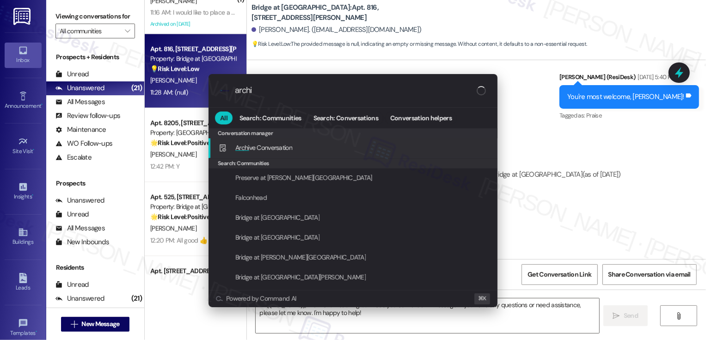
type input "archiv"
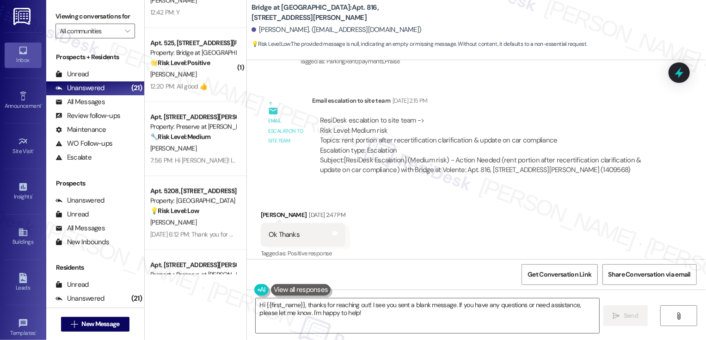
scroll to position [1233, 0]
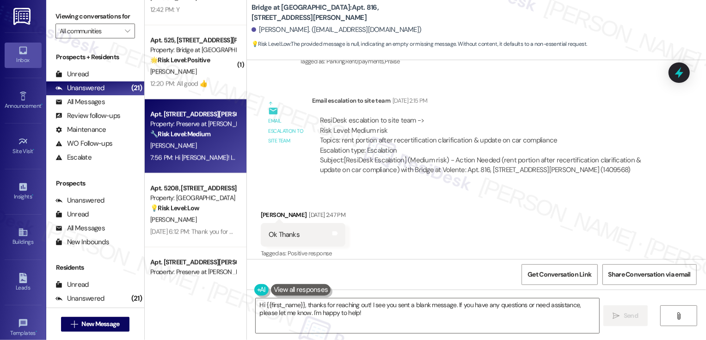
click at [208, 154] on div "7:56 PM: Hi Presley! I’d be happy to help with your pest control request. Could…" at bounding box center [392, 158] width 484 height 8
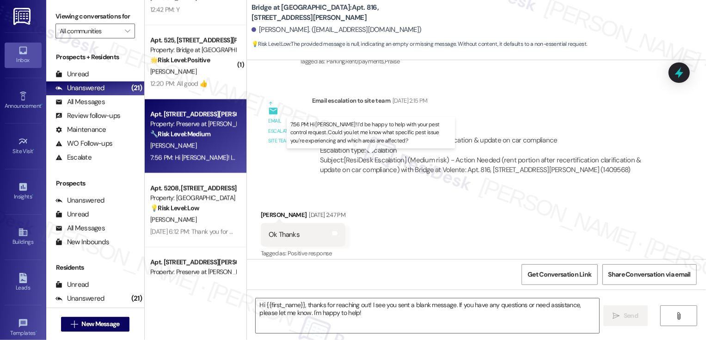
type textarea "Fetching suggested responses. Please feel free to read through the conversation…"
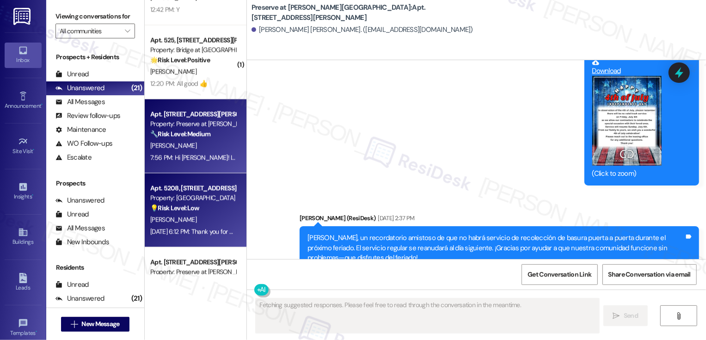
click at [210, 201] on div "Property: [GEOGRAPHIC_DATA]" at bounding box center [193, 198] width 86 height 10
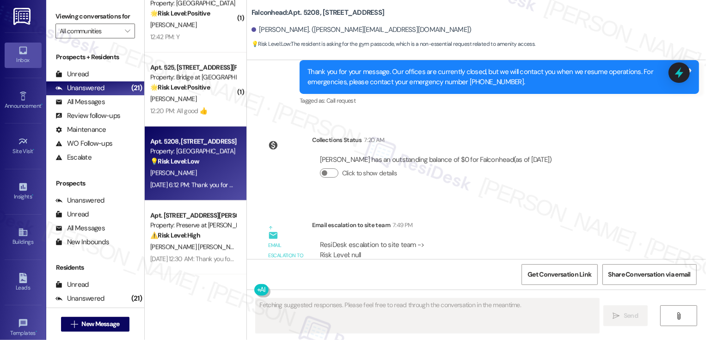
scroll to position [1451, 0]
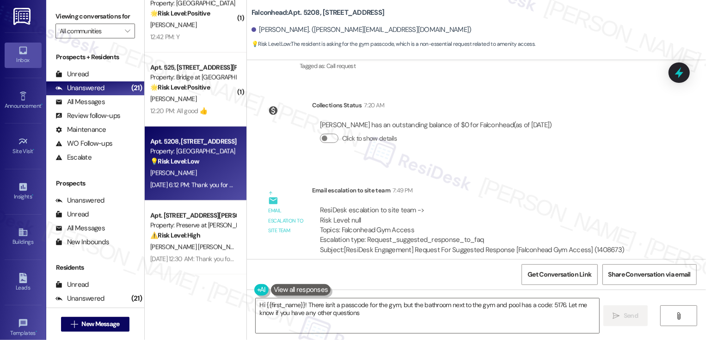
type textarea "Hi {{first_name}}! There isn't a passcode for the gym, but the bathroom next to…"
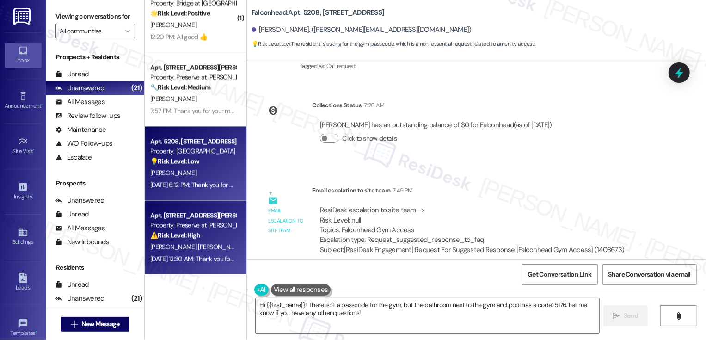
click at [179, 228] on div "Property: Preserve at [PERSON_NAME][GEOGRAPHIC_DATA]" at bounding box center [193, 226] width 86 height 10
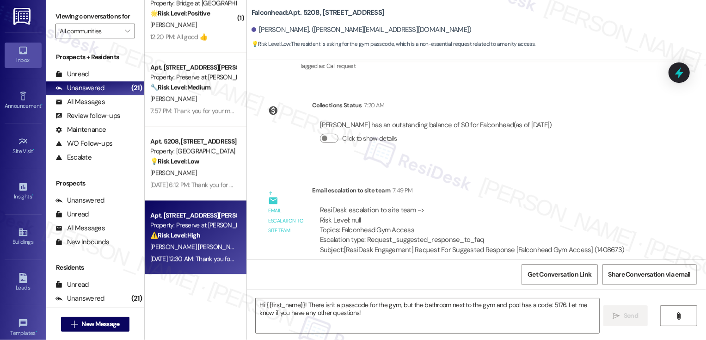
type textarea "Fetching suggested responses. Please feel free to read through the conversation…"
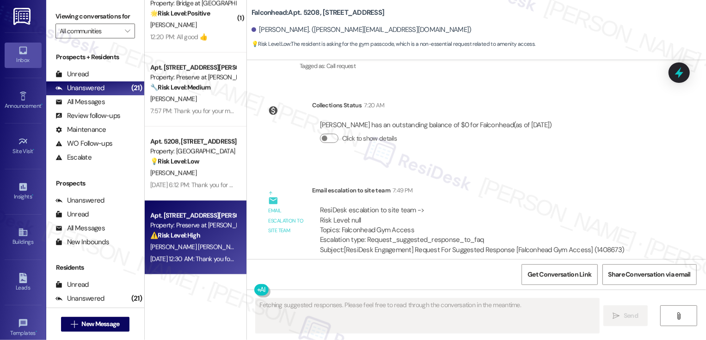
click at [179, 228] on div "Property: Preserve at [PERSON_NAME][GEOGRAPHIC_DATA]" at bounding box center [193, 226] width 86 height 10
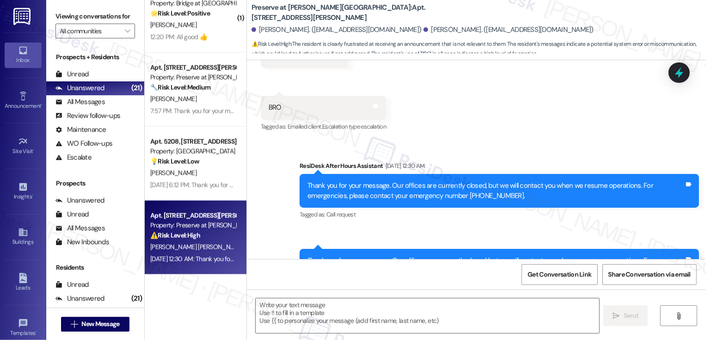
type textarea "Fetching suggested responses. Please feel free to read through the conversation…"
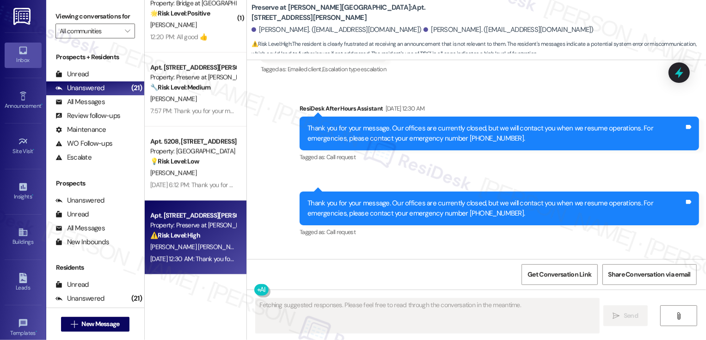
scroll to position [2839, 0]
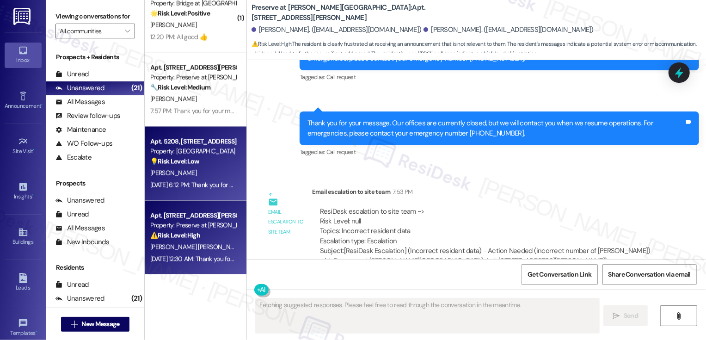
click at [177, 173] on div "B. Tutt" at bounding box center [192, 173] width 87 height 12
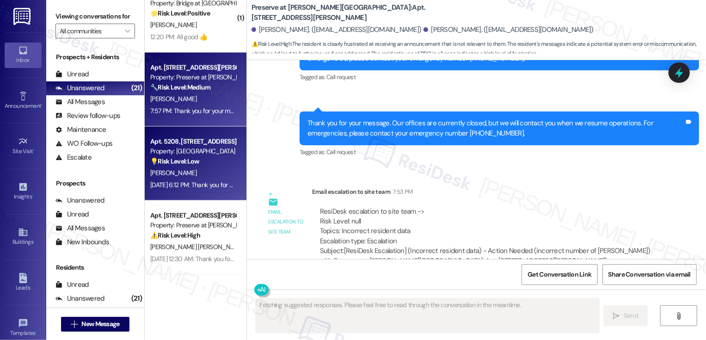
click at [192, 105] on div "7:57 PM: Thank you for your message. Our offices are currently closed, but we w…" at bounding box center [192, 111] width 87 height 12
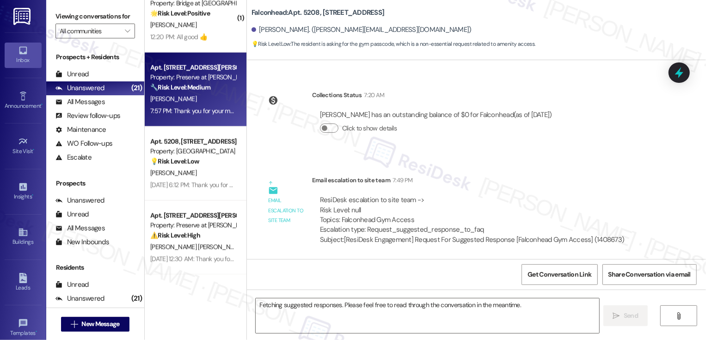
scroll to position [1451, 0]
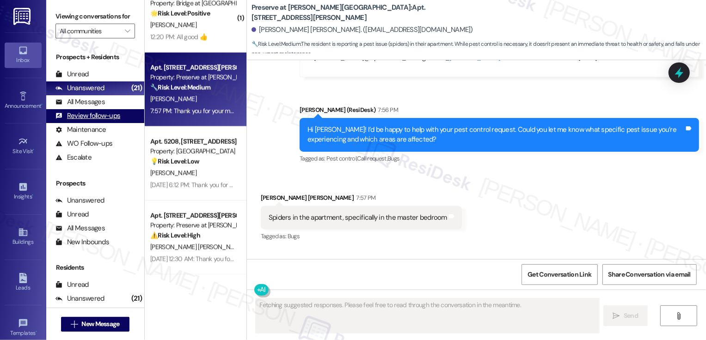
type textarea "Fetching suggested responses. Please feel free to read through the conversation…"
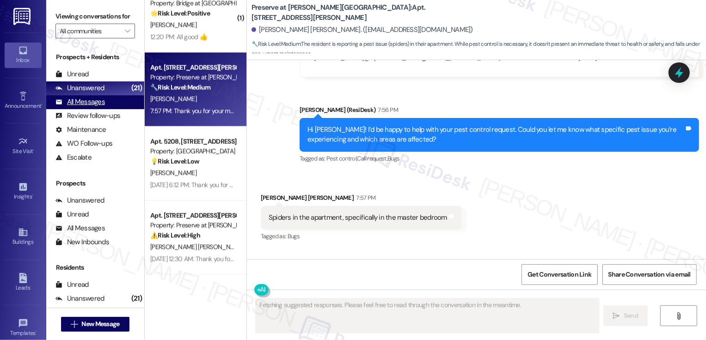
scroll to position [4143, 0]
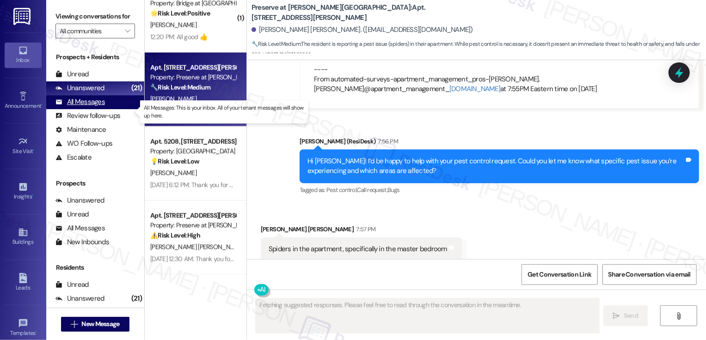
click at [102, 107] on div "All Messages" at bounding box center [80, 102] width 49 height 10
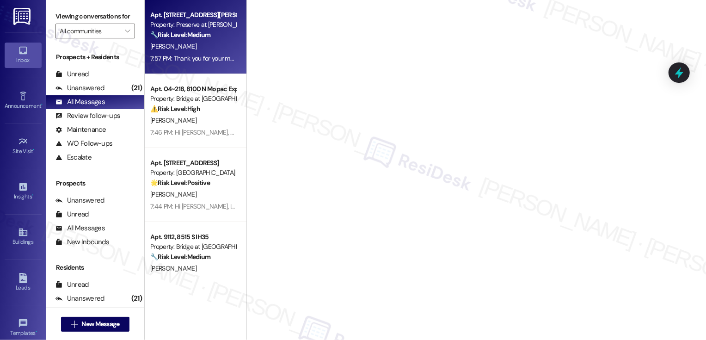
click at [162, 48] on span "P. Jackson" at bounding box center [173, 46] width 46 height 8
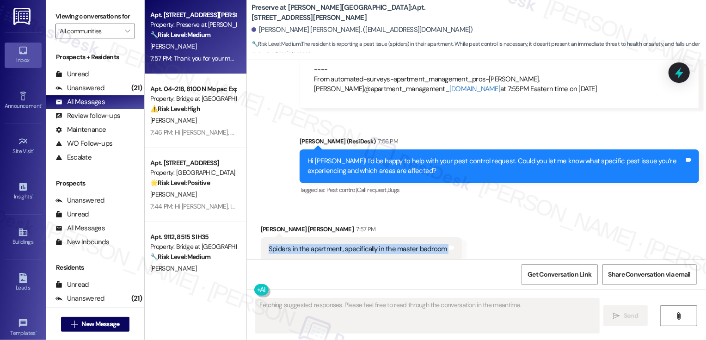
drag, startPoint x: 259, startPoint y: 224, endPoint x: 450, endPoint y: 229, distance: 191.5
click at [450, 237] on div "Spiders in the apartment, specifically in the master bedroom Tags and notes" at bounding box center [361, 249] width 201 height 24
copy div "Spiders in the apartment, specifically in the master bedroom Tags and notes"
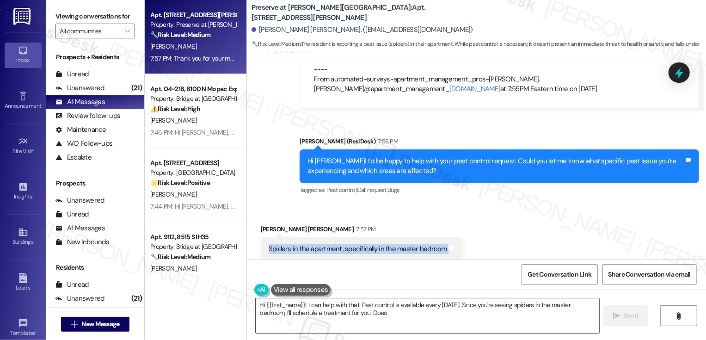
click at [312, 313] on textarea "Hi {{first_name}}! I can help with that. Pest control is available every Tuesda…" at bounding box center [428, 315] width 344 height 35
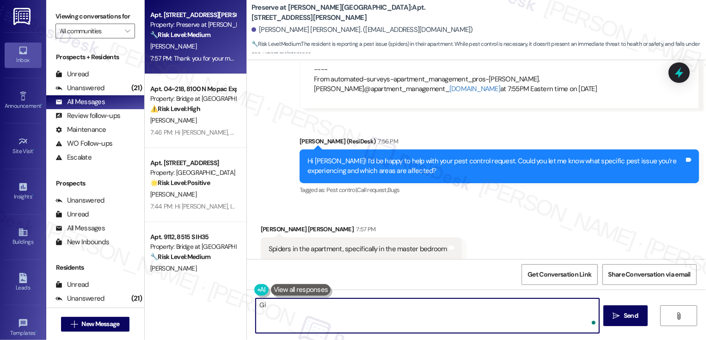
type textarea "G"
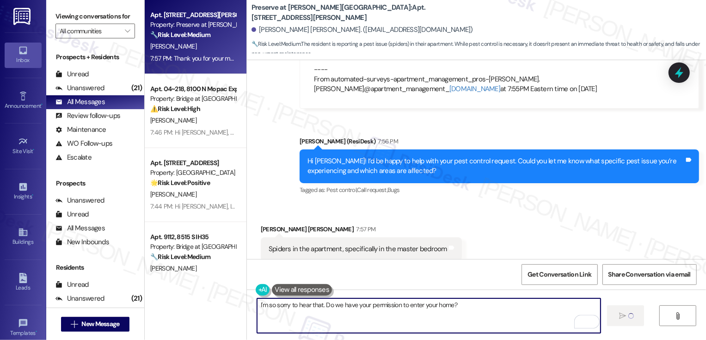
type textarea "I'm so sorry to hear that. Do we have your permission to enter your home?"
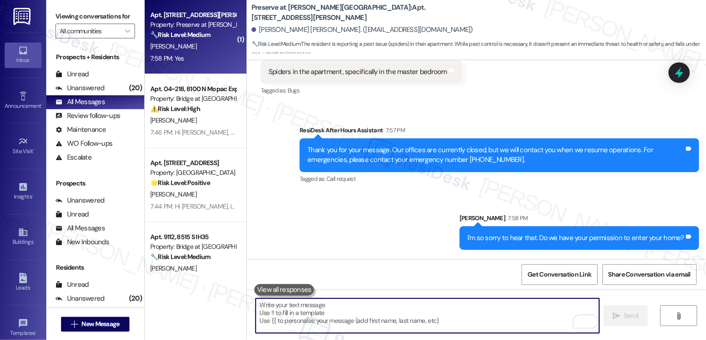
scroll to position [4360, 0]
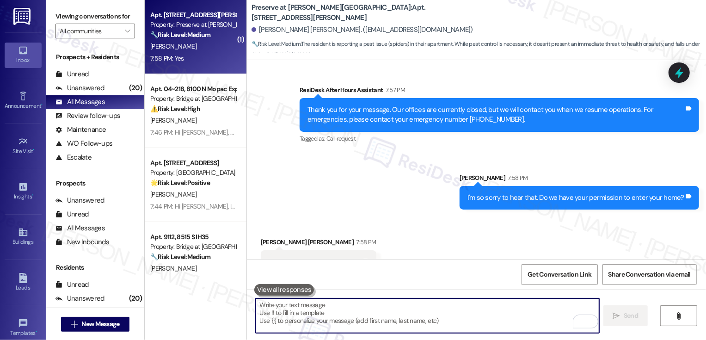
click at [316, 310] on textarea "To enrich screen reader interactions, please activate Accessibility in Grammarl…" at bounding box center [428, 315] width 344 height 35
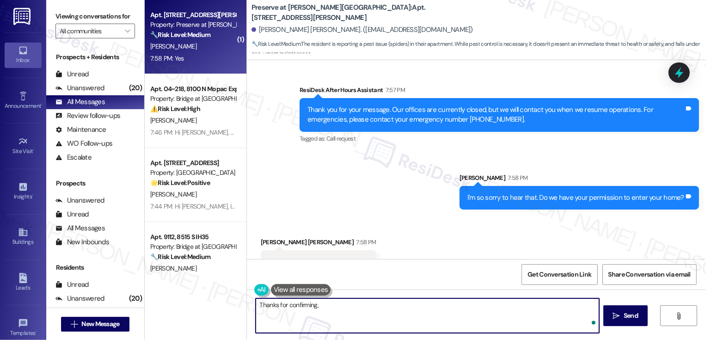
click at [267, 237] on div "Presley Jackson 7:58 PM" at bounding box center [319, 243] width 116 height 13
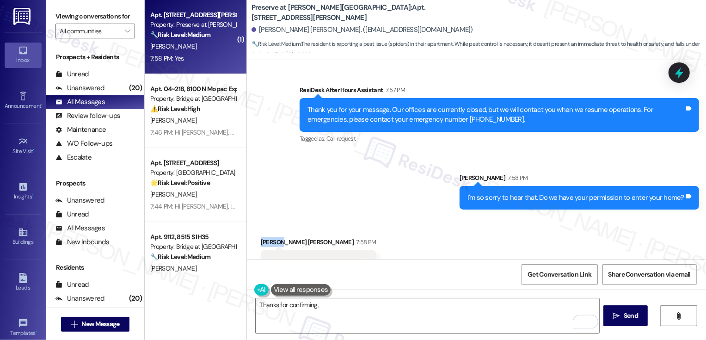
copy div "Presley"
click at [345, 315] on textarea "Thanks for confirming," at bounding box center [428, 315] width 344 height 35
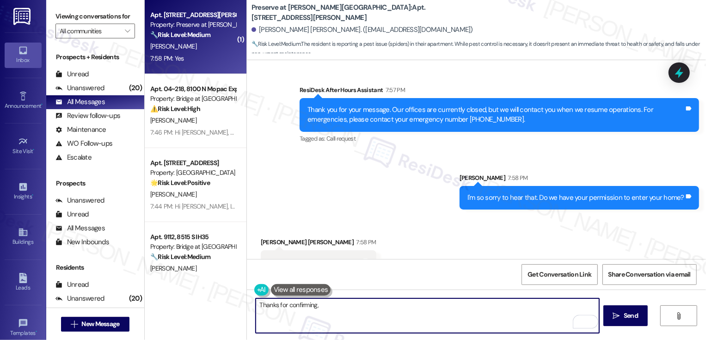
paste textarea "Presley"
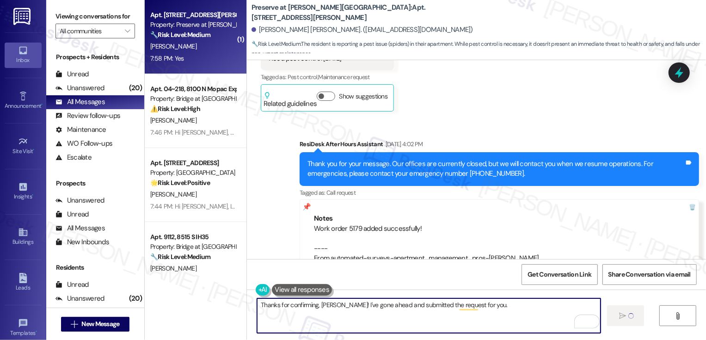
type textarea "Thanks for confirming, Presley! I've gone ahead and submitted the request for y…"
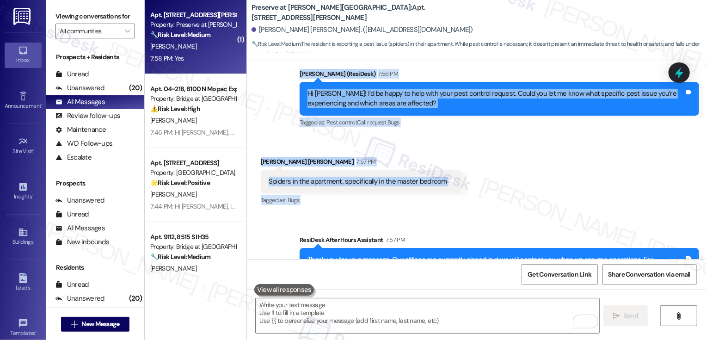
drag, startPoint x: 307, startPoint y: 206, endPoint x: 352, endPoint y: 206, distance: 44.4
click at [352, 206] on div "Lease started May 29, 2025 at 8:00 PM Survey, sent via SMS Residesk Automated S…" at bounding box center [476, 159] width 459 height 199
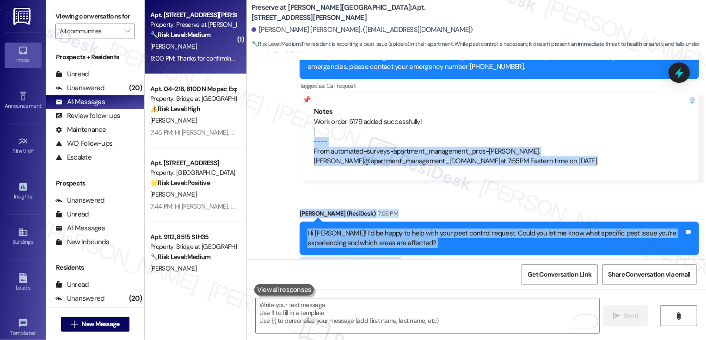
click at [376, 209] on div "7:56 PM" at bounding box center [387, 214] width 22 height 10
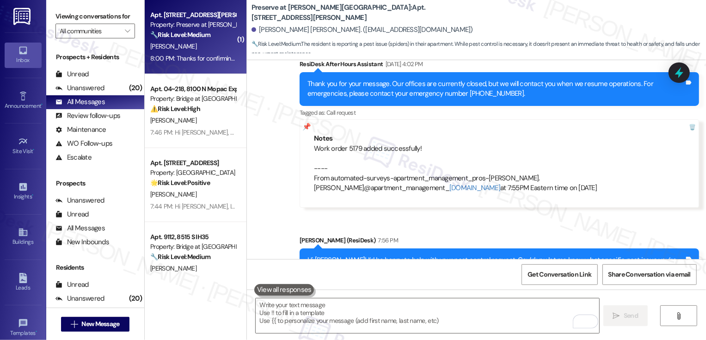
scroll to position [4025, 0]
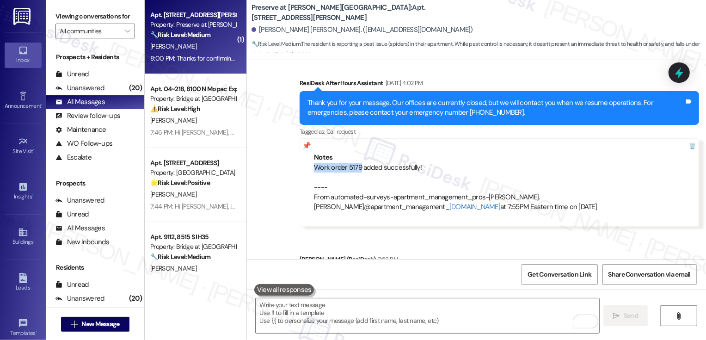
drag, startPoint x: 309, startPoint y: 143, endPoint x: 354, endPoint y: 147, distance: 45.0
click at [354, 163] on div "Work order 5179 added successfully! ---- From automated-surveys-apartment_manag…" at bounding box center [499, 187] width 371 height 49
copy div "Work order 5179"
click at [388, 222] on div "Sent via SMS ResiDesk After Hours Assistant Aug 16, 2025 at 4:02 PM Thank you f…" at bounding box center [476, 189] width 459 height 264
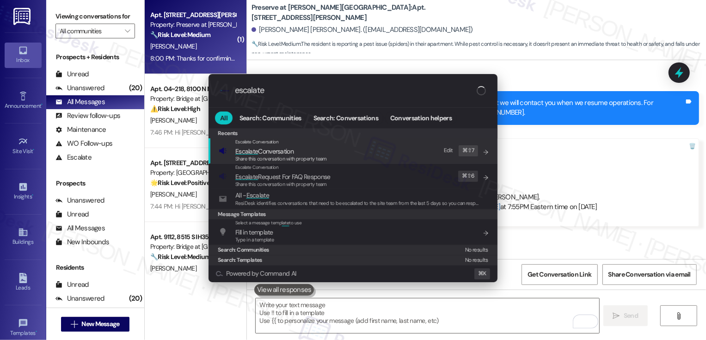
type input "escalate"
click at [259, 148] on span "Escalate Conversation" at bounding box center [264, 151] width 58 height 8
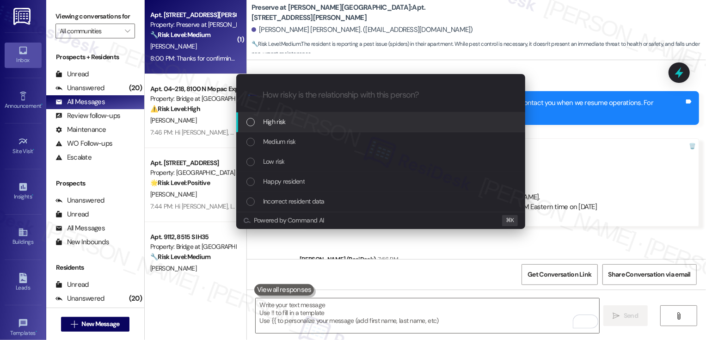
click at [269, 123] on span "High risk" at bounding box center [274, 122] width 23 height 10
paste input "Work order 5179"
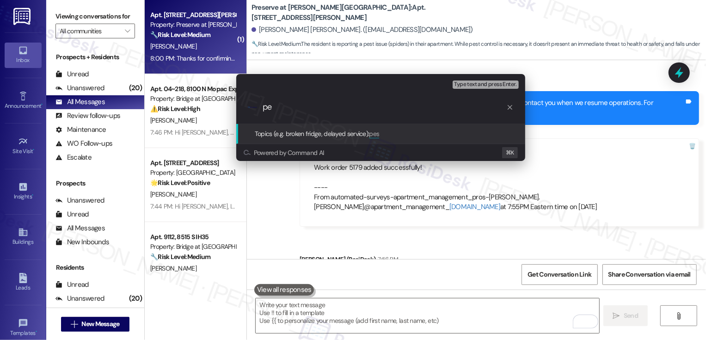
type input "p"
paste input "Work order 5179"
type input "Pest Control Request (Work order 5179 submitted by ResiDesk)"
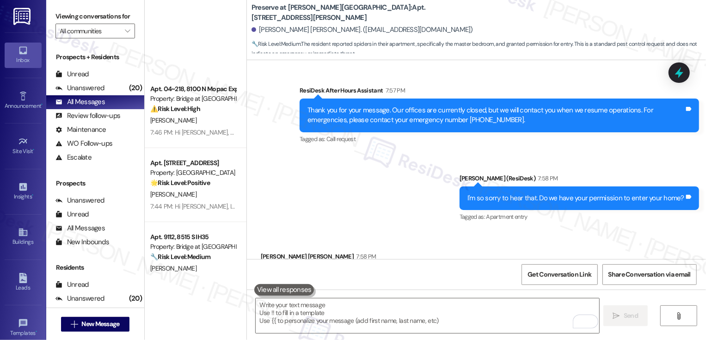
scroll to position [367, 0]
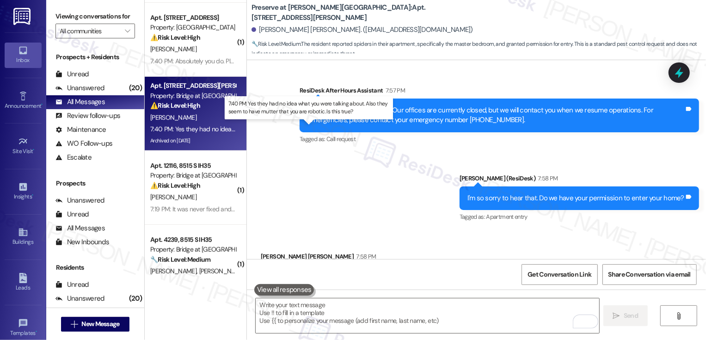
click at [204, 127] on div "7:40 PM: Yes they had no idea what you were talking about. Also they seem to ha…" at bounding box center [315, 129] width 330 height 8
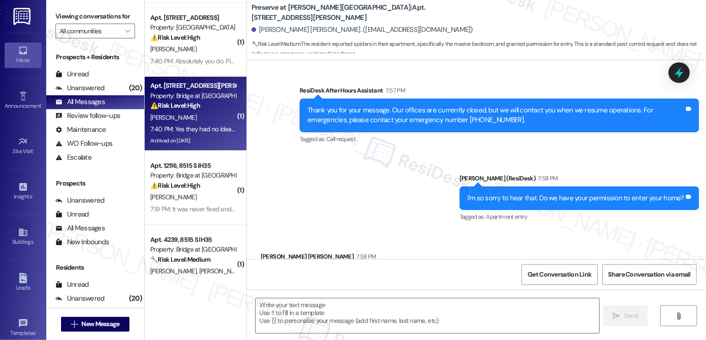
type textarea "Fetching suggested responses. Please feel free to read through the conversation…"
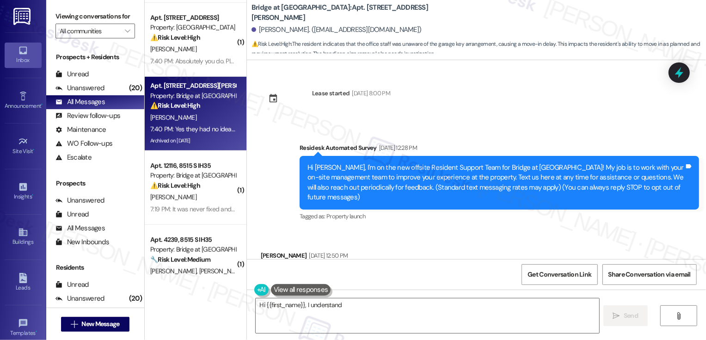
scroll to position [11526, 0]
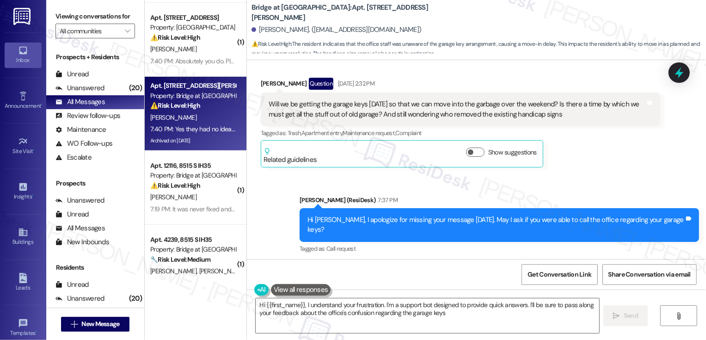
type textarea "Hi {{first_name}}, I understand your frustration. I'm a support bot designed to…"
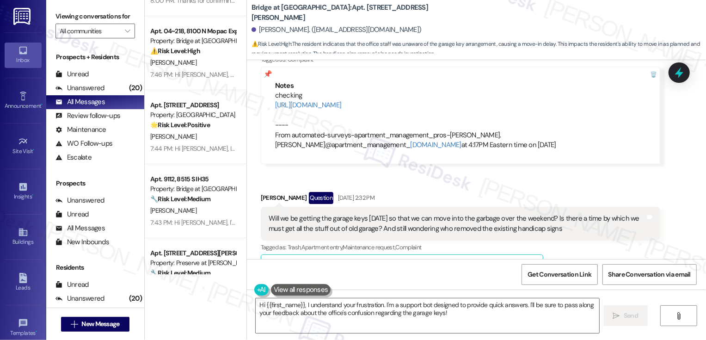
scroll to position [51, 0]
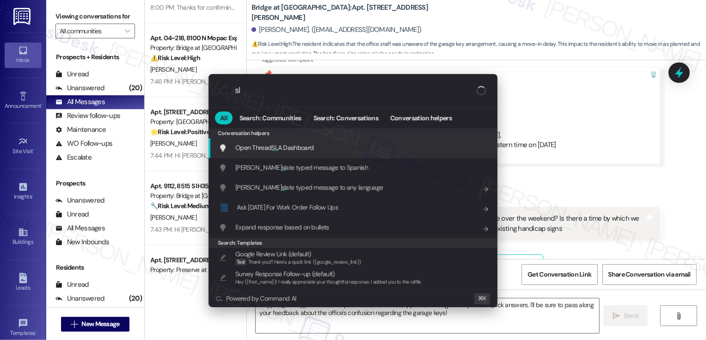
type input "sla"
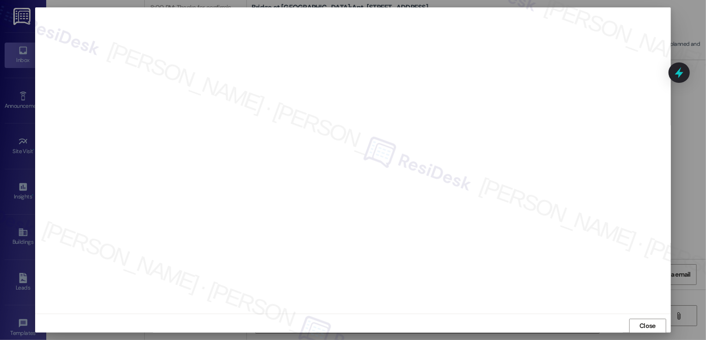
scroll to position [0, 0]
click at [644, 321] on span "Close" at bounding box center [648, 326] width 16 height 10
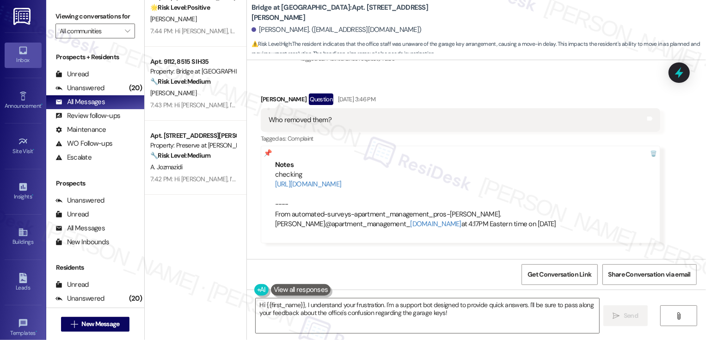
scroll to position [0, 0]
